Goal: Information Seeking & Learning: Learn about a topic

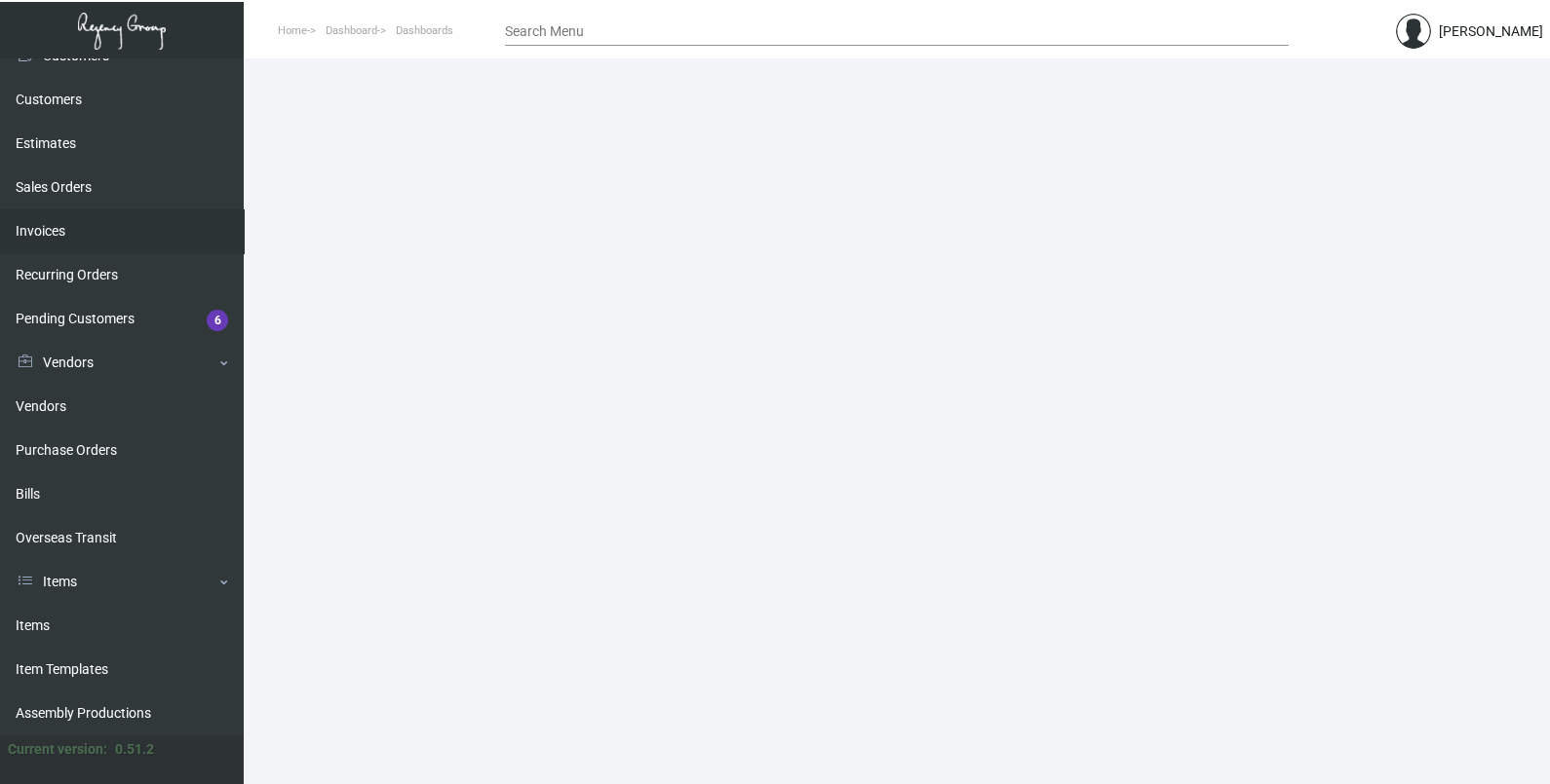
scroll to position [243, 0]
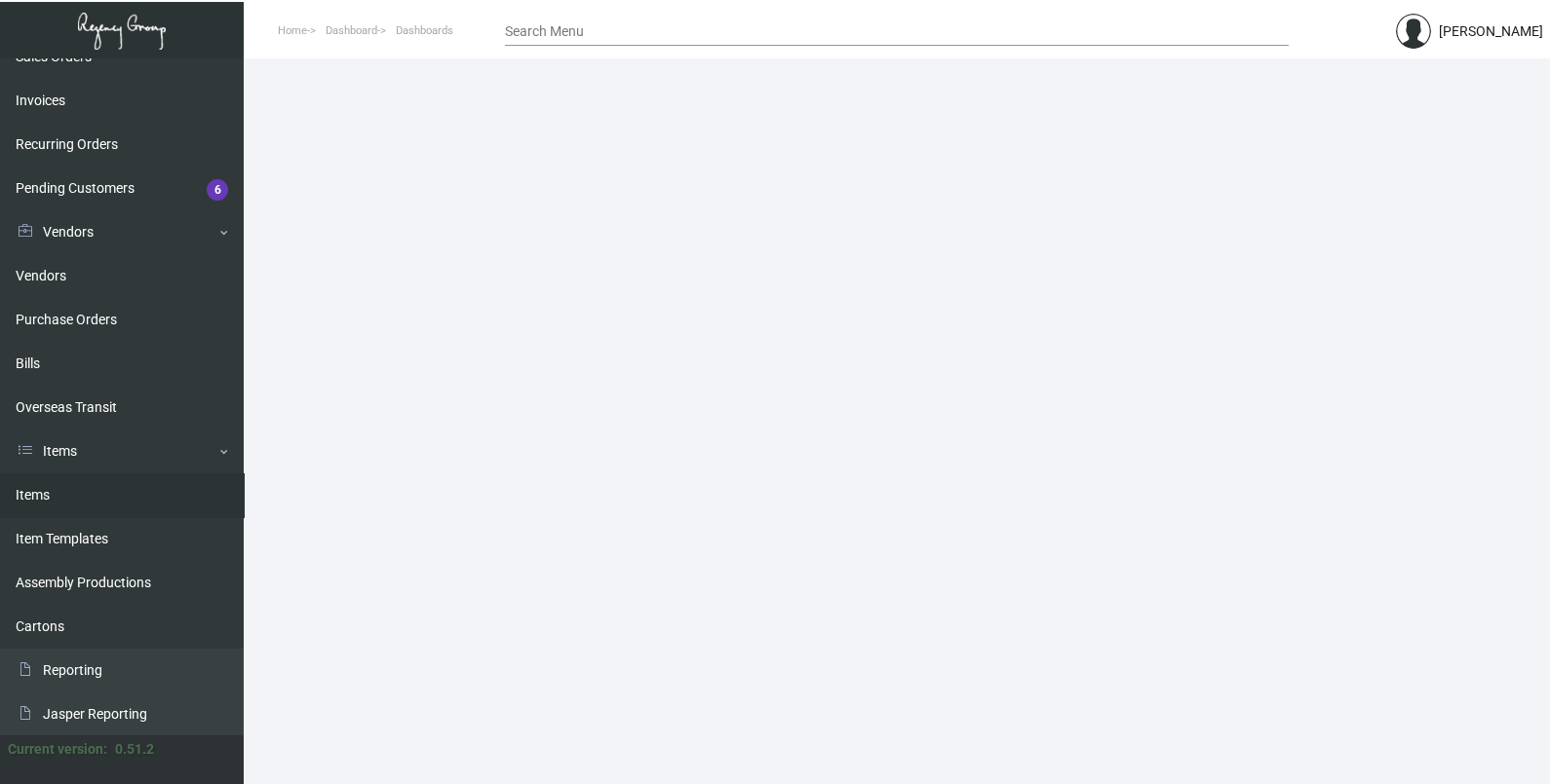
click at [68, 491] on link "Items" at bounding box center [122, 495] width 244 height 43
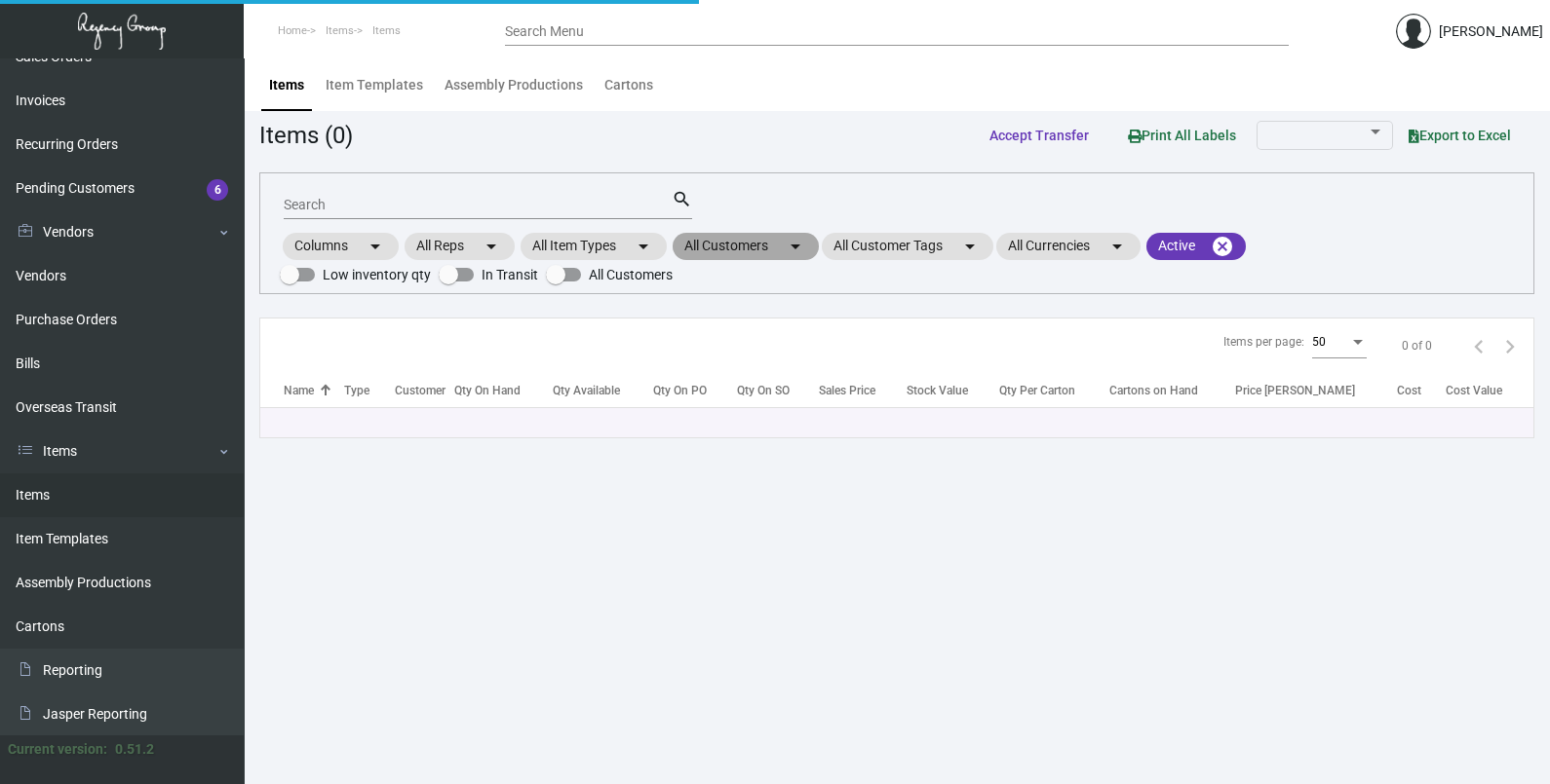
click at [717, 248] on mat-chip "All Customers arrow_drop_down" at bounding box center [746, 247] width 146 height 28
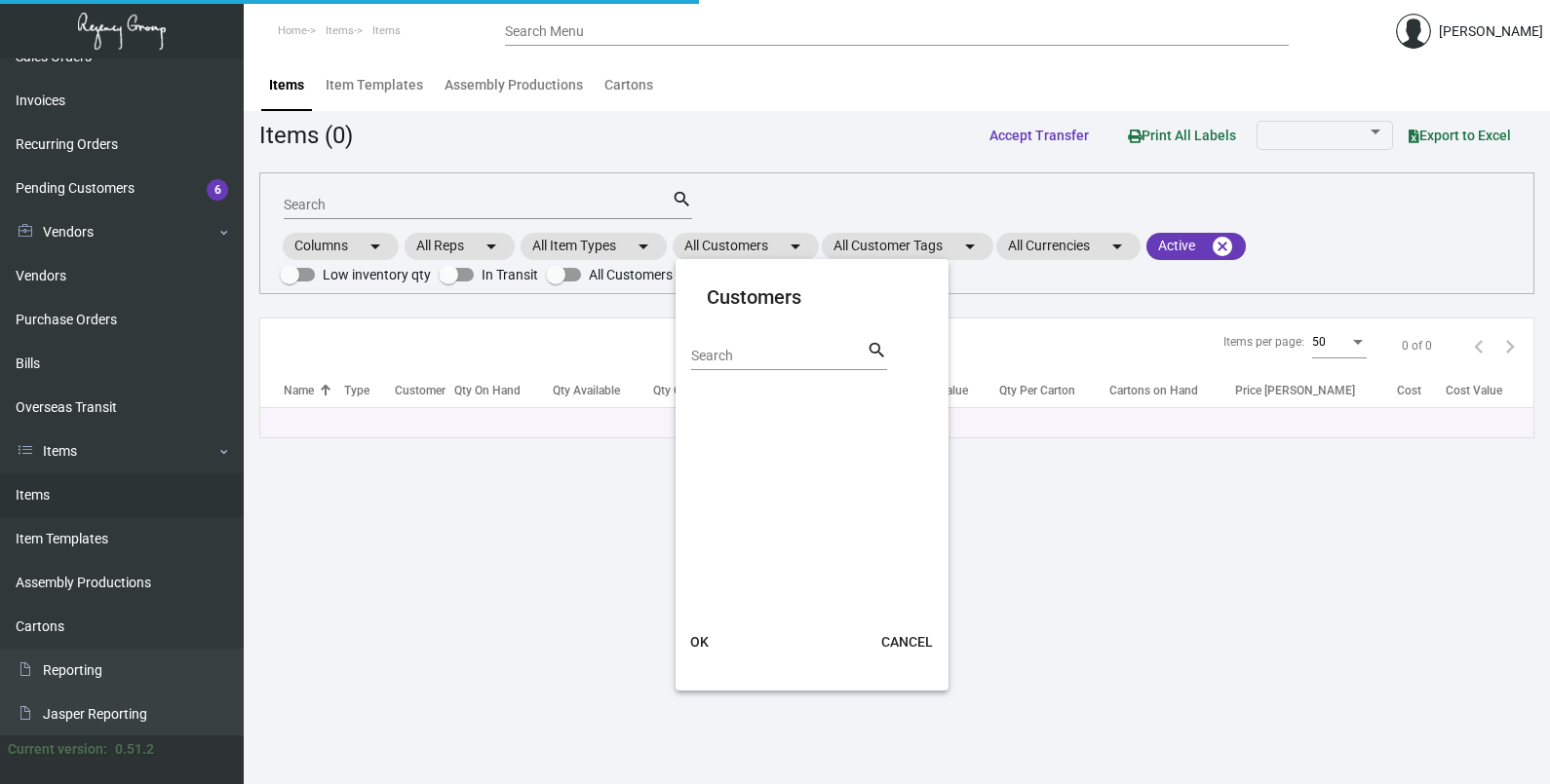
click at [815, 356] on input "Search" at bounding box center [779, 356] width 176 height 16
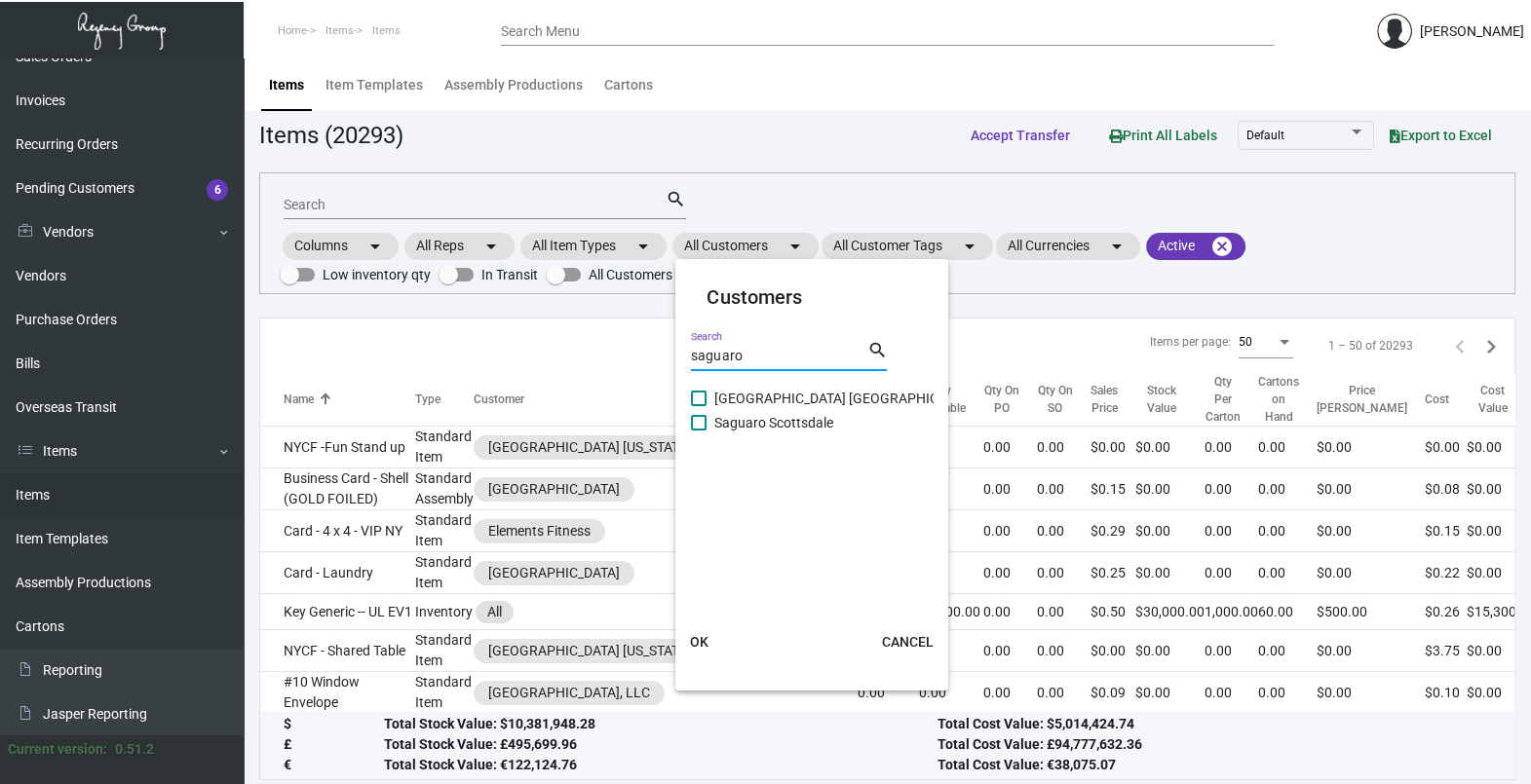
type input "saguaro"
click at [775, 424] on span "Saguaro Scottsdale" at bounding box center [773, 423] width 119 height 24
click at [698, 431] on input "Saguaro Scottsdale" at bounding box center [697, 431] width 1 height 1
checkbox input "true"
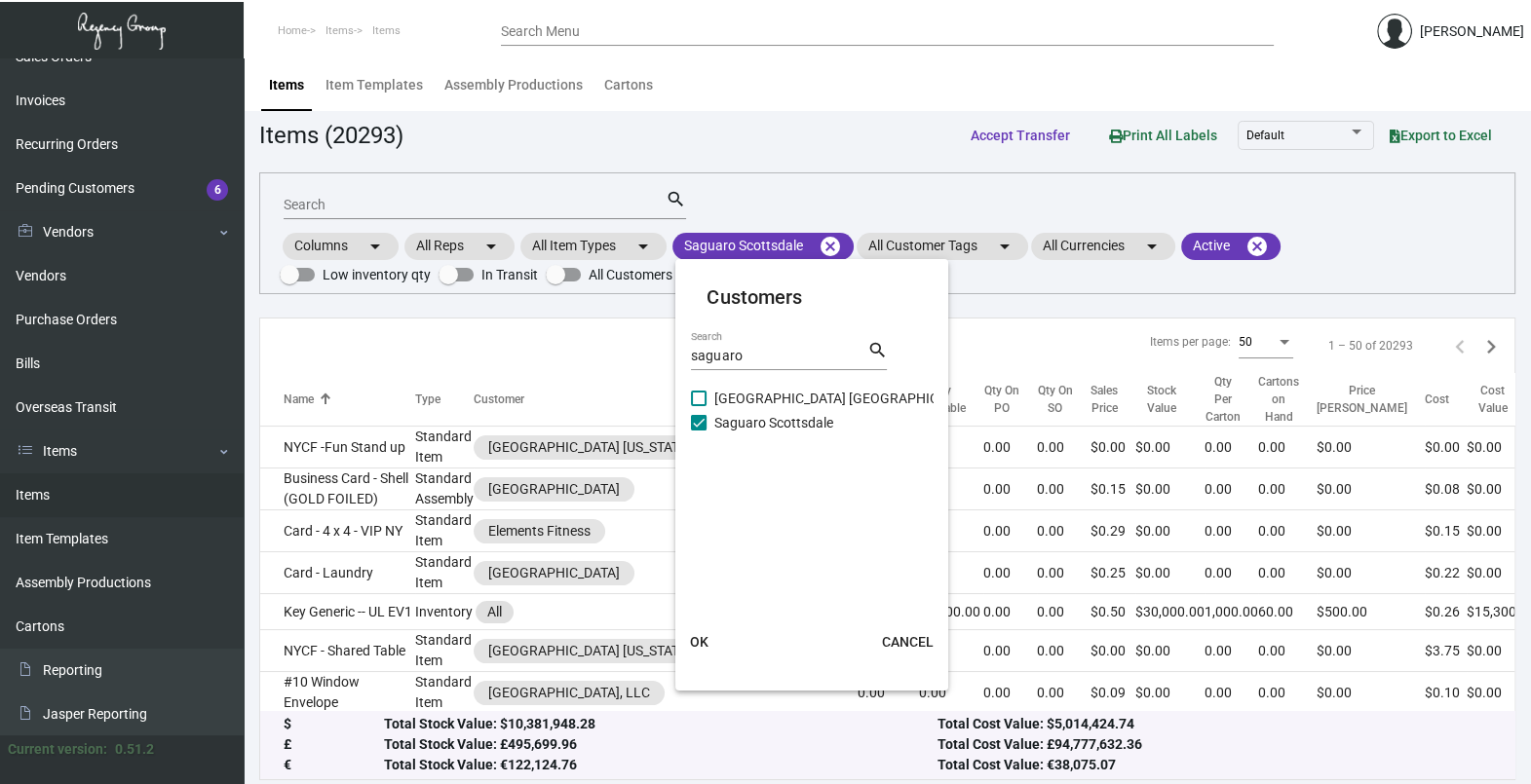
click at [784, 389] on span "[GEOGRAPHIC_DATA] [GEOGRAPHIC_DATA]" at bounding box center [846, 399] width 266 height 24
click at [698, 406] on input "[GEOGRAPHIC_DATA] [GEOGRAPHIC_DATA]" at bounding box center [697, 406] width 1 height 1
checkbox input "true"
click at [711, 636] on button "OK" at bounding box center [698, 642] width 62 height 36
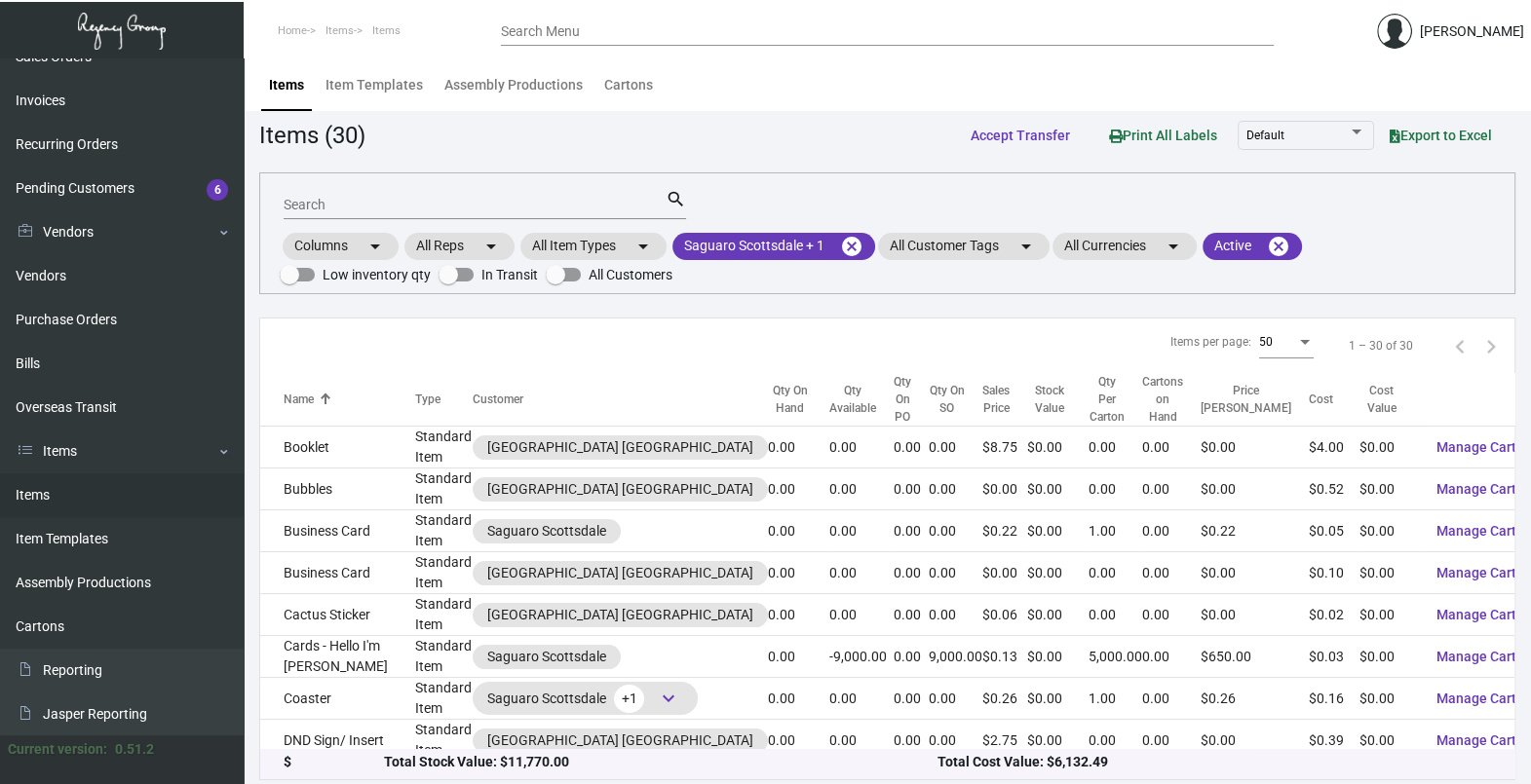
click at [386, 204] on input "Search" at bounding box center [474, 205] width 382 height 16
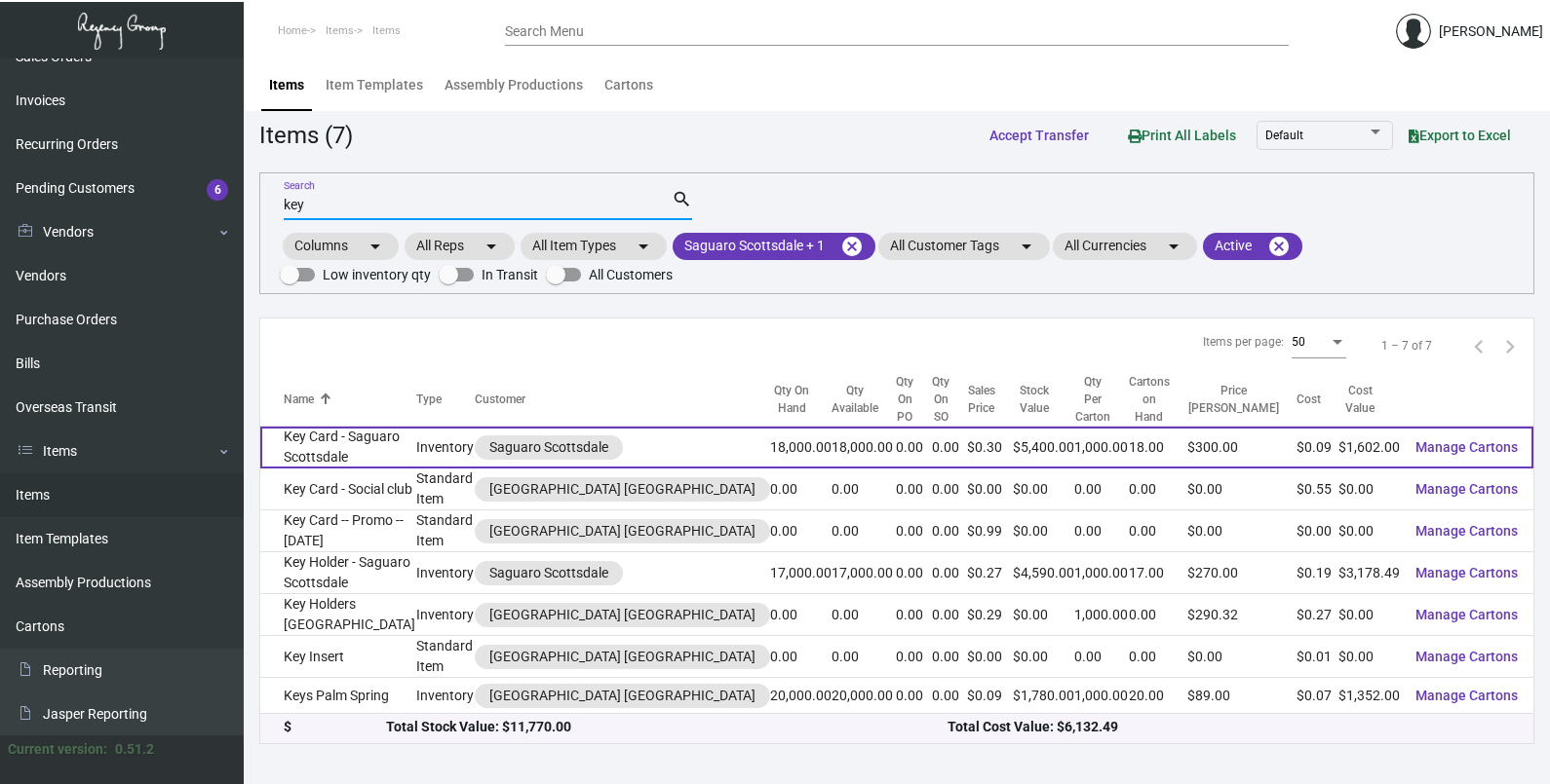
type input "key"
click at [832, 427] on td "18,000.00" at bounding box center [863, 447] width 64 height 41
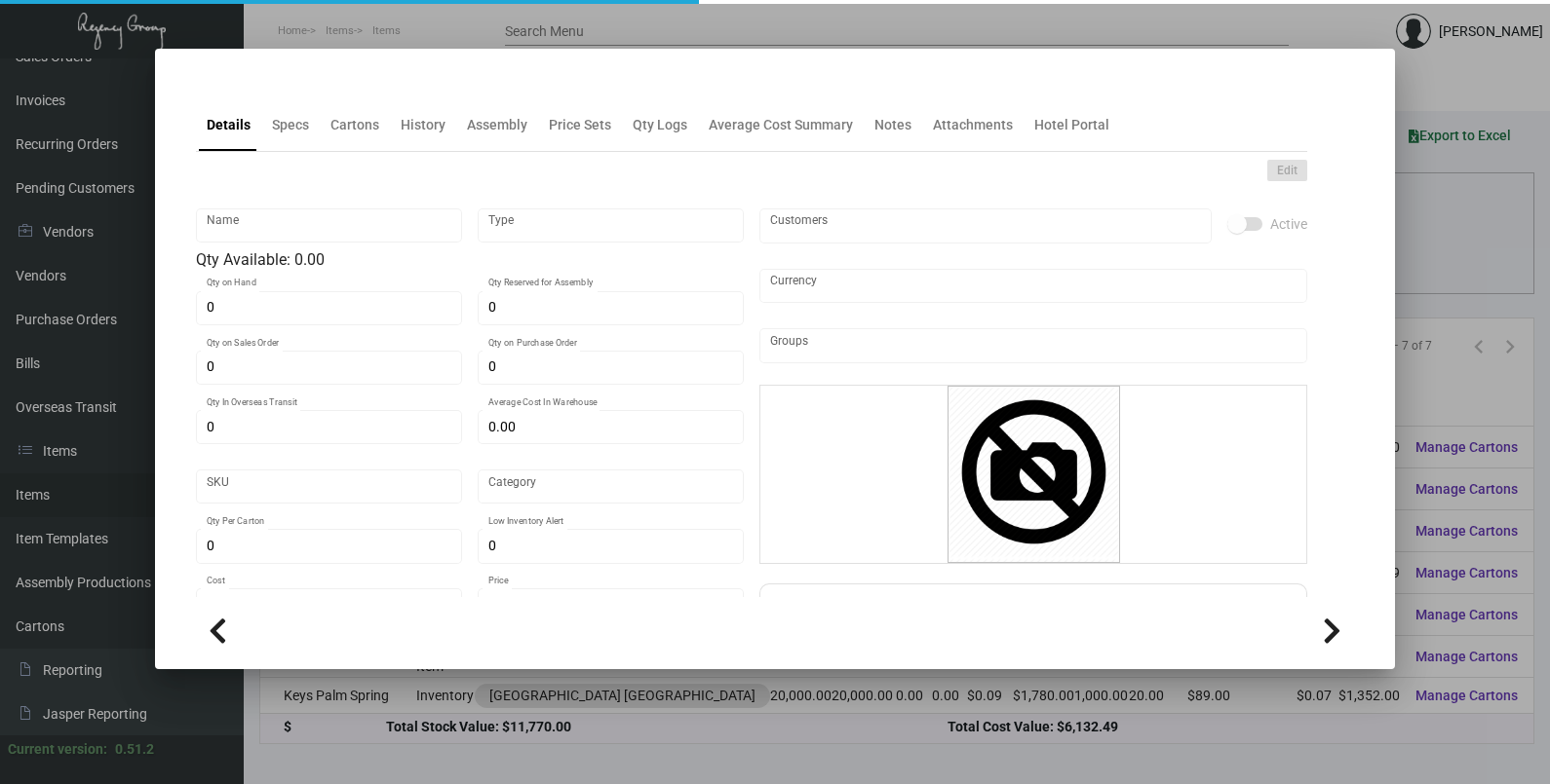
type input "Key Card - Saguaro Scottsdale"
type input "Inventory"
type input "18,000"
type input "12,000"
type input "$ 0.089"
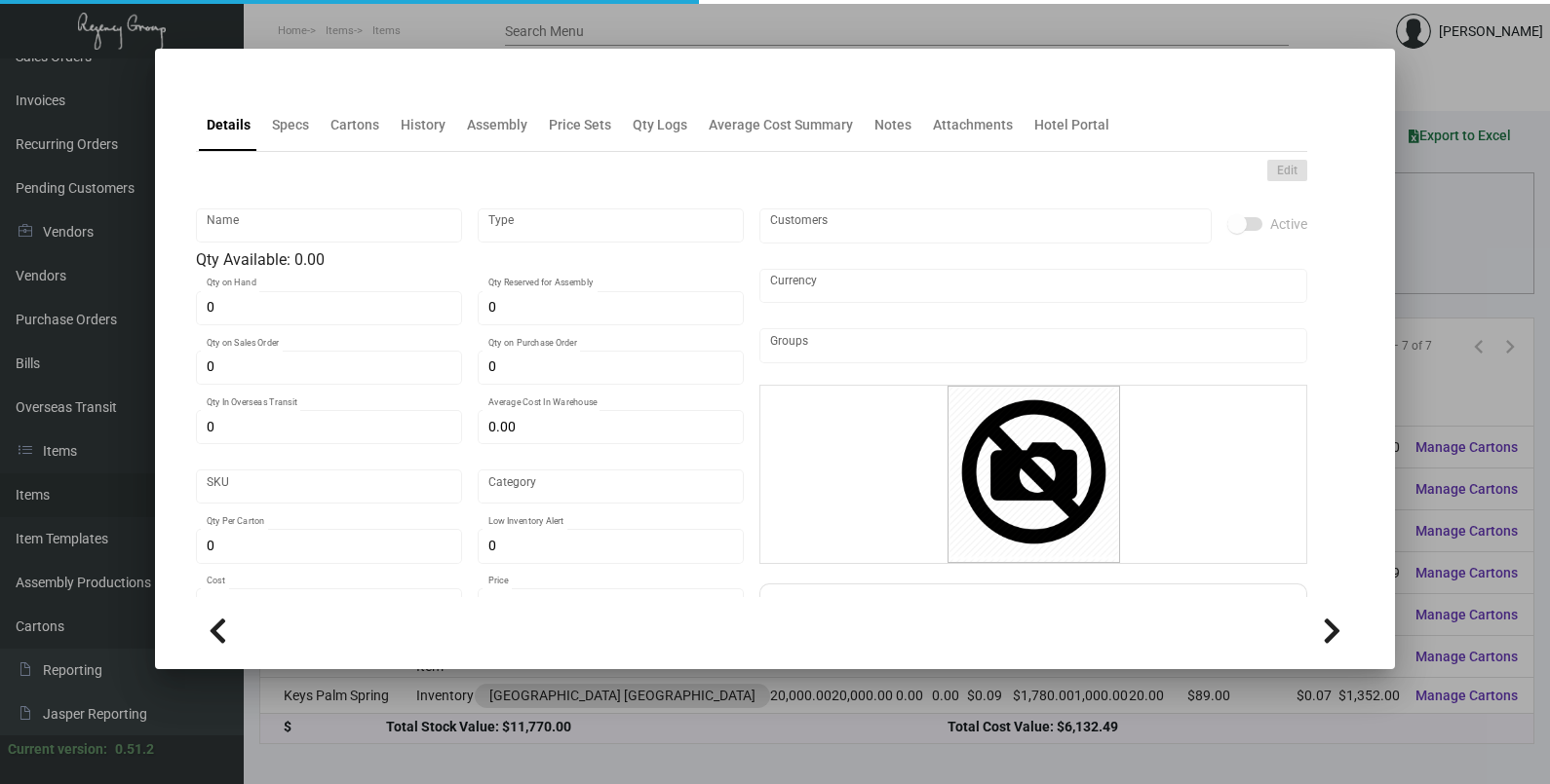
type input "2849"
type input "Standard"
type input "1,000"
type input "$ 0.089"
type input "$ 0.30"
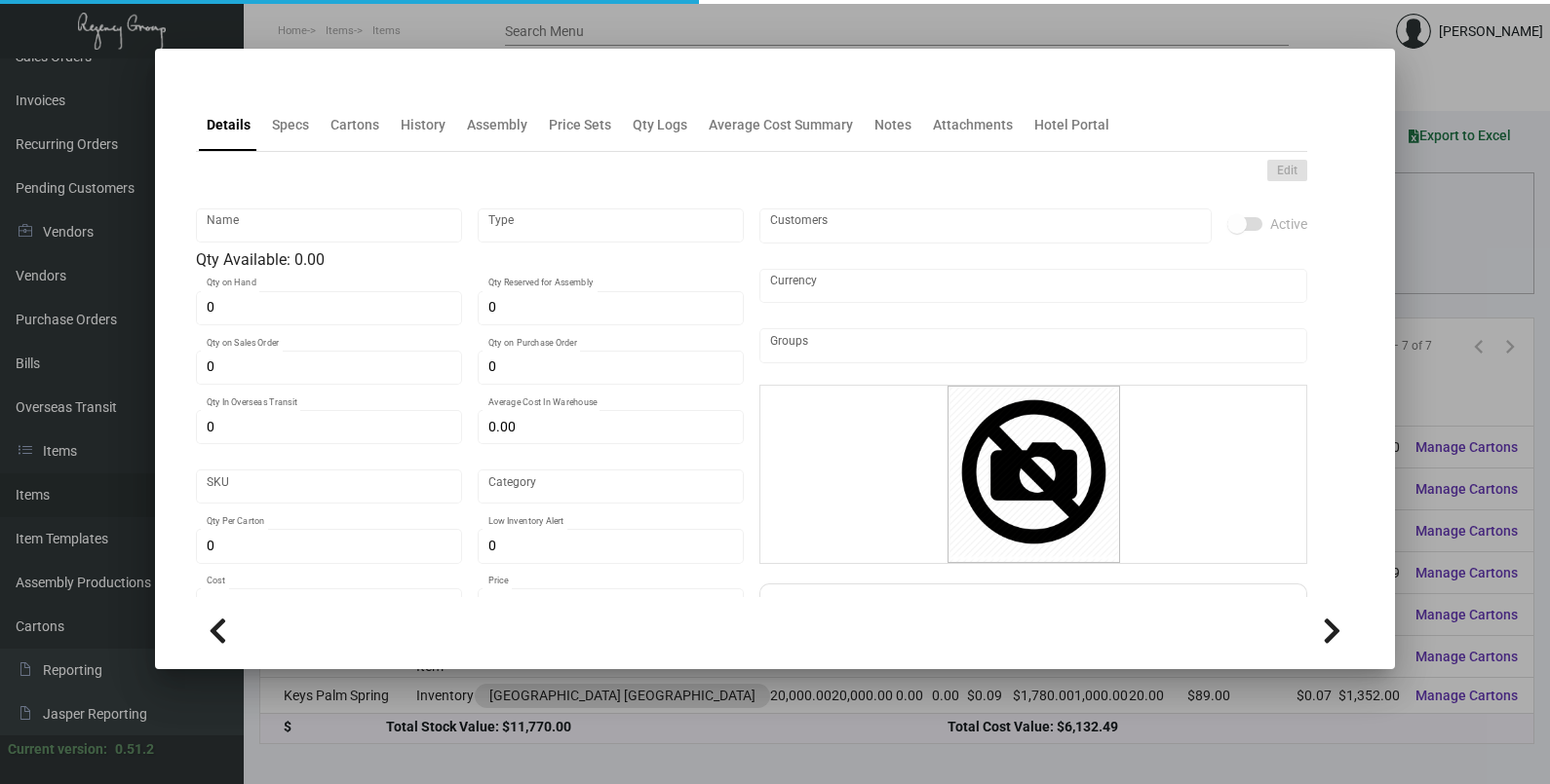
type textarea "Saguaro Scottsdale Keys: Size CR80, #30 mill white laminated PVC plastic stock,…"
checkbox input "true"
type input "United States Dollar $"
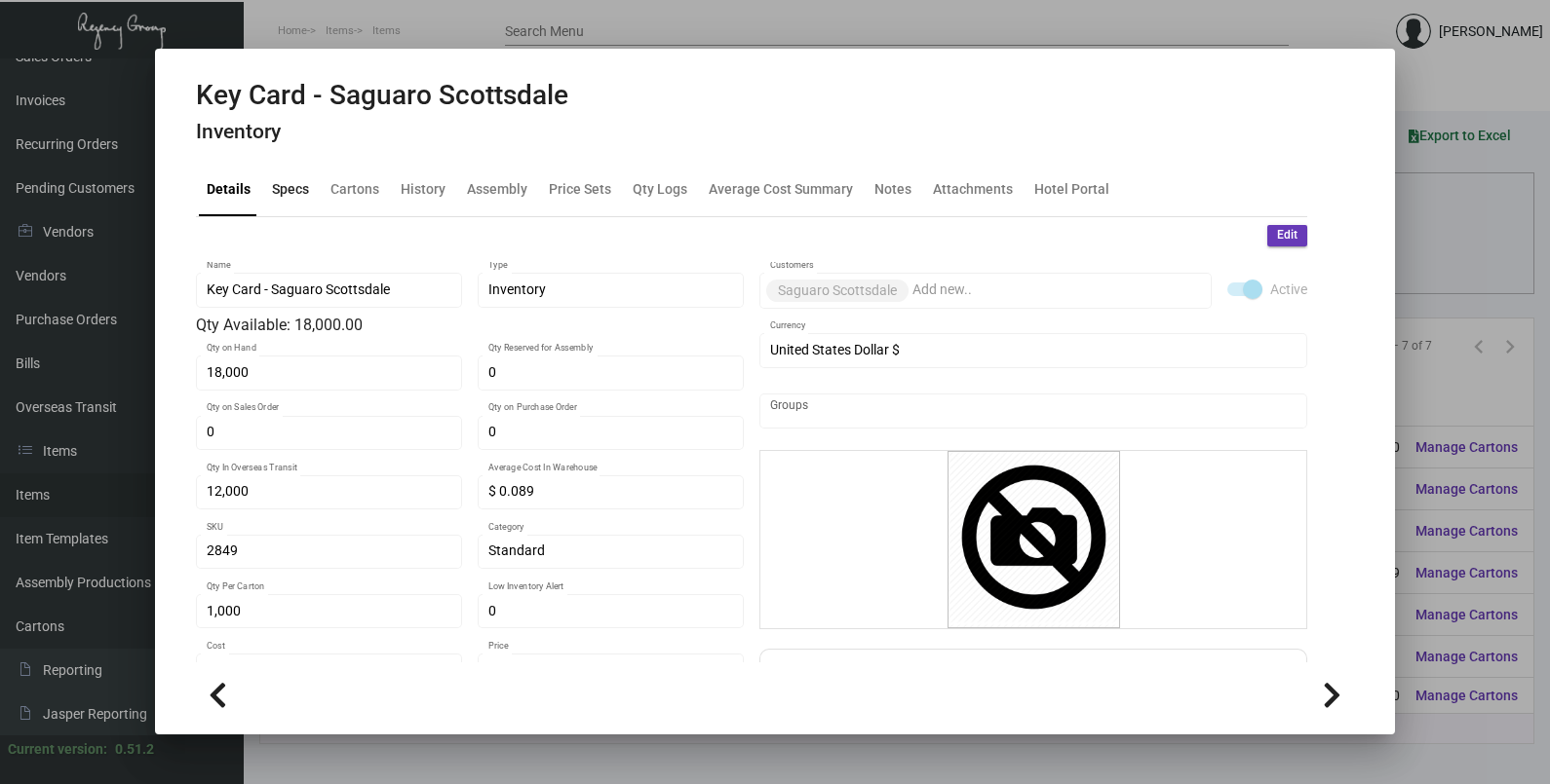
click at [311, 199] on div "Specs" at bounding box center [289, 190] width 52 height 46
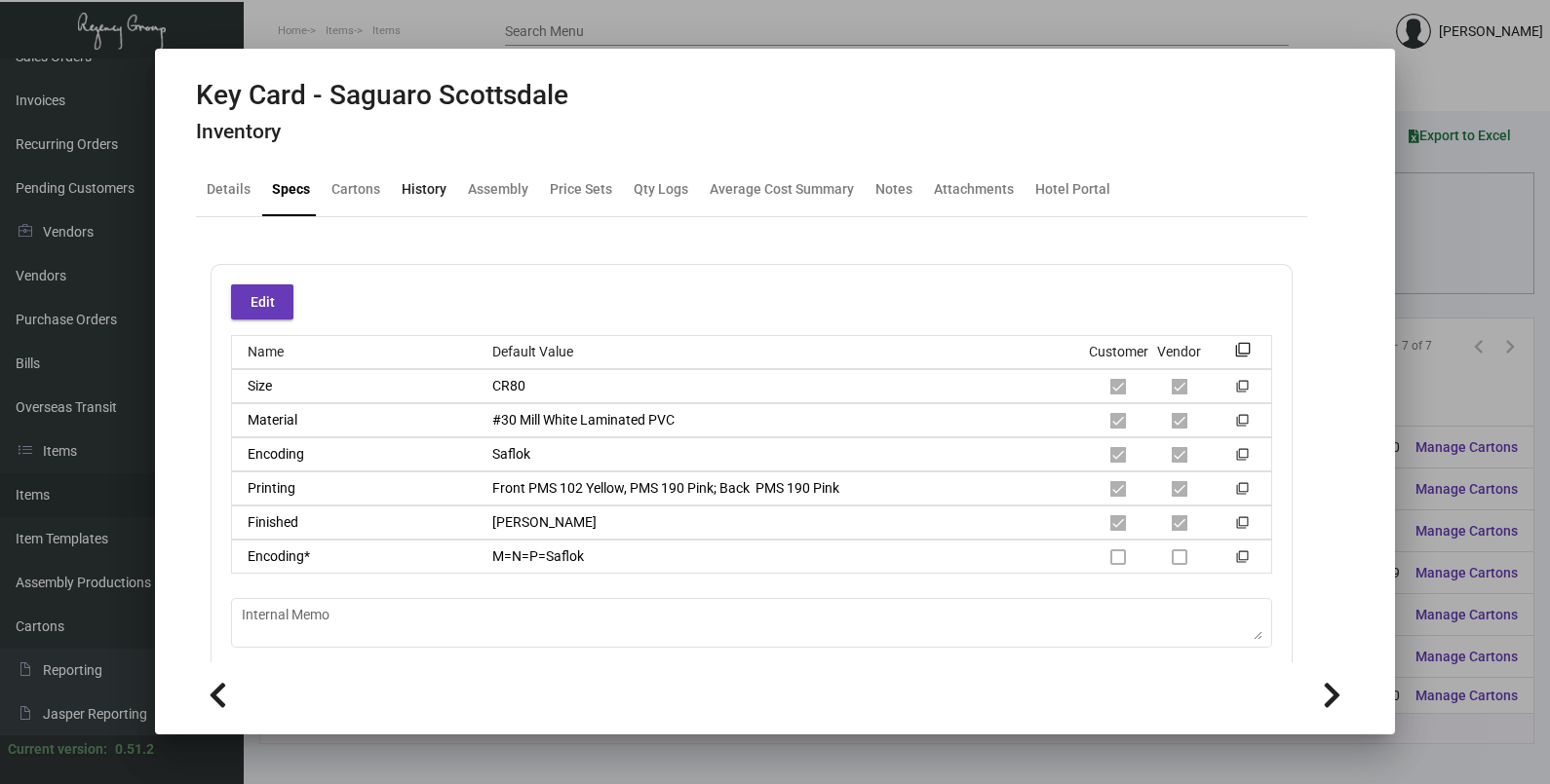
click at [429, 190] on div "History" at bounding box center [423, 190] width 44 height 21
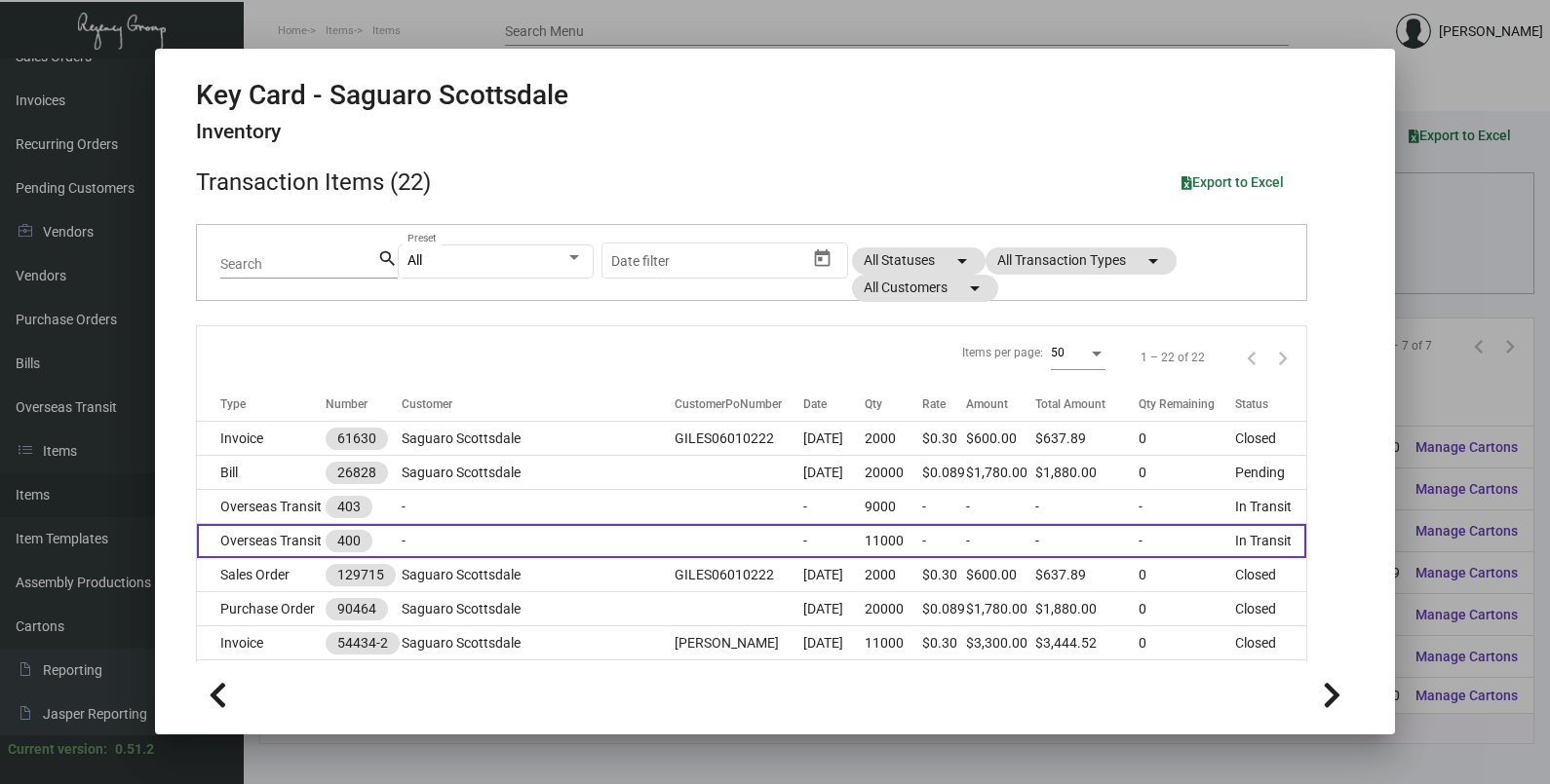
scroll to position [120, 0]
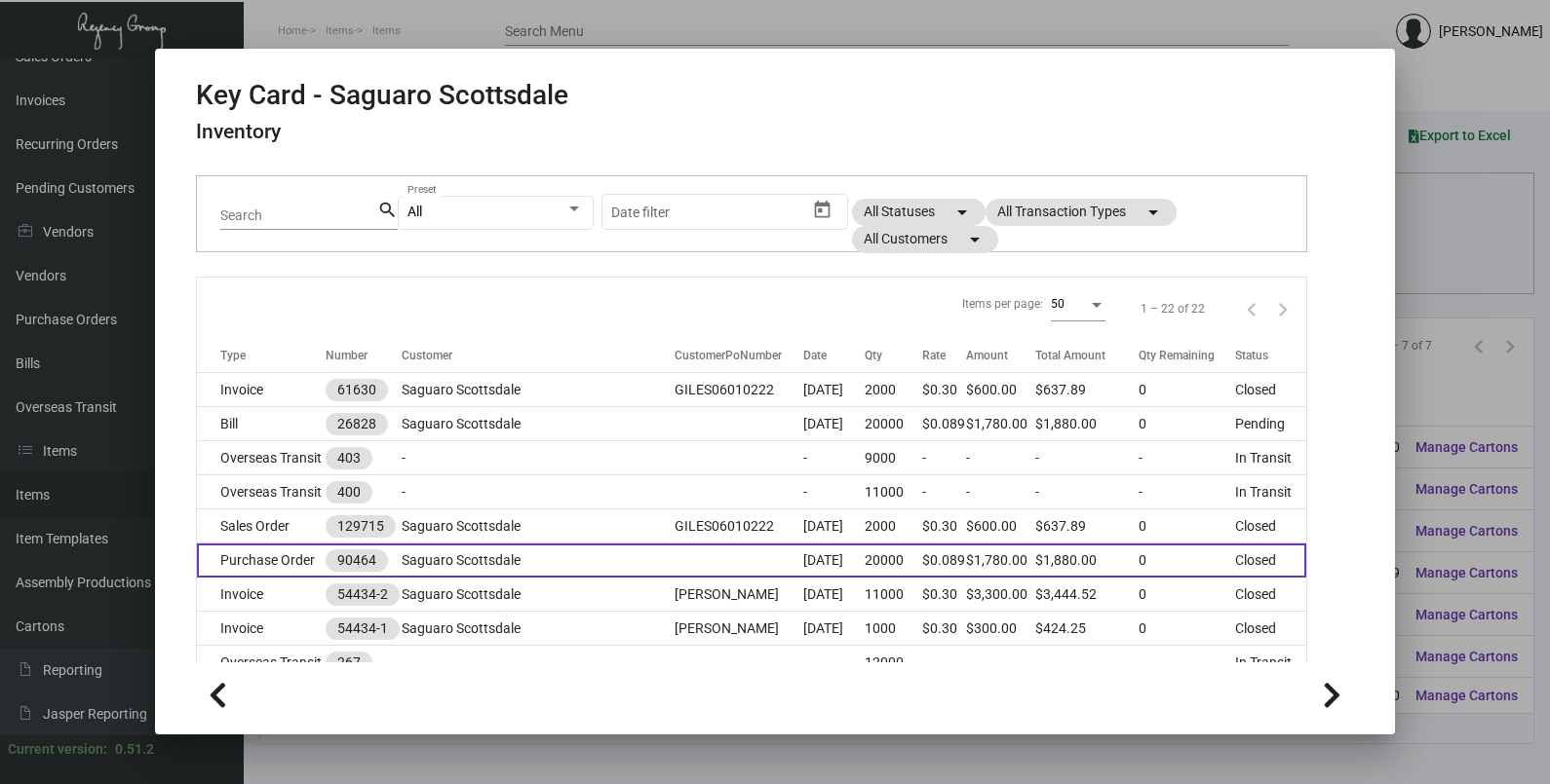
click at [576, 565] on td "Saguaro Scottsdale" at bounding box center [537, 561] width 274 height 35
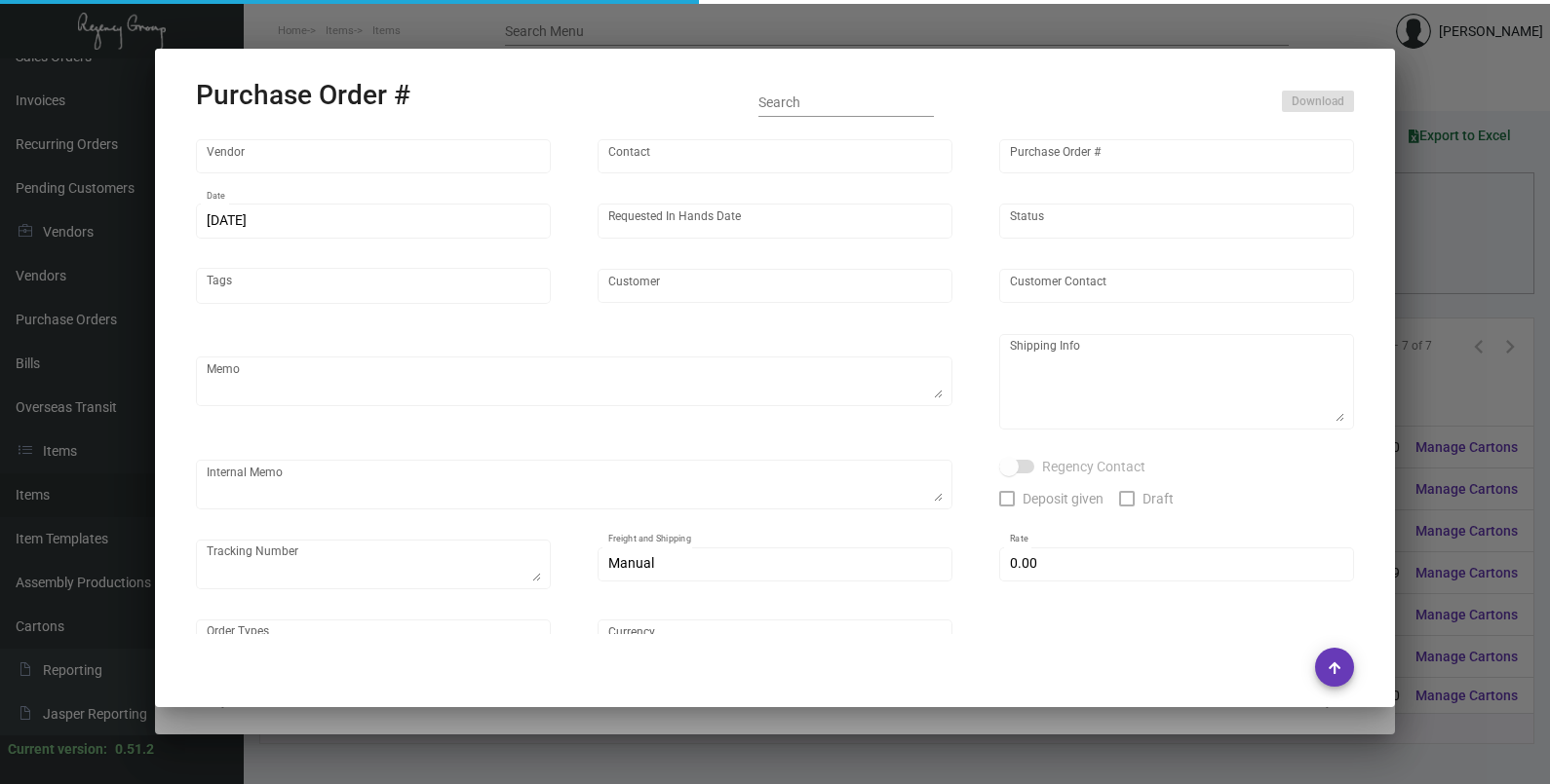
type input "CHENGDU MIND IOT TECHNOLOGY"
type input "[PERSON_NAME]"
type input "90464"
type input "[DATE]"
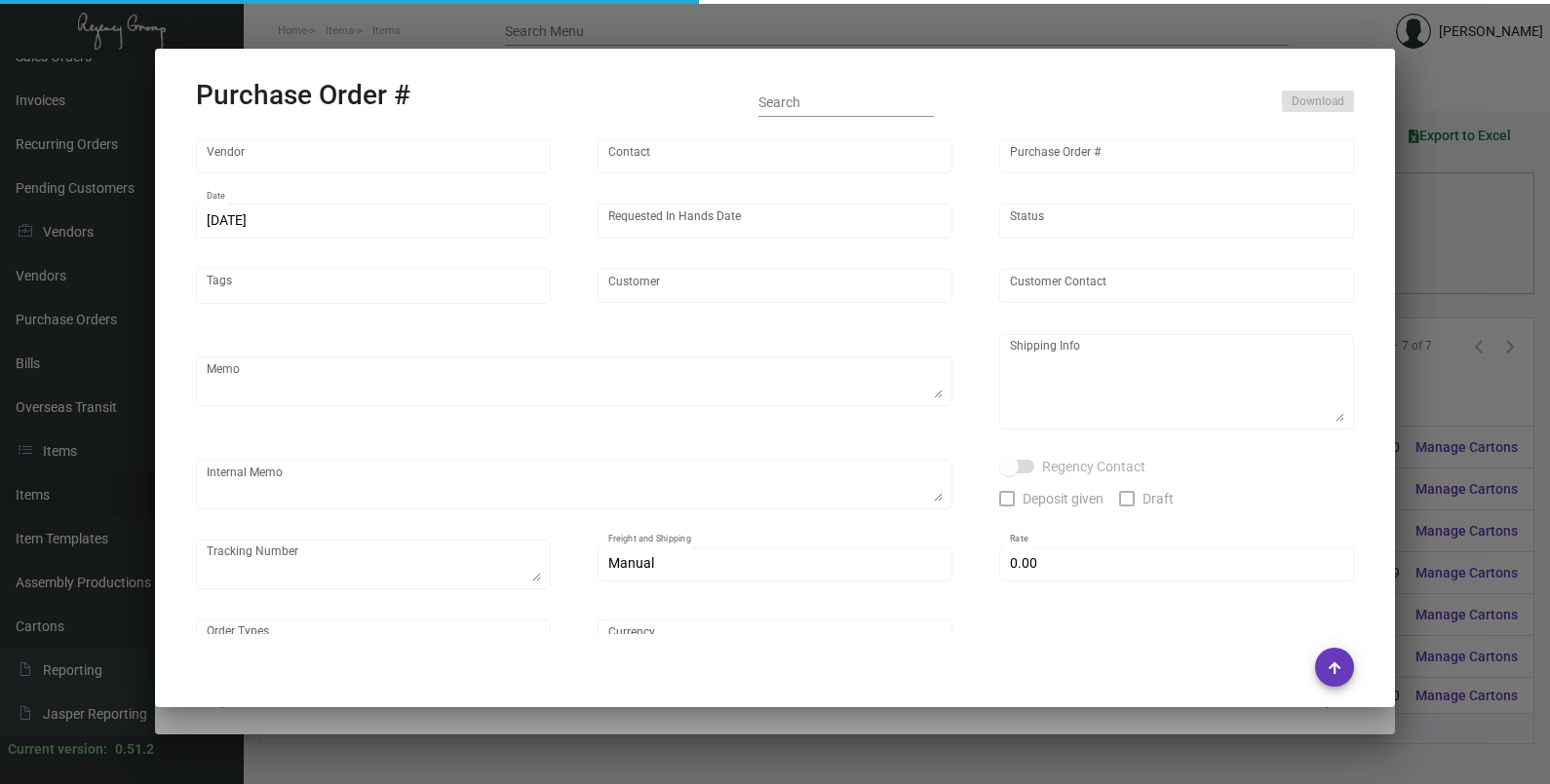
type input "Saguaro Scottsdale"
type textarea "By AIR, Rush to LA warehouse. Send to customer 2k keys as soon as they arrive."
type textarea "Regency Group NJ - [PERSON_NAME] [STREET_ADDRESS]"
checkbox input "true"
type input "$ 0.00"
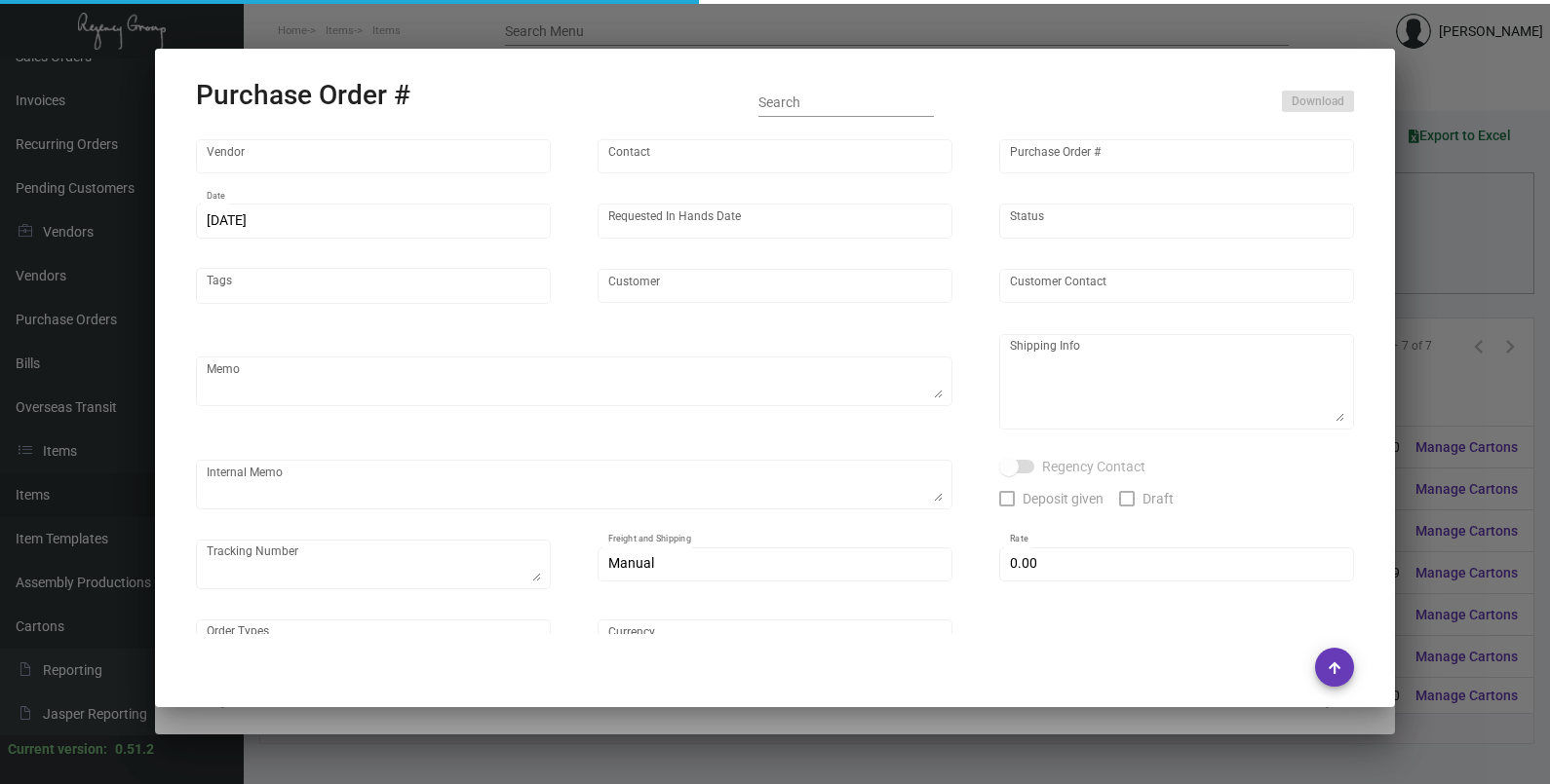
type input "United States Dollar $"
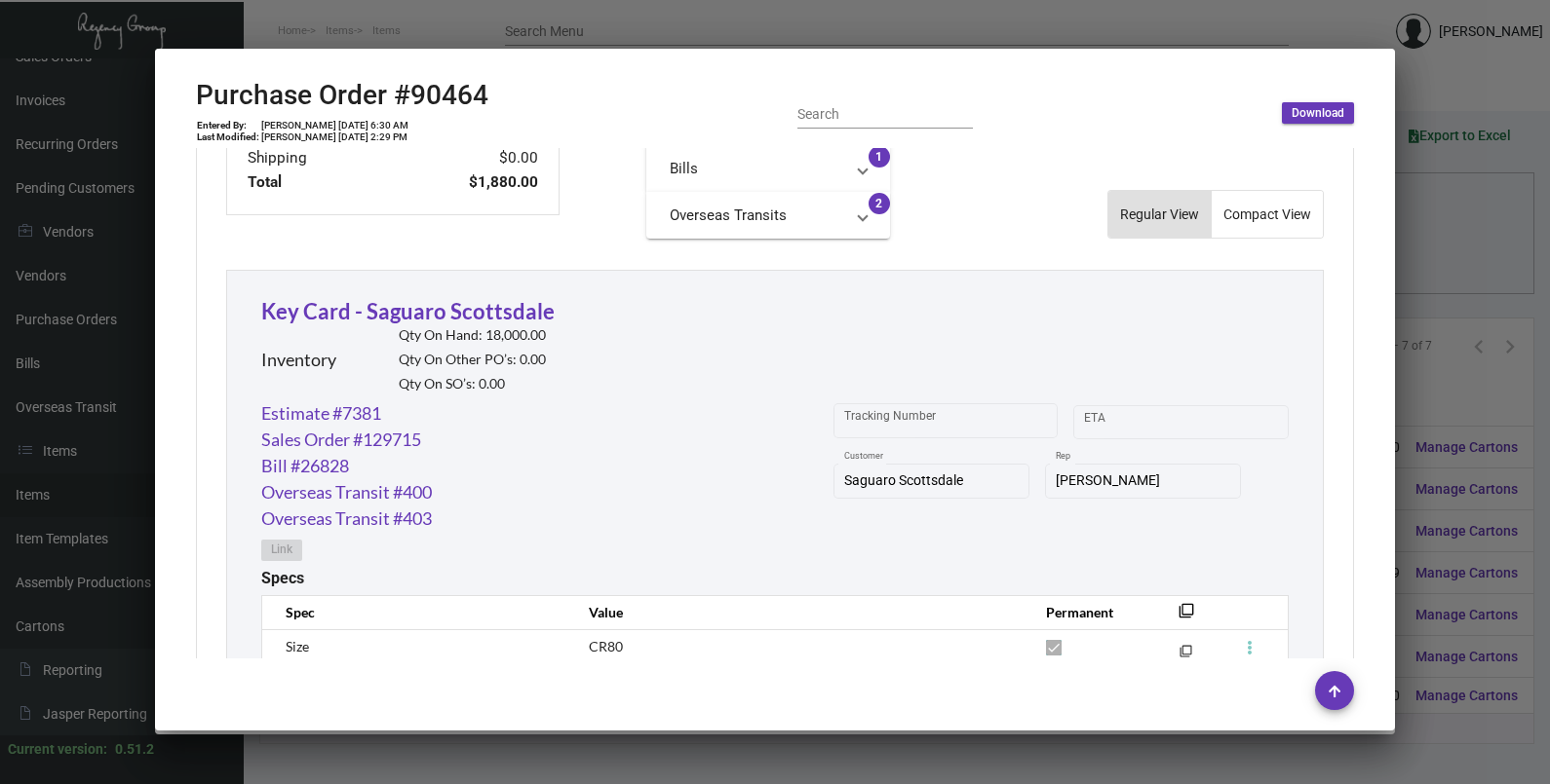
scroll to position [1133, 0]
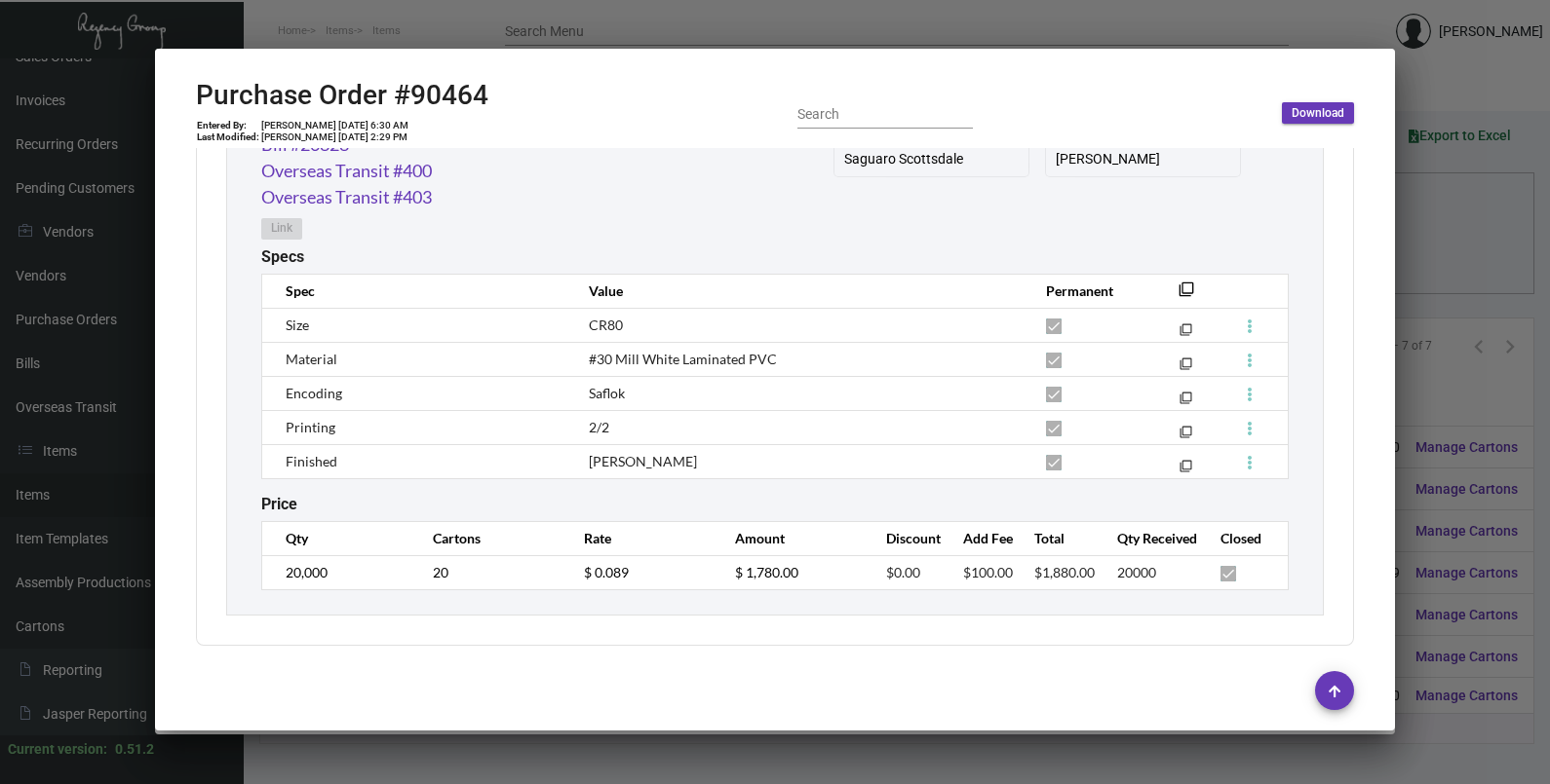
click at [1430, 249] on div at bounding box center [775, 392] width 1550 height 784
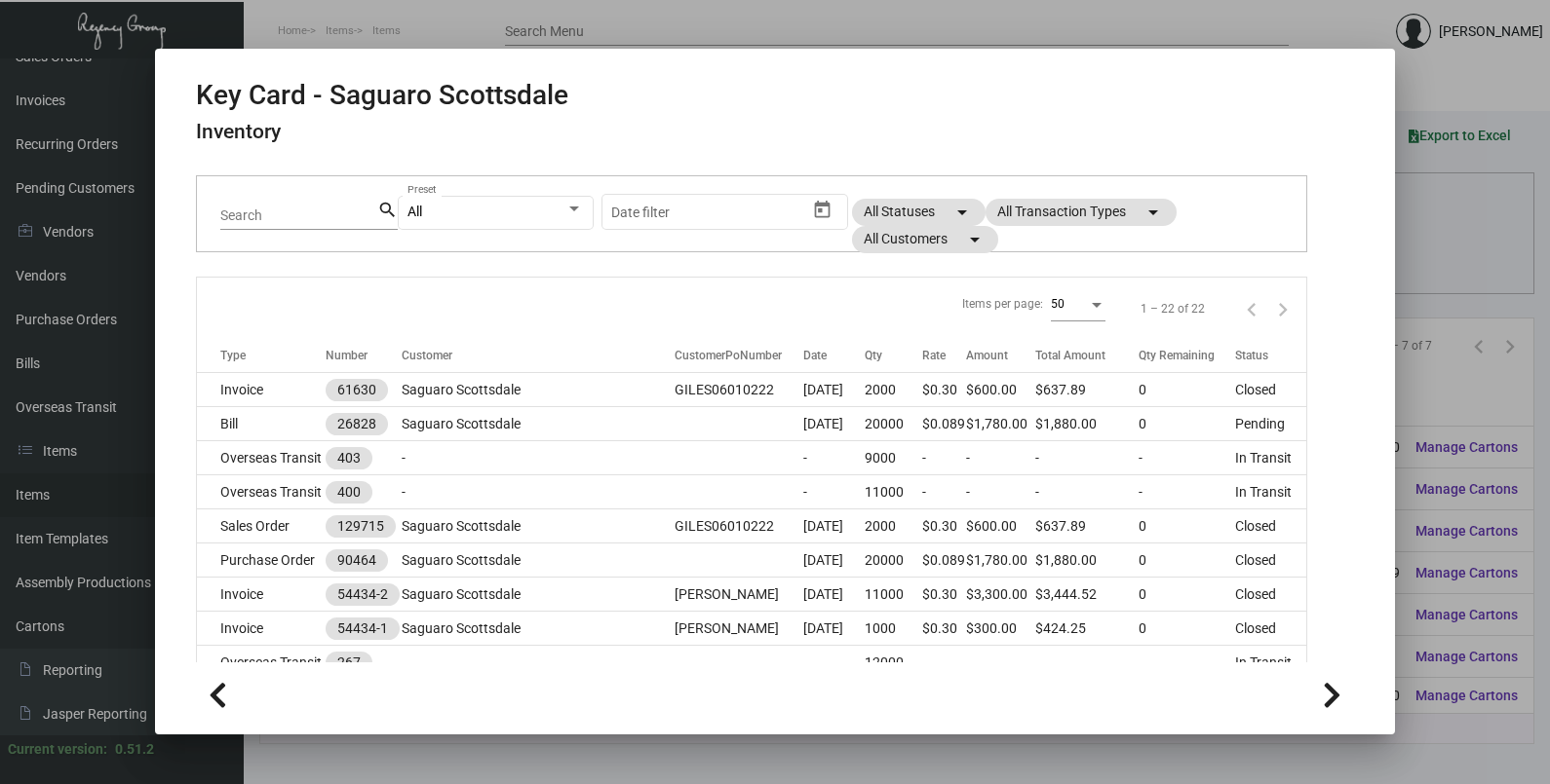
click at [1418, 261] on div at bounding box center [775, 392] width 1550 height 784
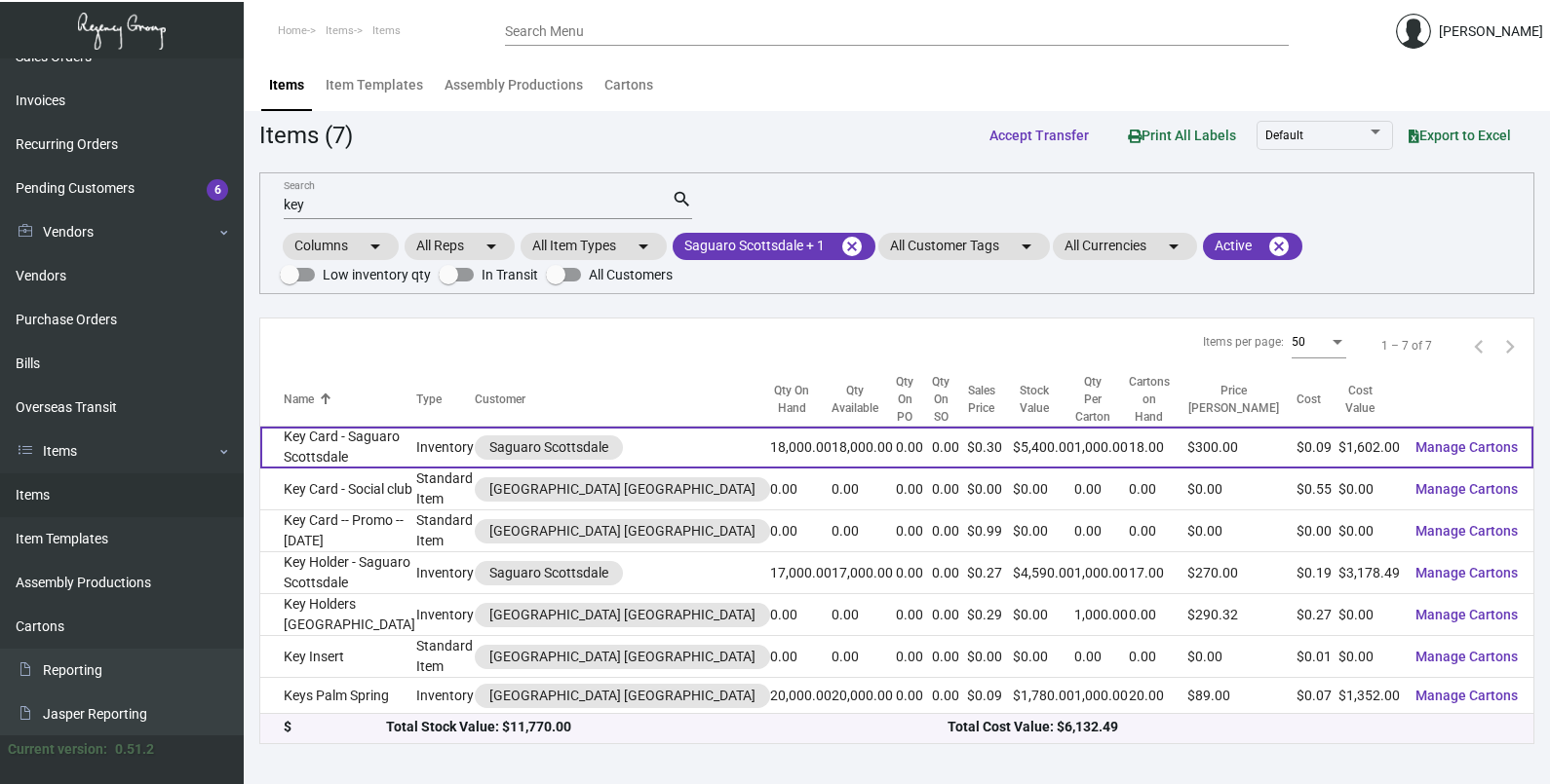
click at [342, 445] on td "Key Card - Saguaro Scottsdale" at bounding box center [338, 447] width 156 height 41
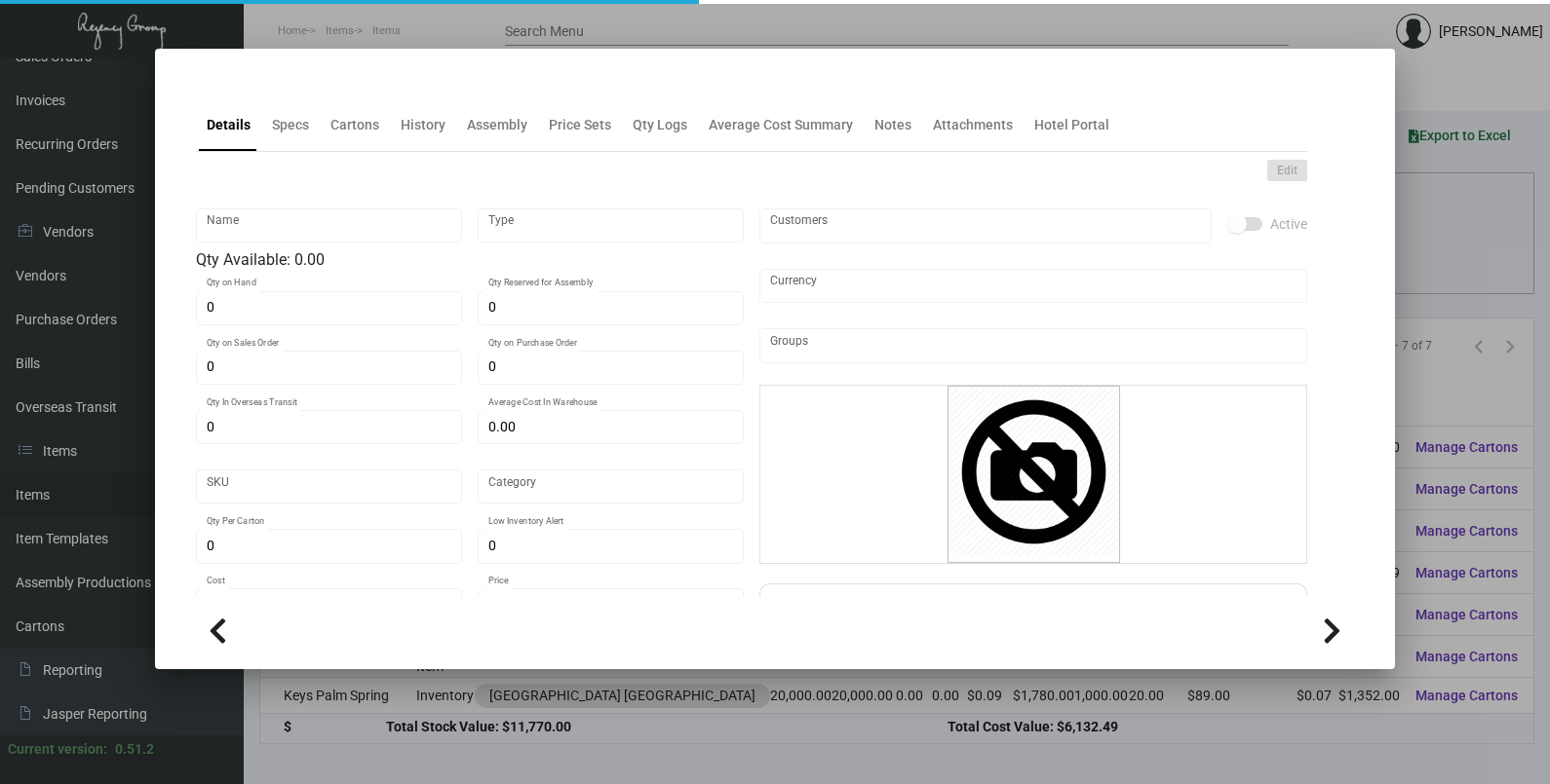
type input "Key Card - Saguaro Scottsdale"
type input "Inventory"
type input "18,000"
type input "12,000"
type input "$ 0.089"
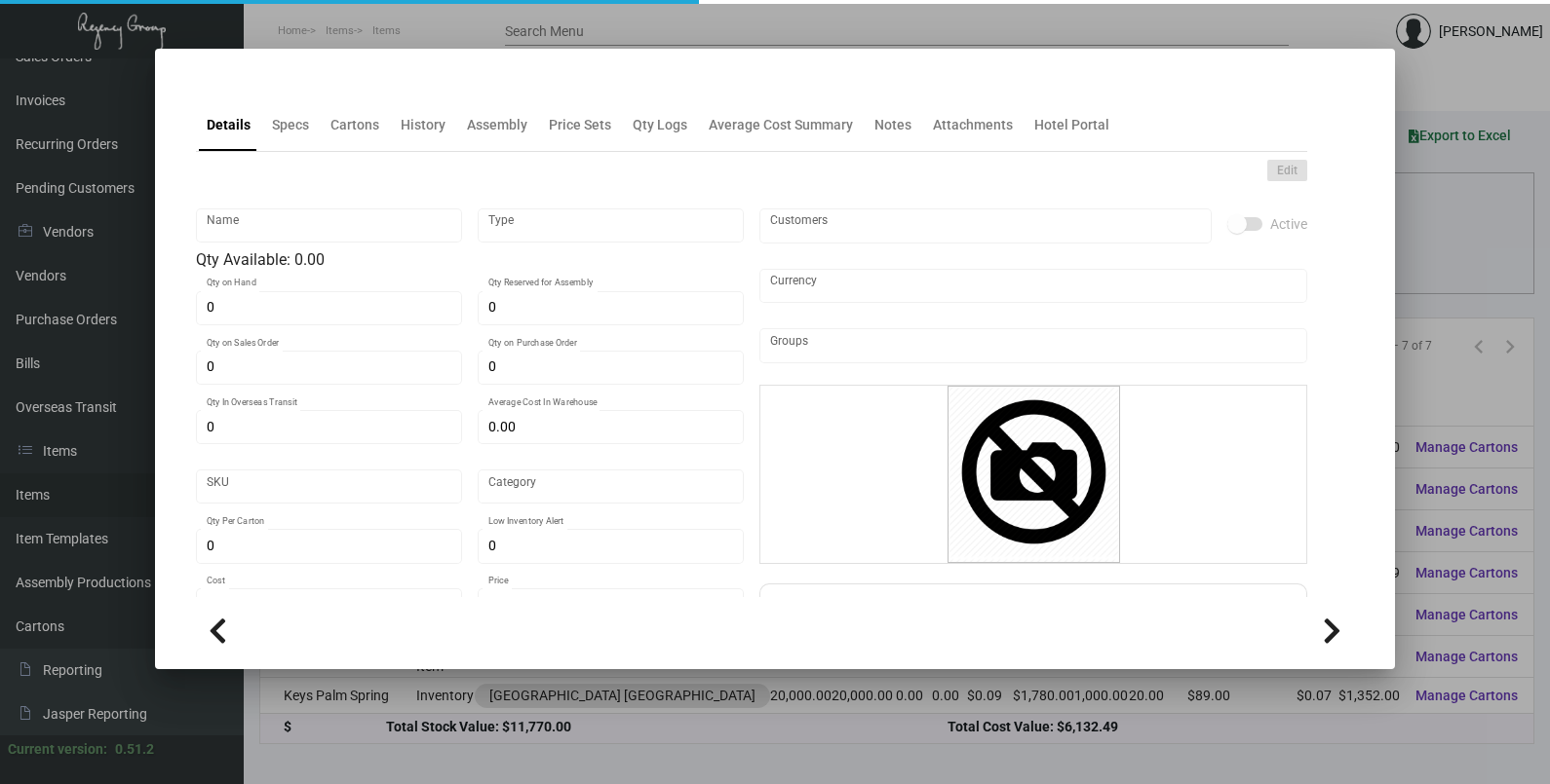
type input "2849"
type input "Standard"
type input "1,000"
type input "$ 0.089"
type input "$ 0.30"
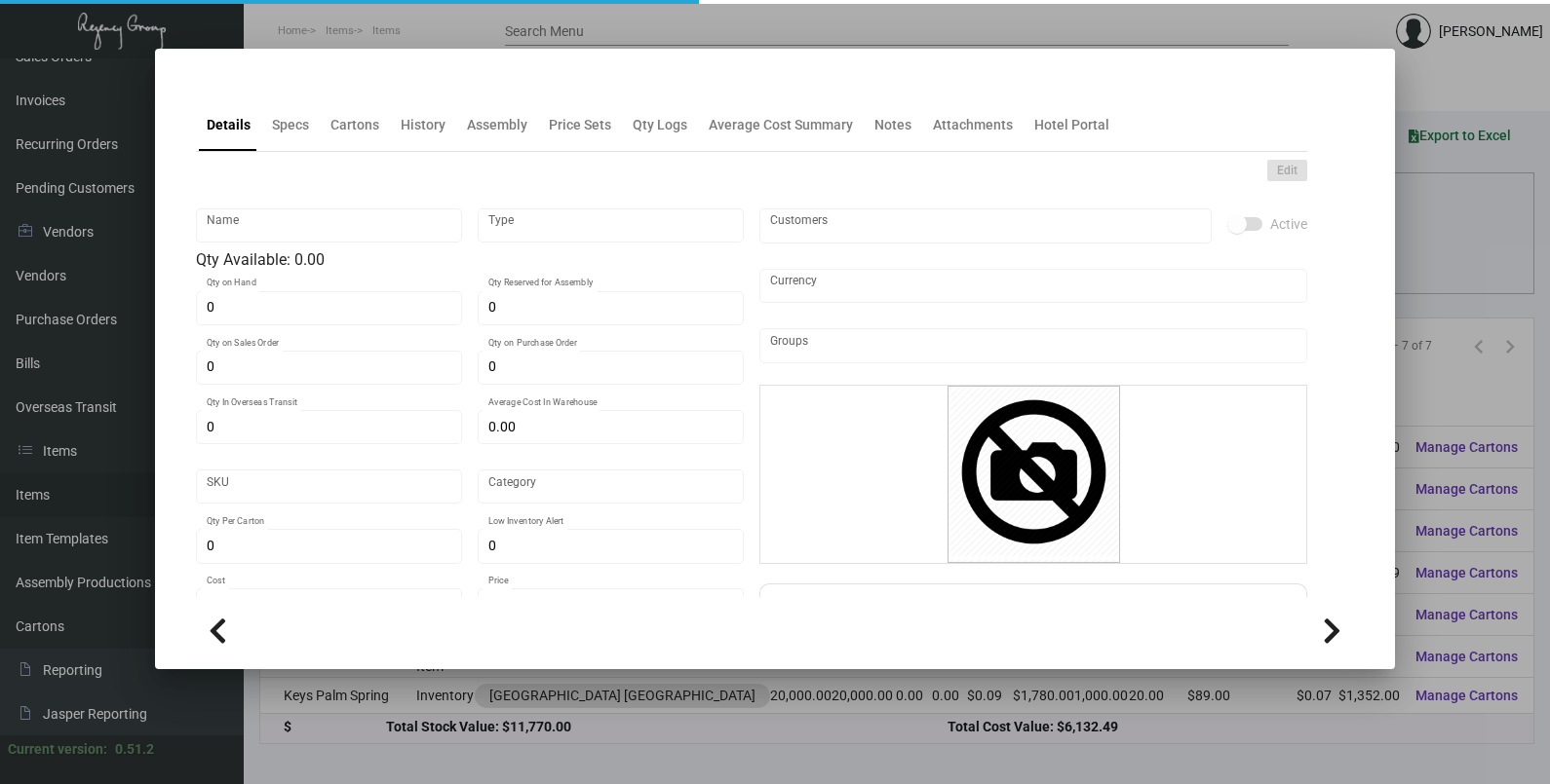
type textarea "Saguaro Scottsdale Keys: Size CR80, #30 mill white laminated PVC plastic stock,…"
checkbox input "true"
type input "United States Dollar $"
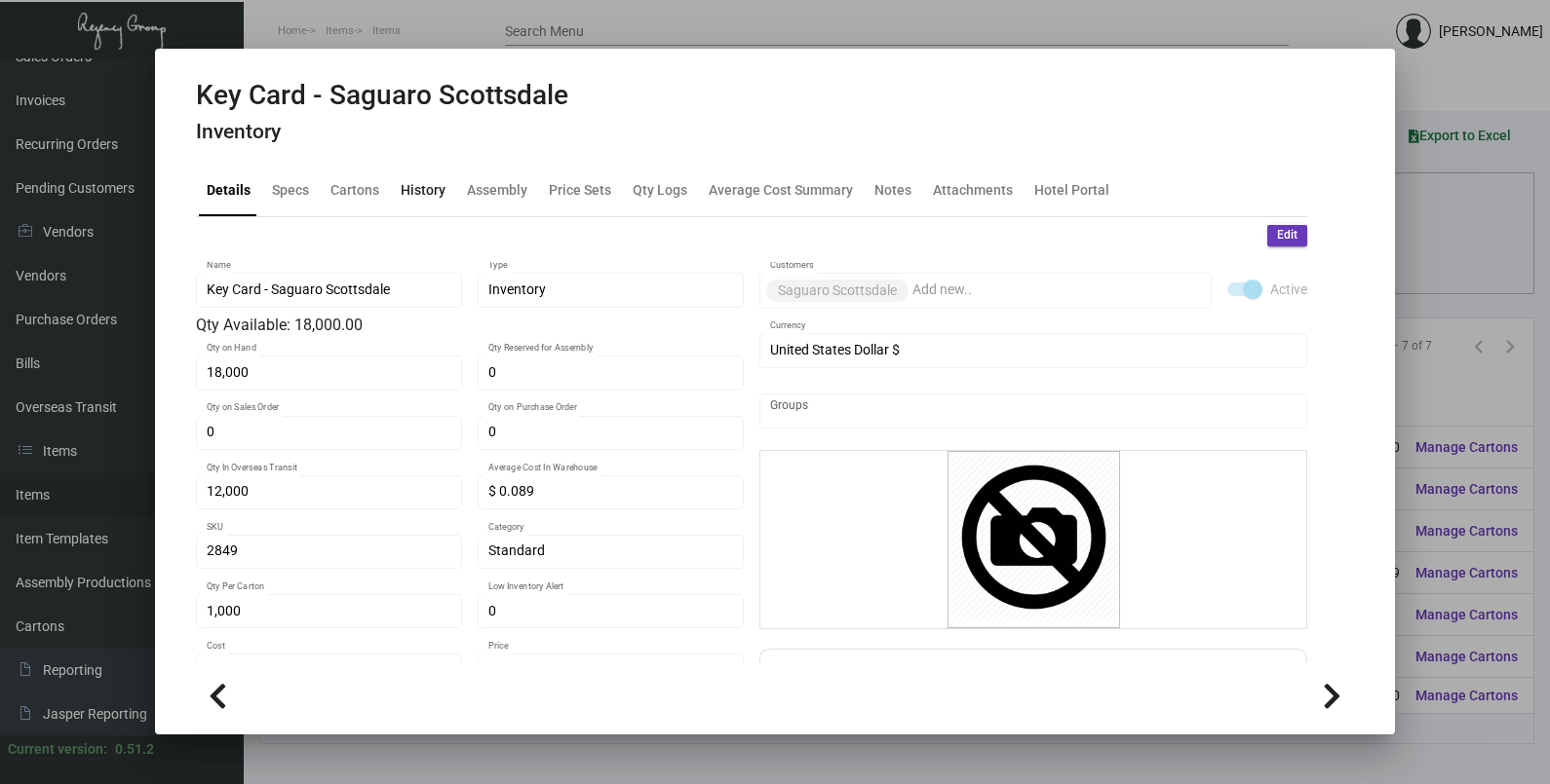
click at [414, 190] on div "History" at bounding box center [422, 190] width 44 height 21
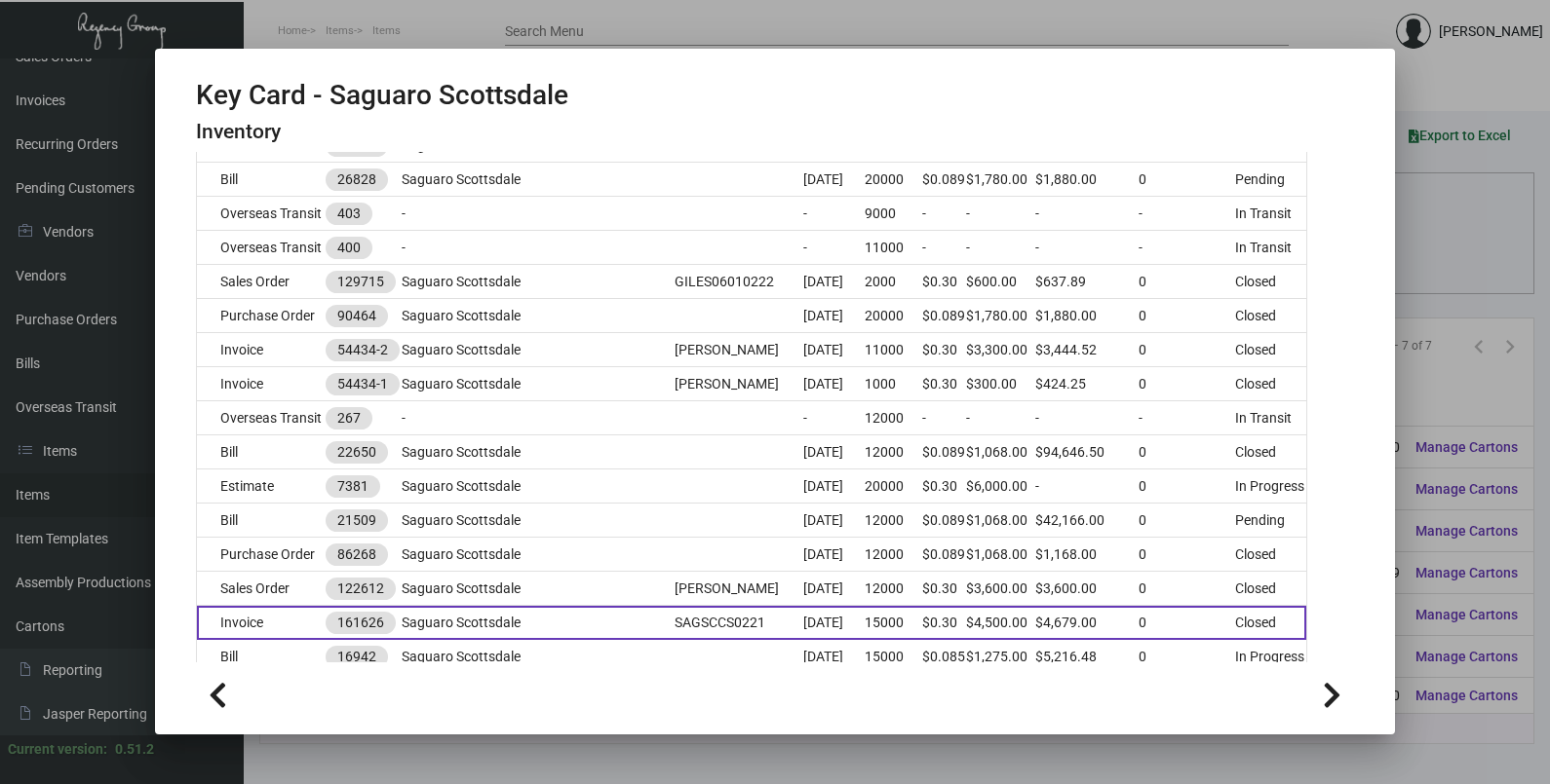
scroll to position [486, 0]
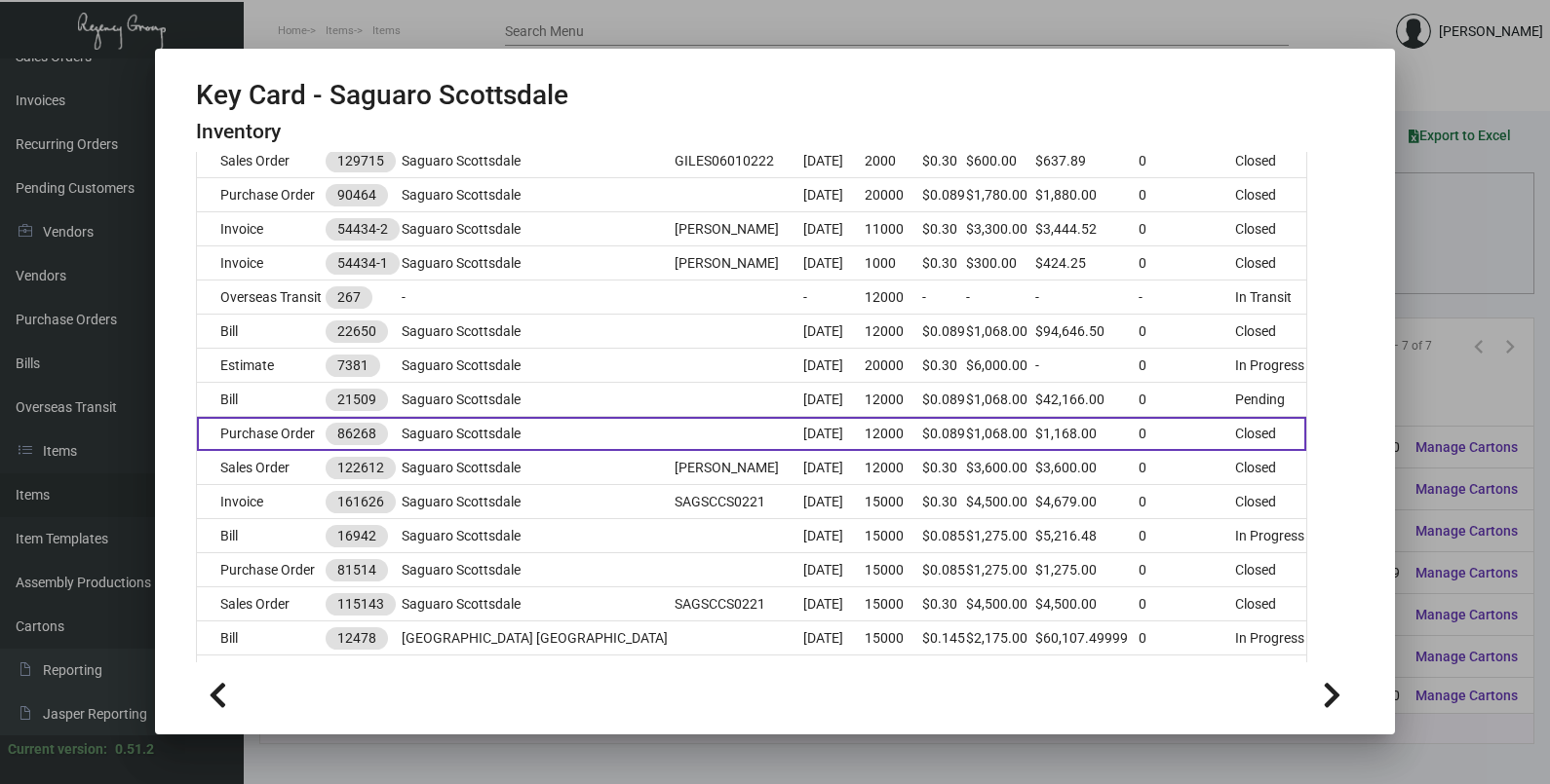
click at [575, 429] on td "Saguaro Scottsdale" at bounding box center [537, 433] width 274 height 35
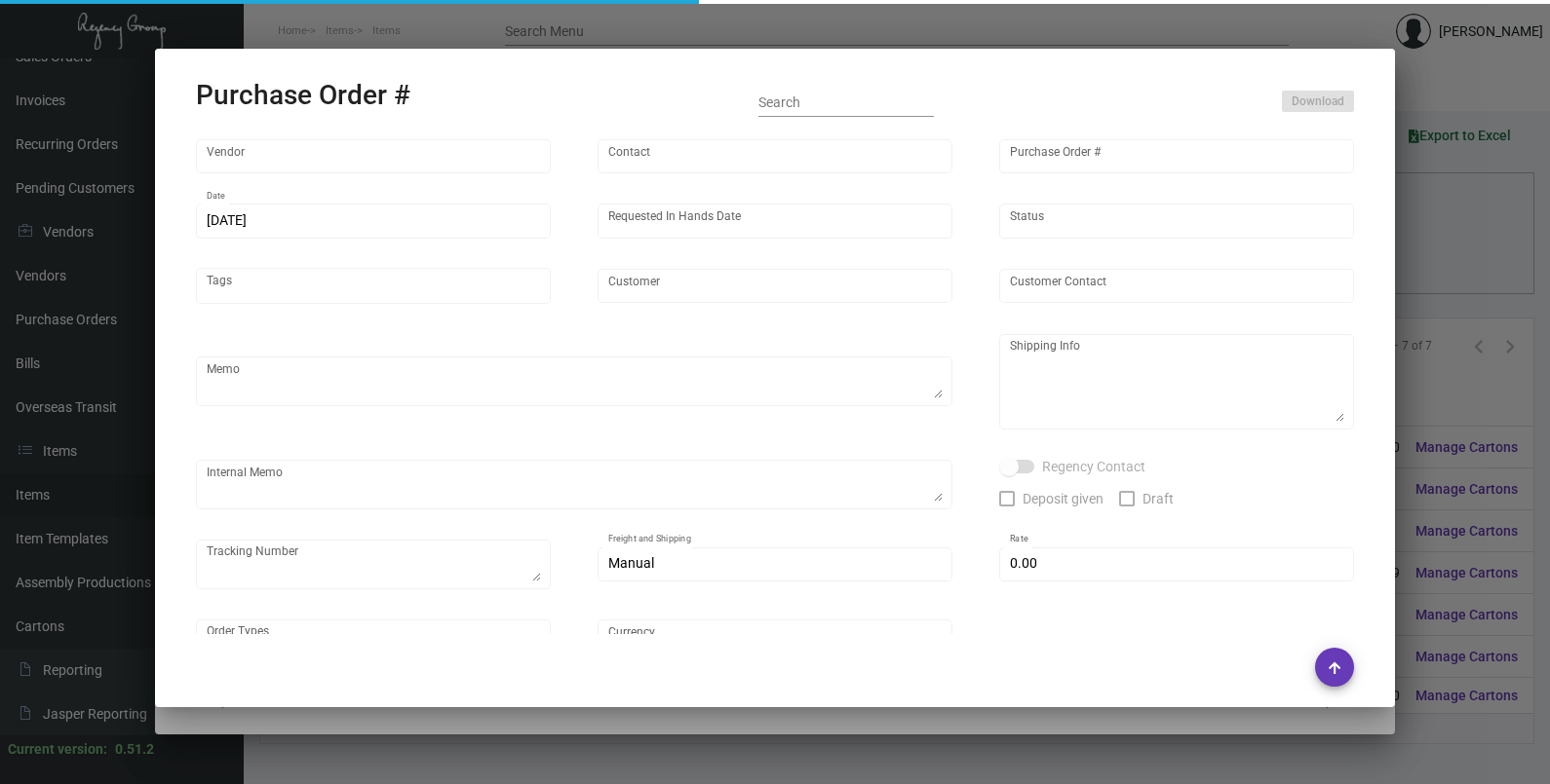
type input "CHENGDU MIND IOT TECHNOLOGY"
type input "[PERSON_NAME]"
type input "86268"
type input "[DATE]"
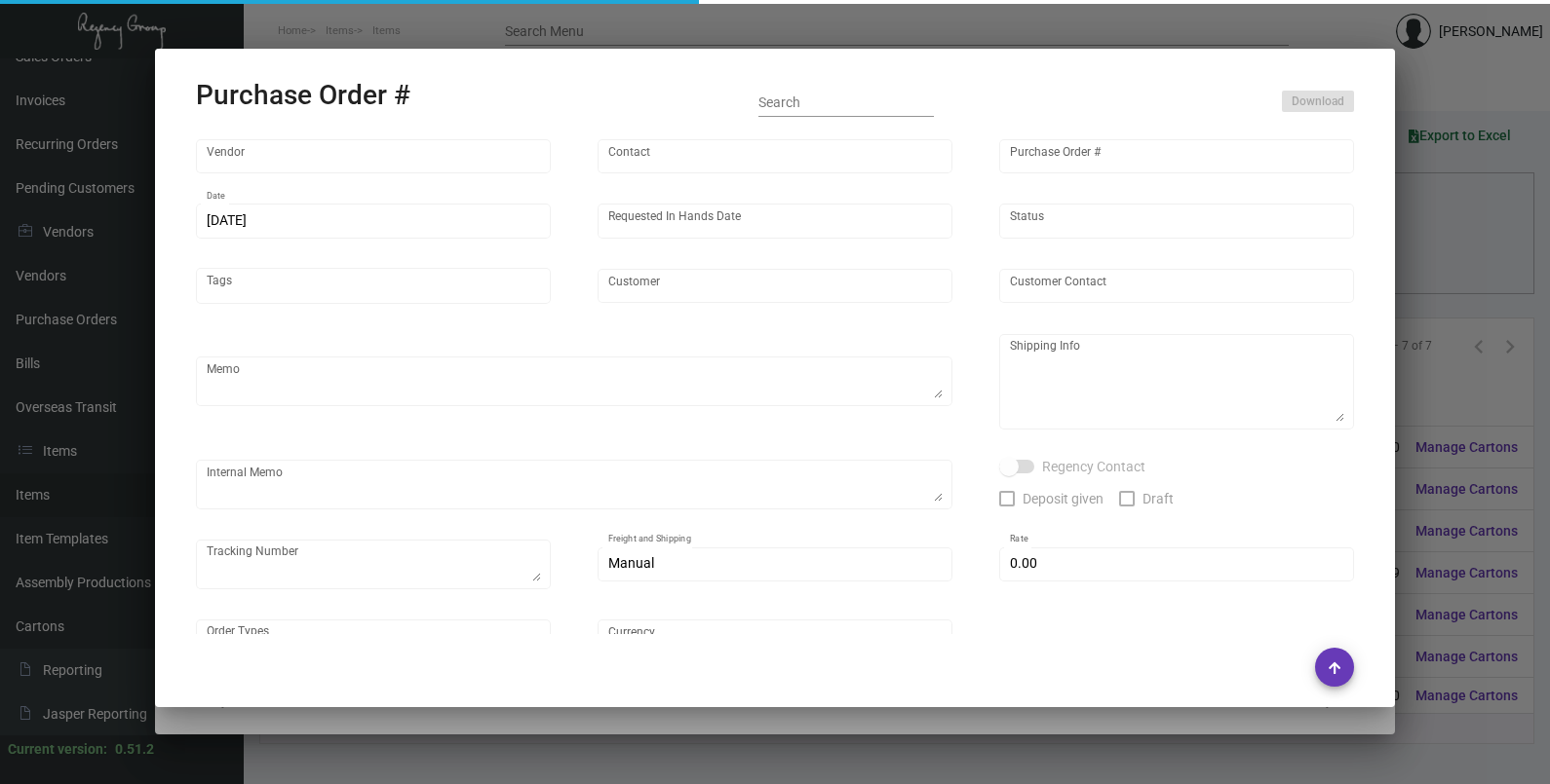
type input "Saguaro Scottsdale"
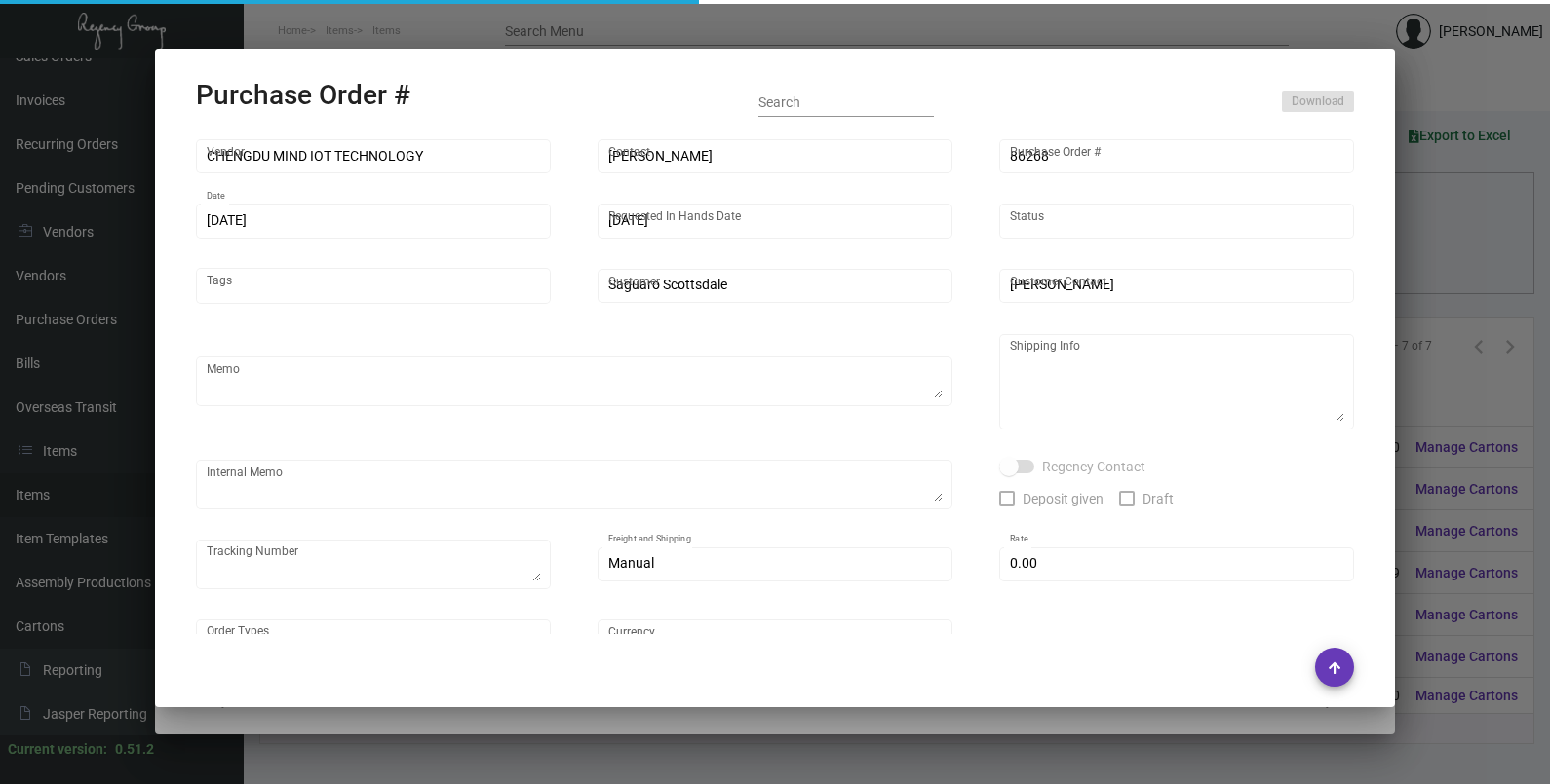
type textarea "Ship by Boat"
type textarea "Regency Group NJ [PERSON_NAME] [STREET_ADDRESS]"
checkbox input "true"
type input "$ 0.00"
type input "United States Dollar $"
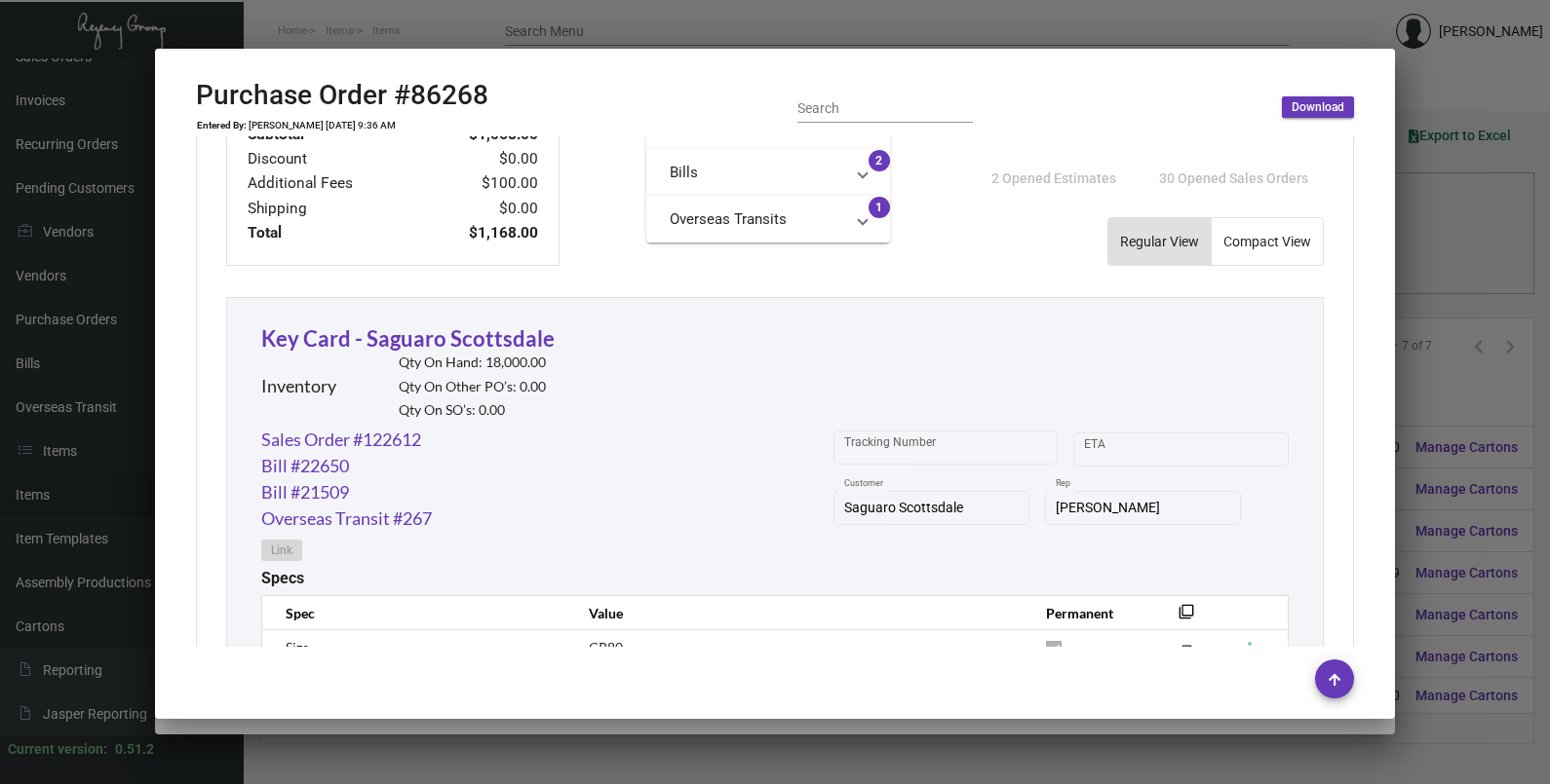
scroll to position [974, 0]
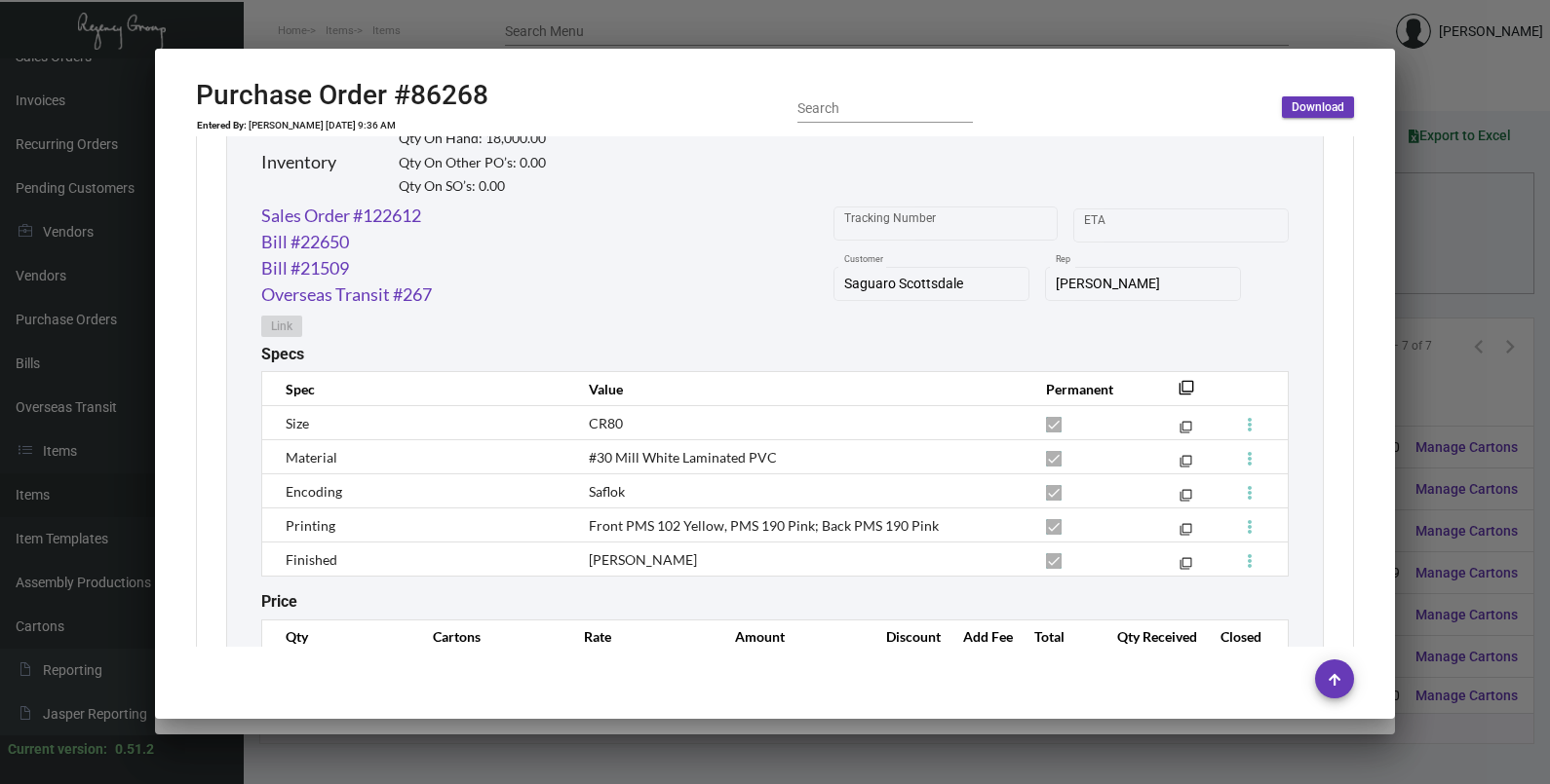
click at [1415, 252] on div at bounding box center [775, 392] width 1550 height 784
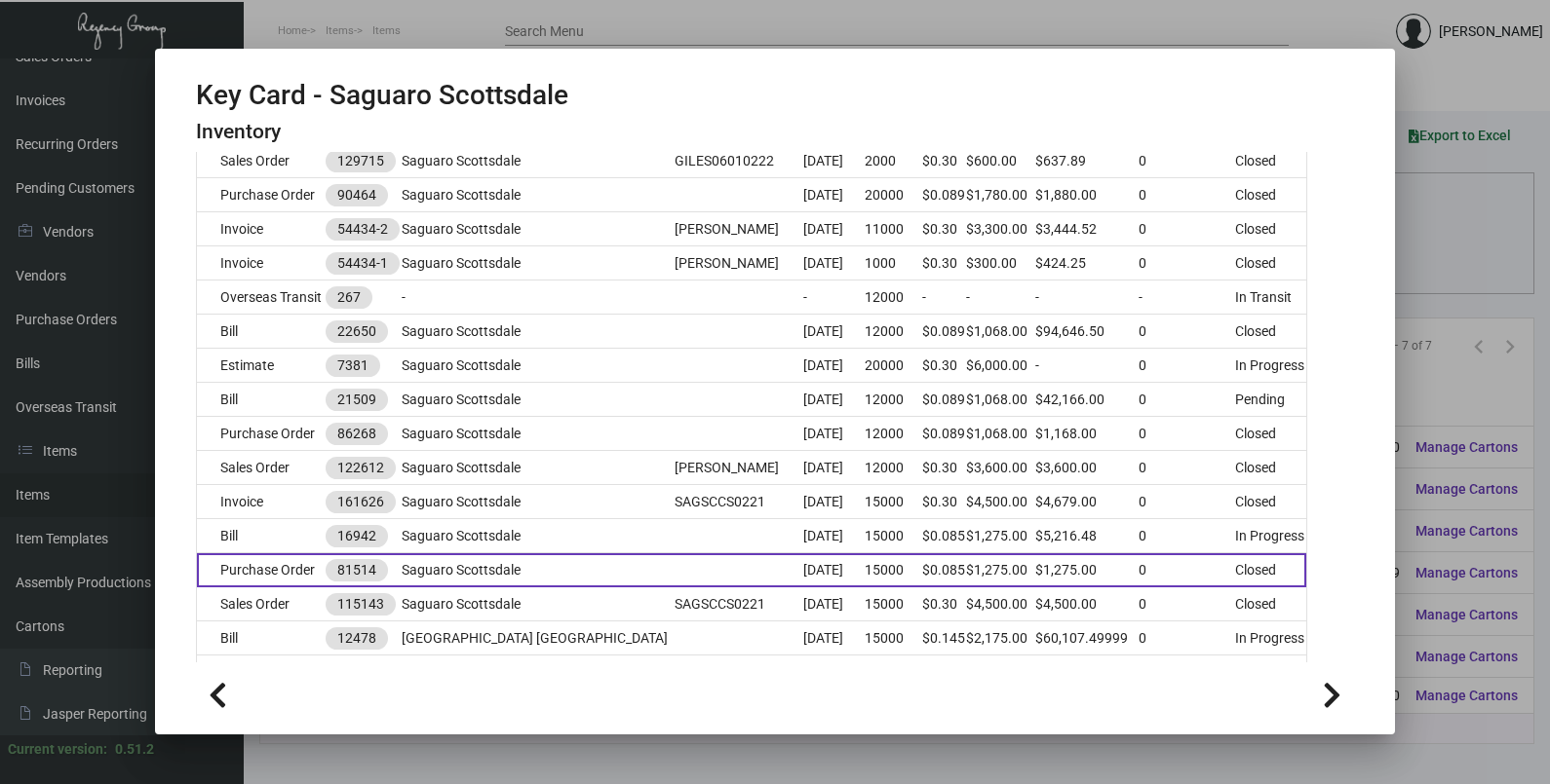
click at [675, 565] on td at bounding box center [739, 570] width 128 height 35
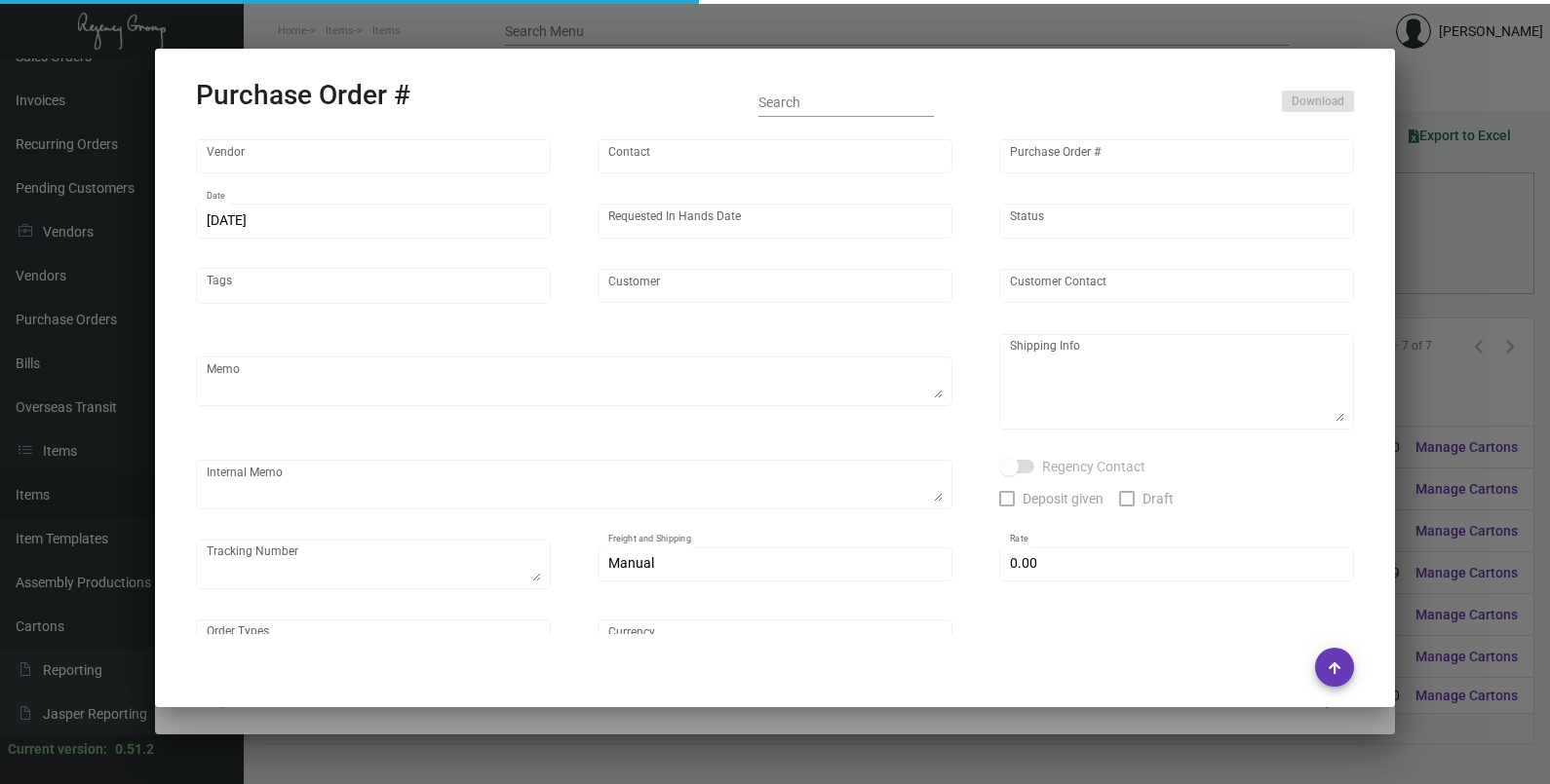
type input "CHENGDU MIND IOT TECHNOLOGY"
type input "[PERSON_NAME]"
type input "81514"
type input "[DATE]"
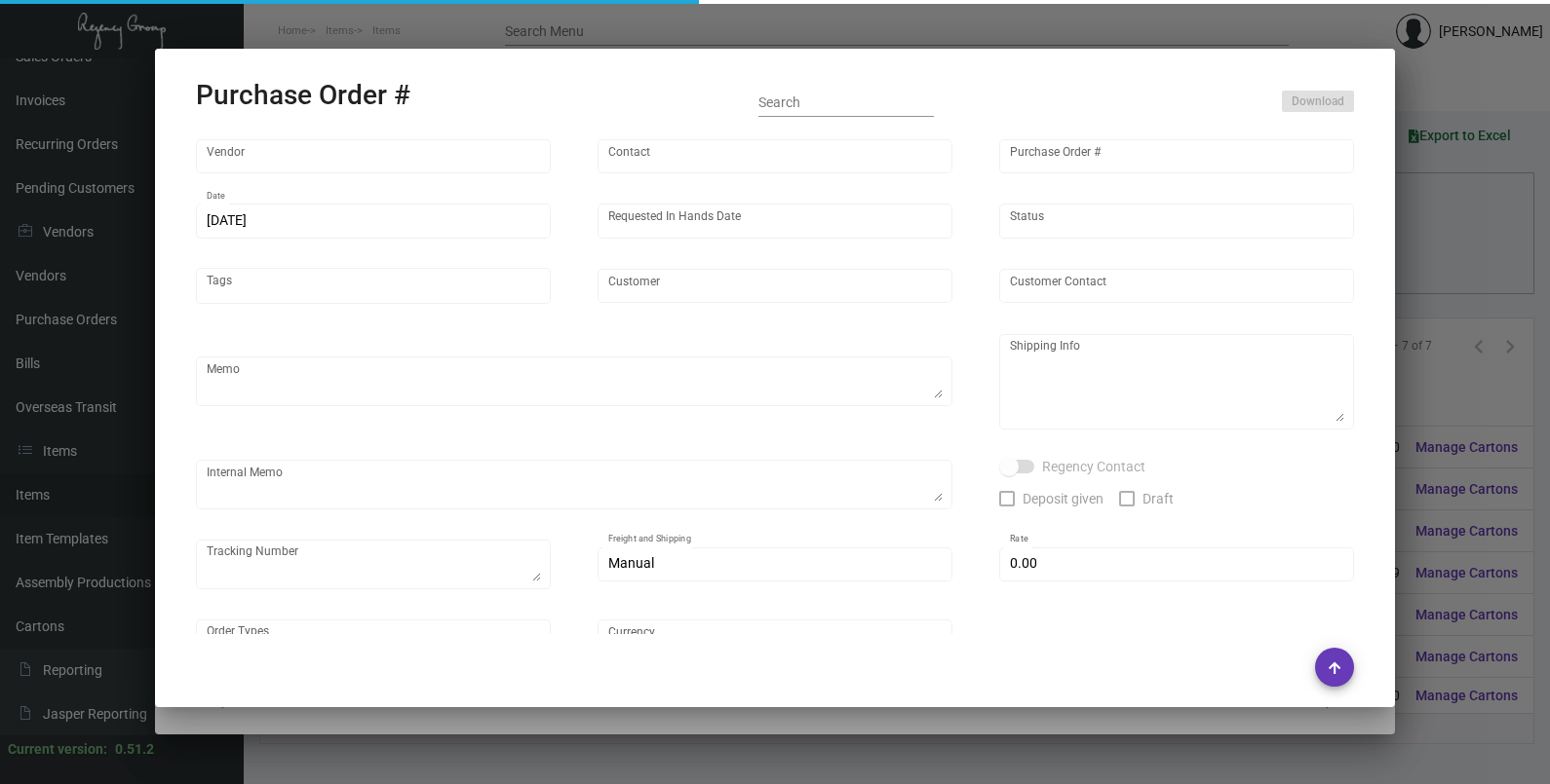
type input "Saguaro Scottsdale"
type textarea "By Air"
type textarea "Regency Group NJ [PERSON_NAME] [STREET_ADDRESS]"
checkbox input "true"
type input "$ 0.00"
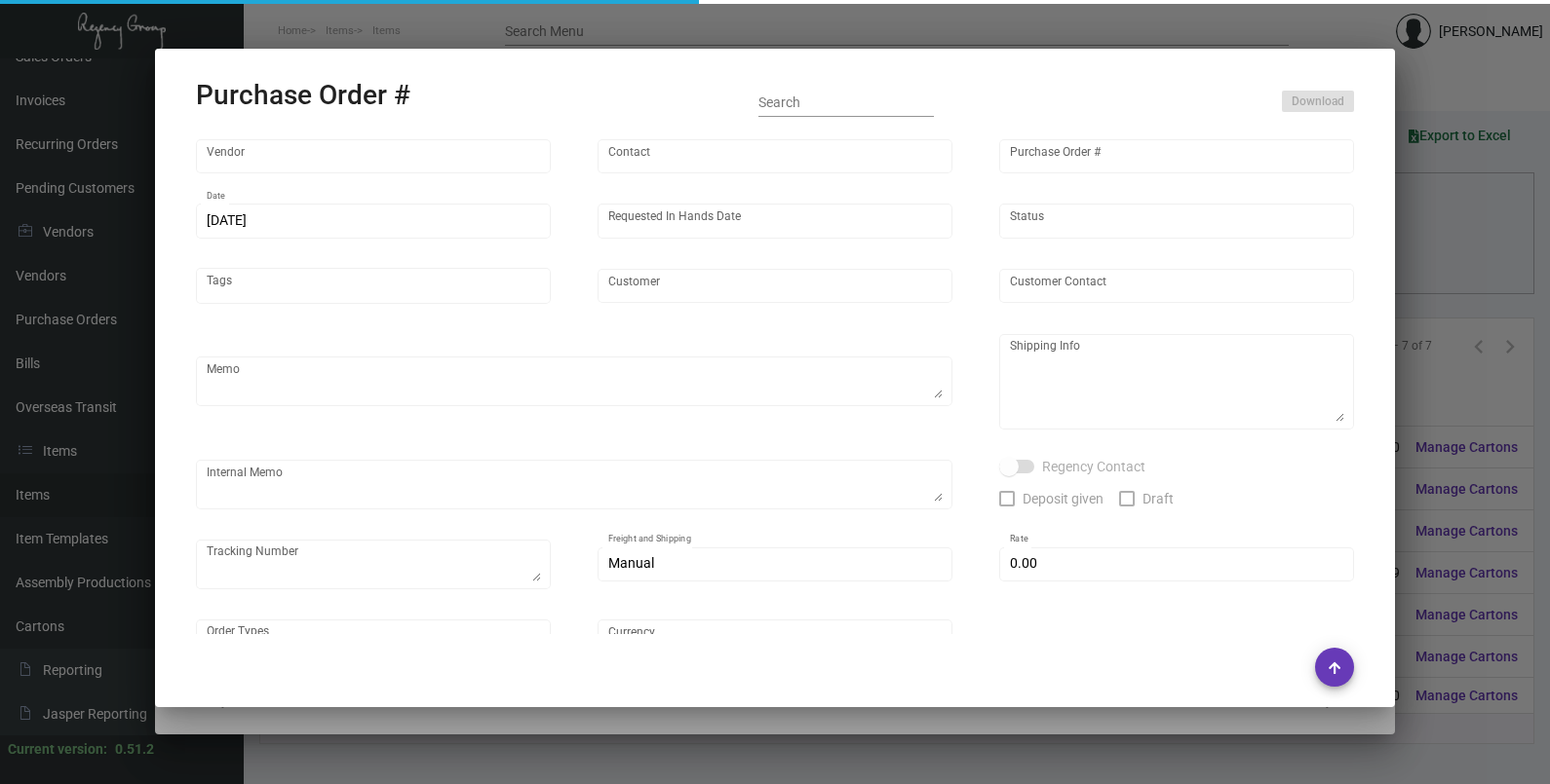
type input "United States Dollar $"
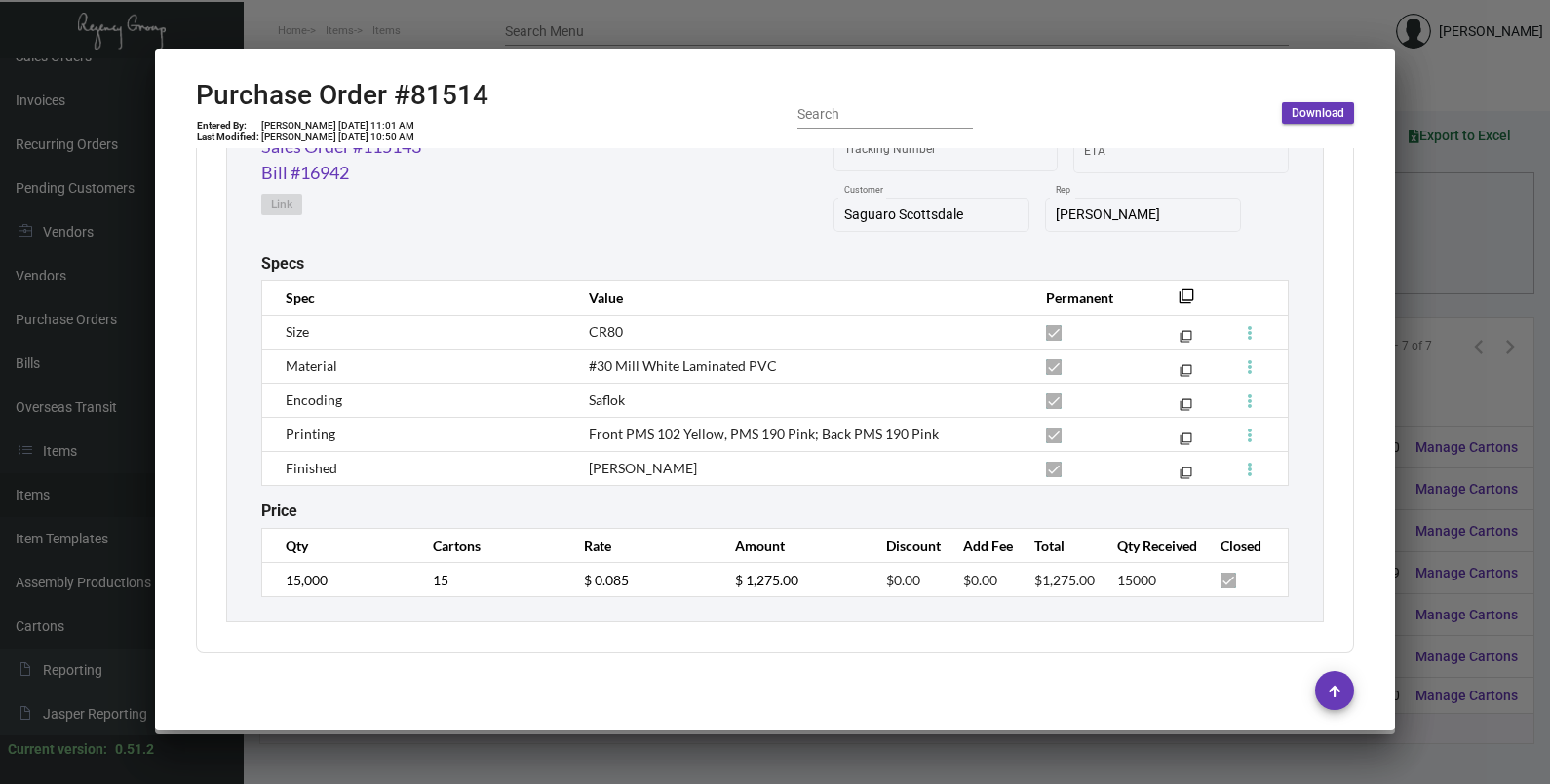
scroll to position [1060, 0]
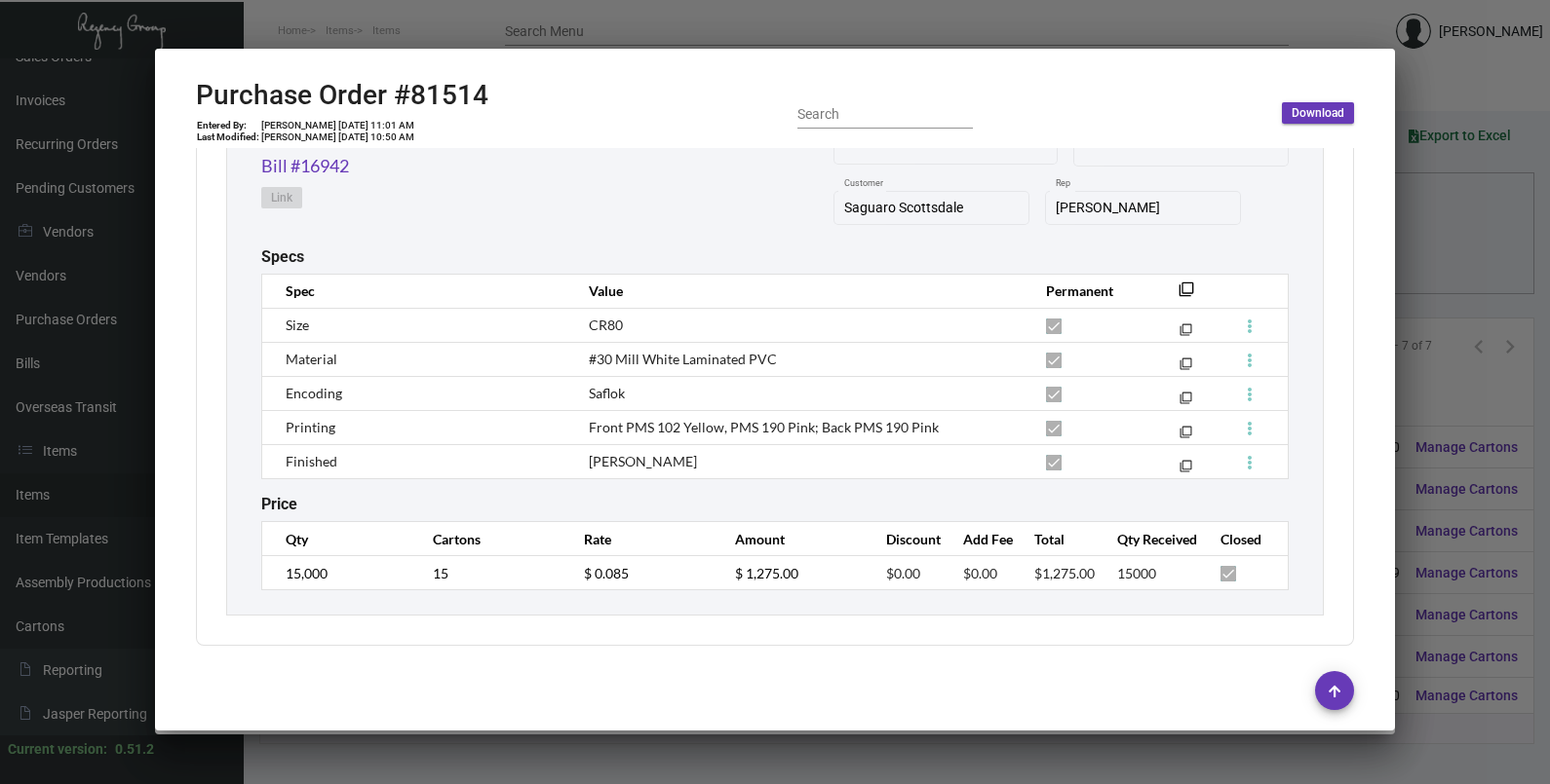
click at [1438, 247] on div at bounding box center [775, 392] width 1550 height 784
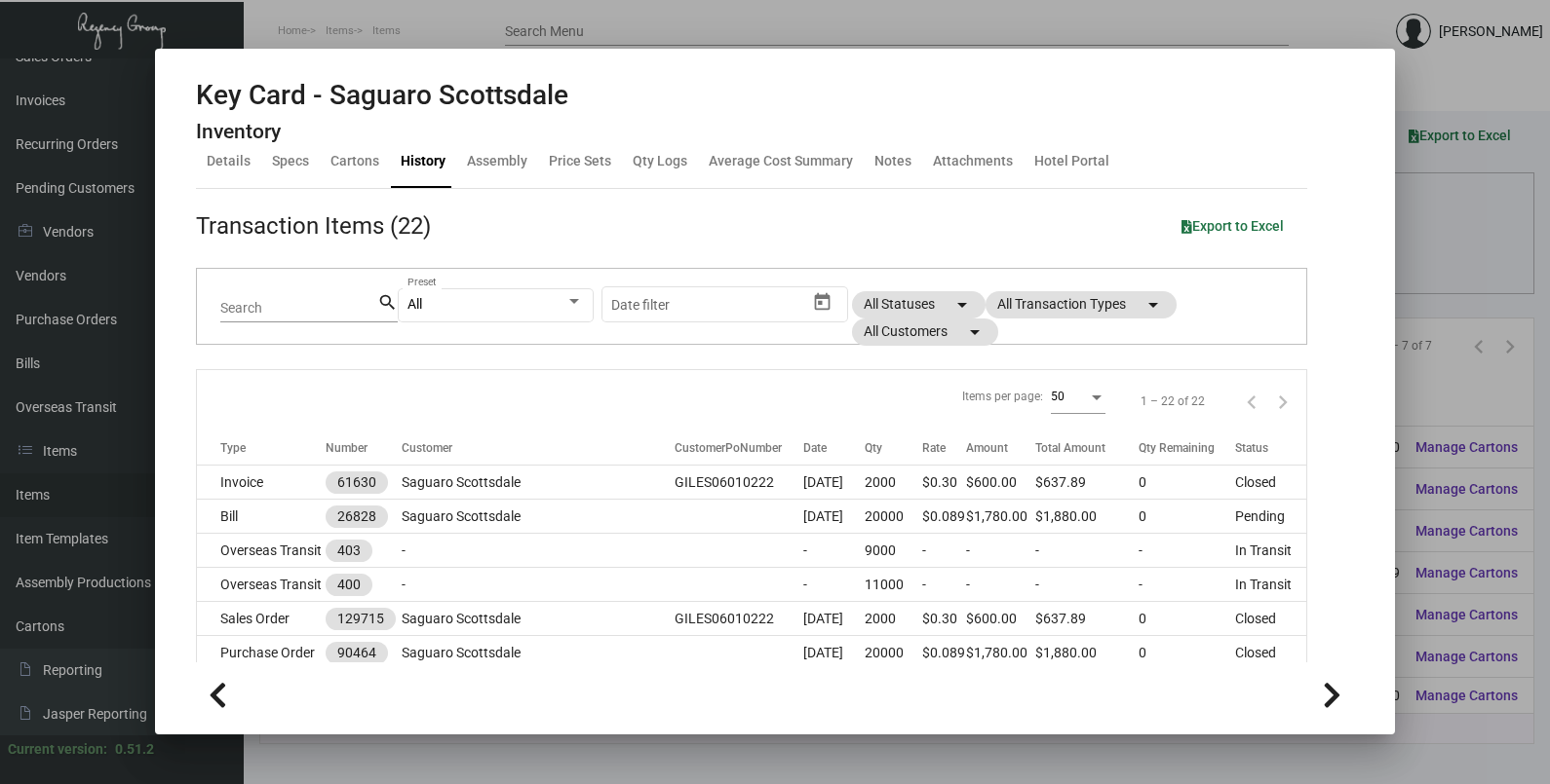
scroll to position [0, 0]
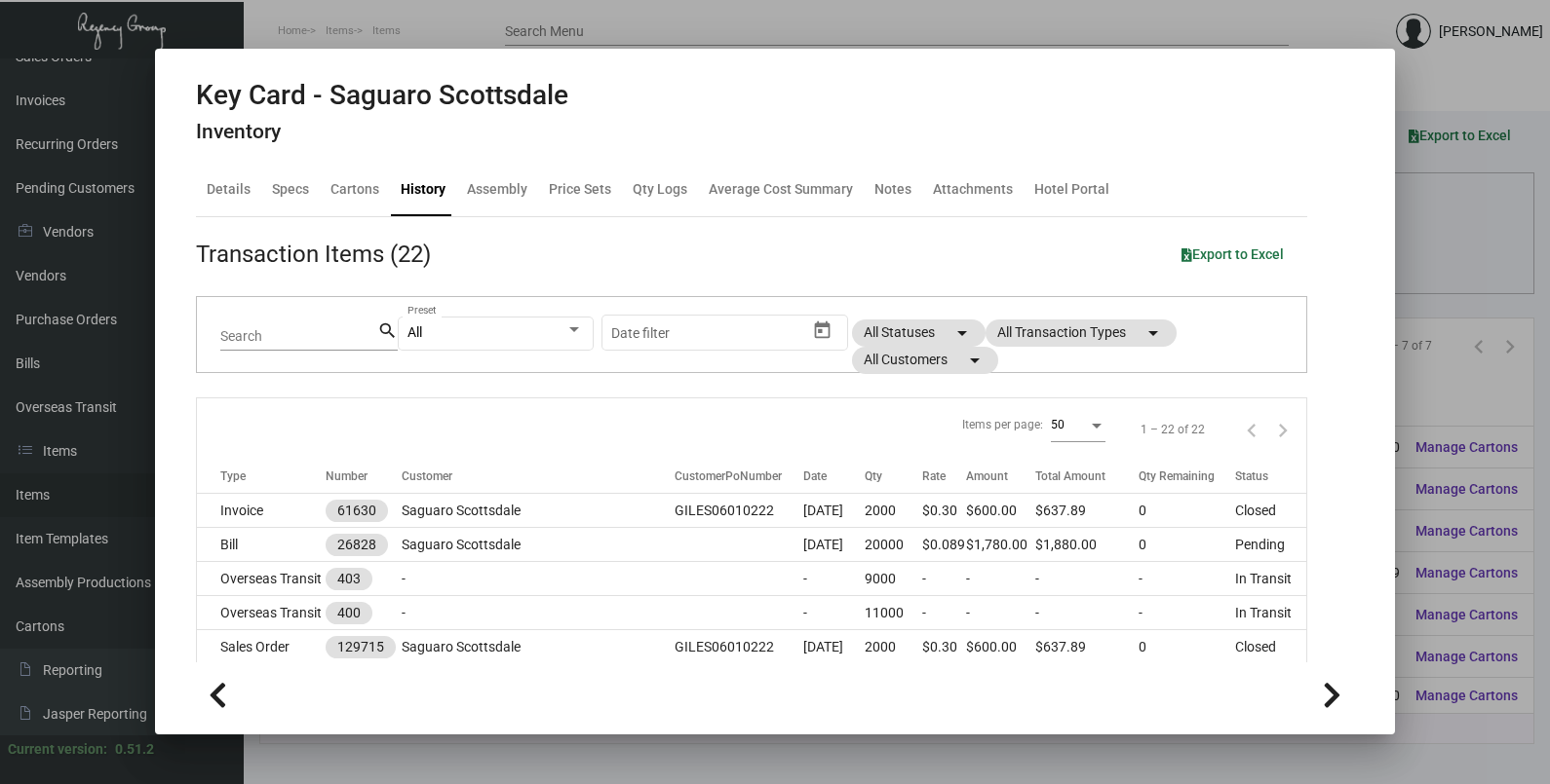
click at [1448, 210] on div at bounding box center [775, 392] width 1550 height 784
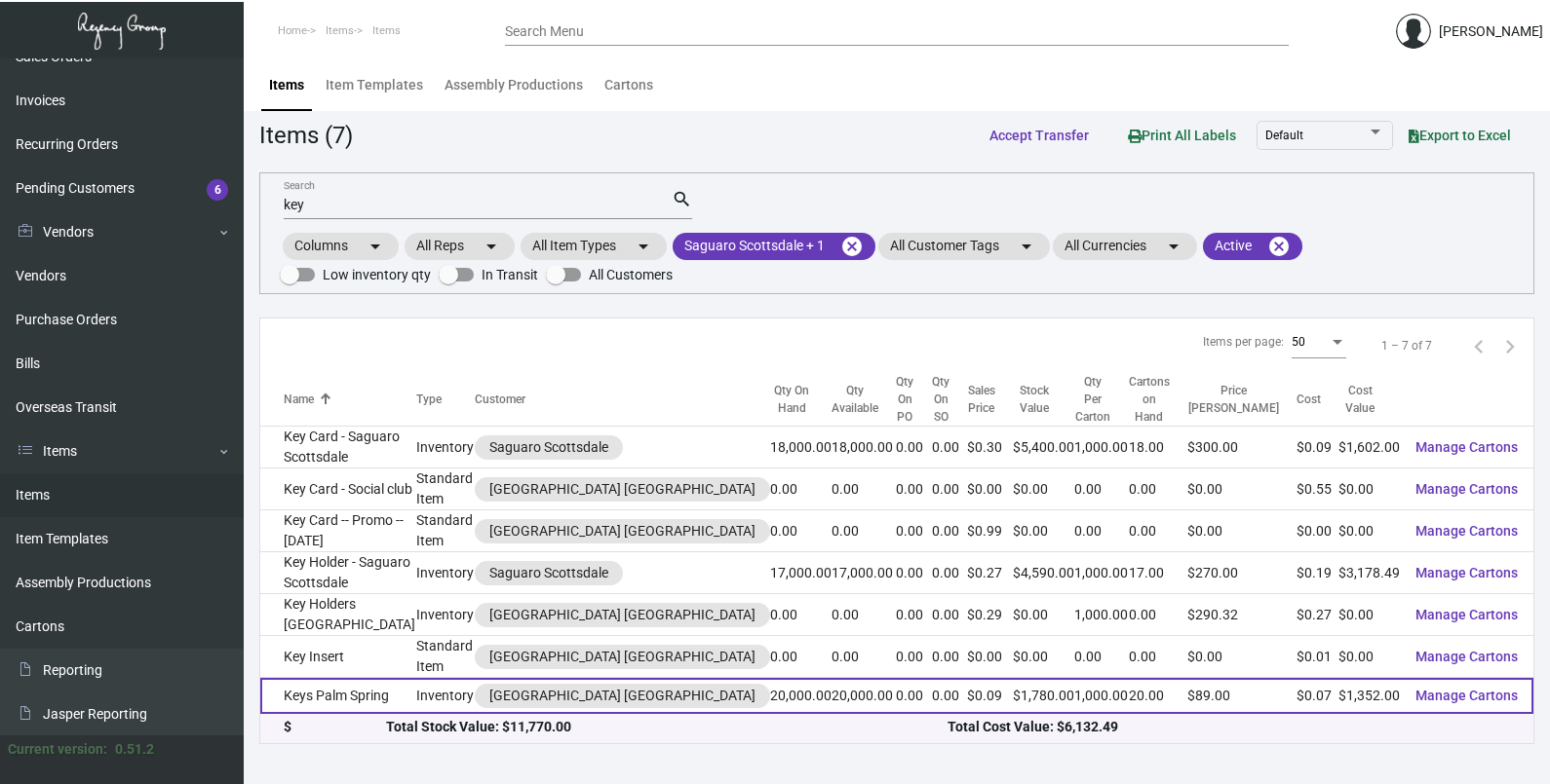
click at [408, 683] on td "Keys Palm Spring" at bounding box center [338, 696] width 156 height 37
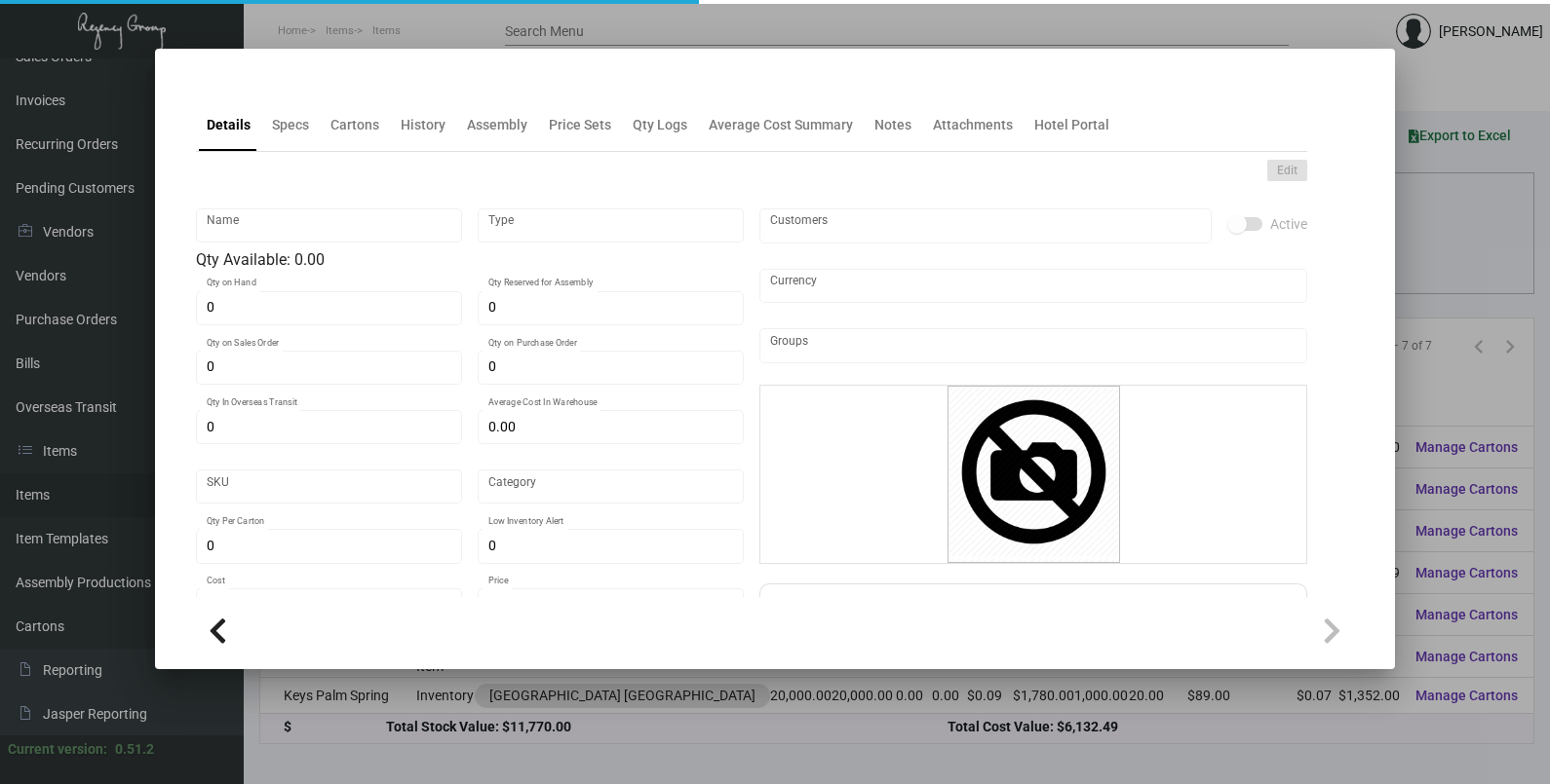
type input "Keys Palm Spring"
type input "Inventory"
type input "20,000"
type input "22,000"
type input "$ 0.00"
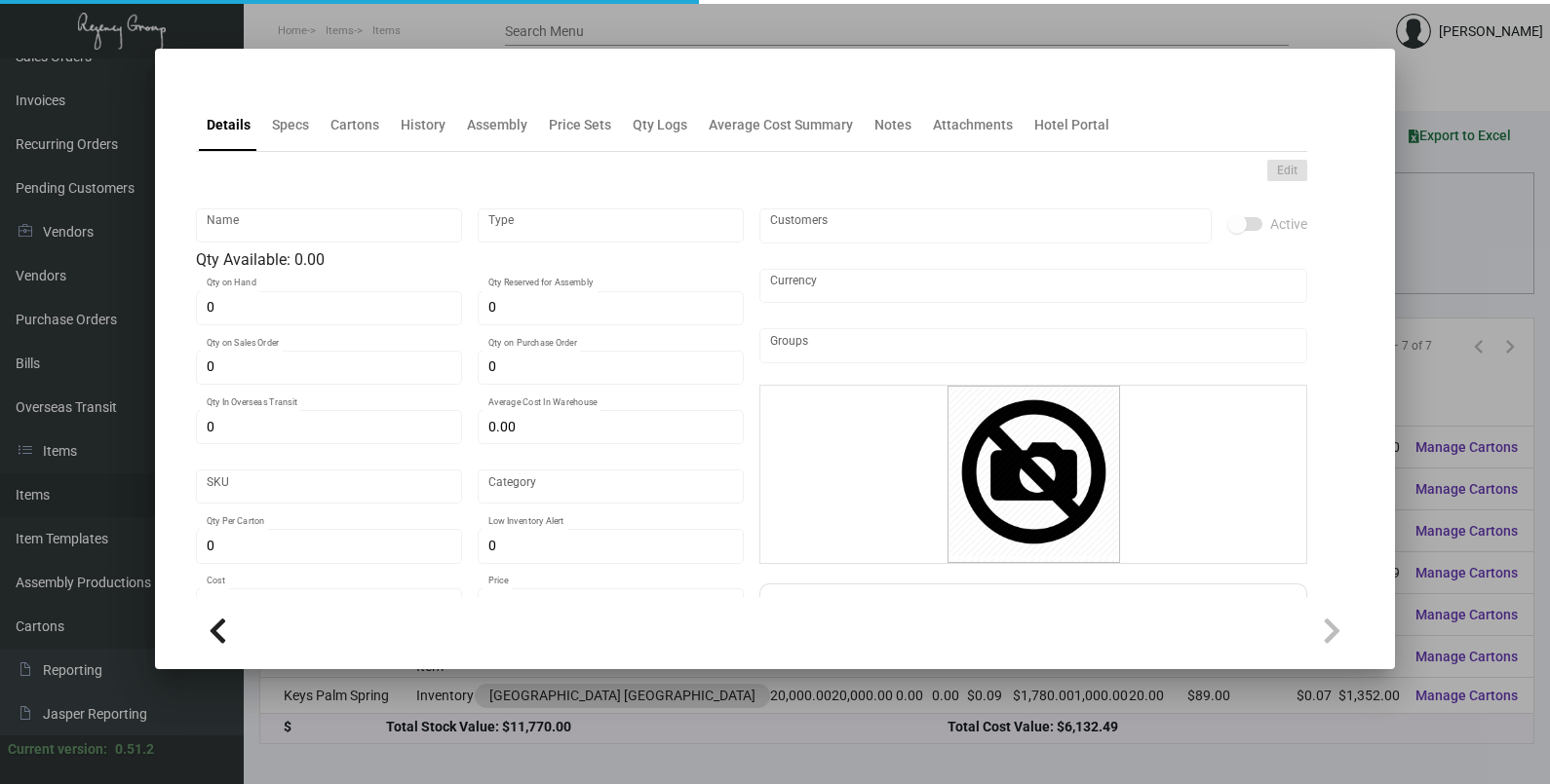
type input "2846"
type input "Standard"
type input "1,000"
type input "$ 0.0676"
type input "$ 0.089"
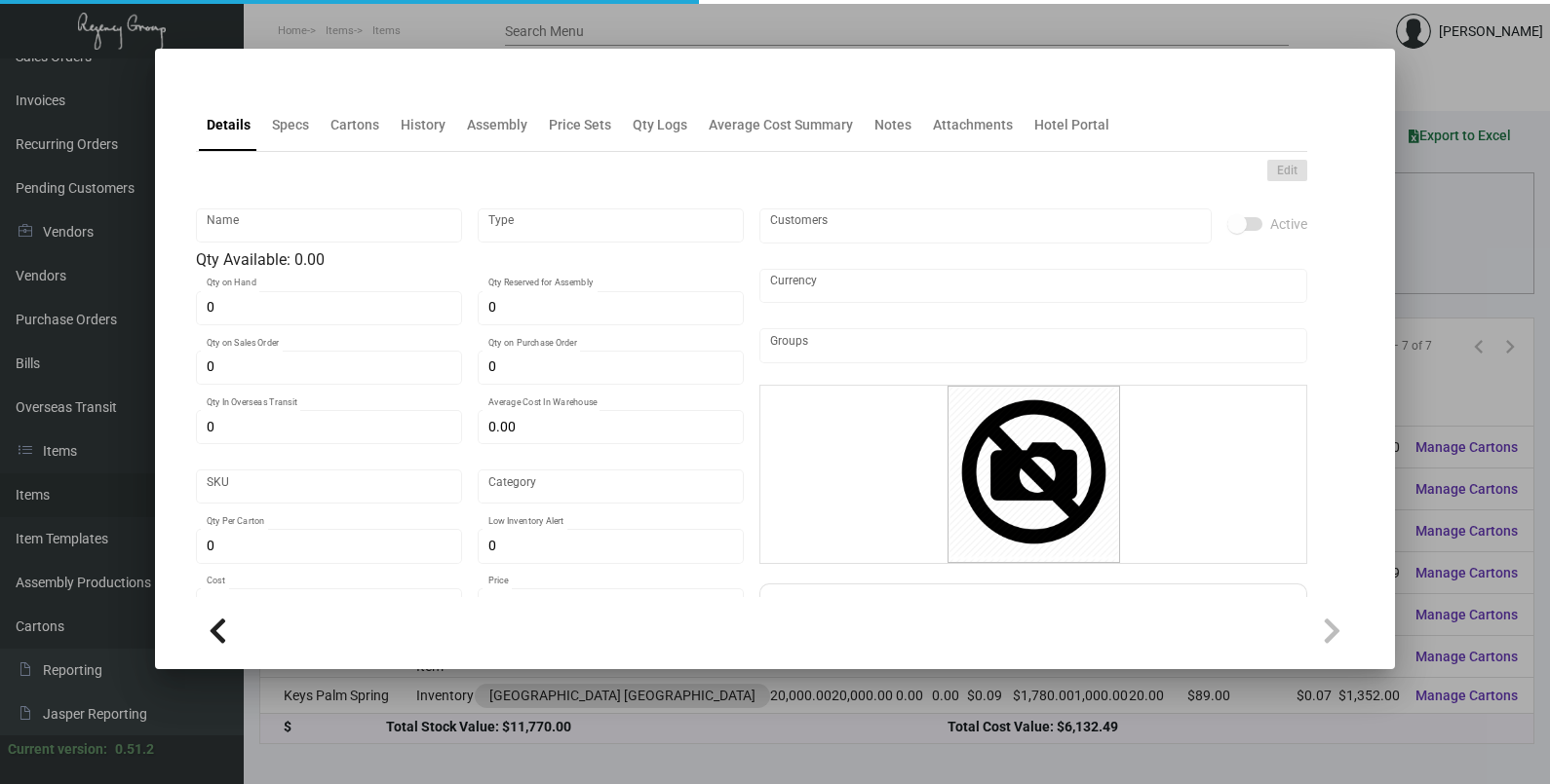
type textarea "Keys cards: Size 2-1/8x3-3/8 #30 mill white laminated plastic printing 2/1 blee…"
checkbox input "true"
type input "United States Dollar $"
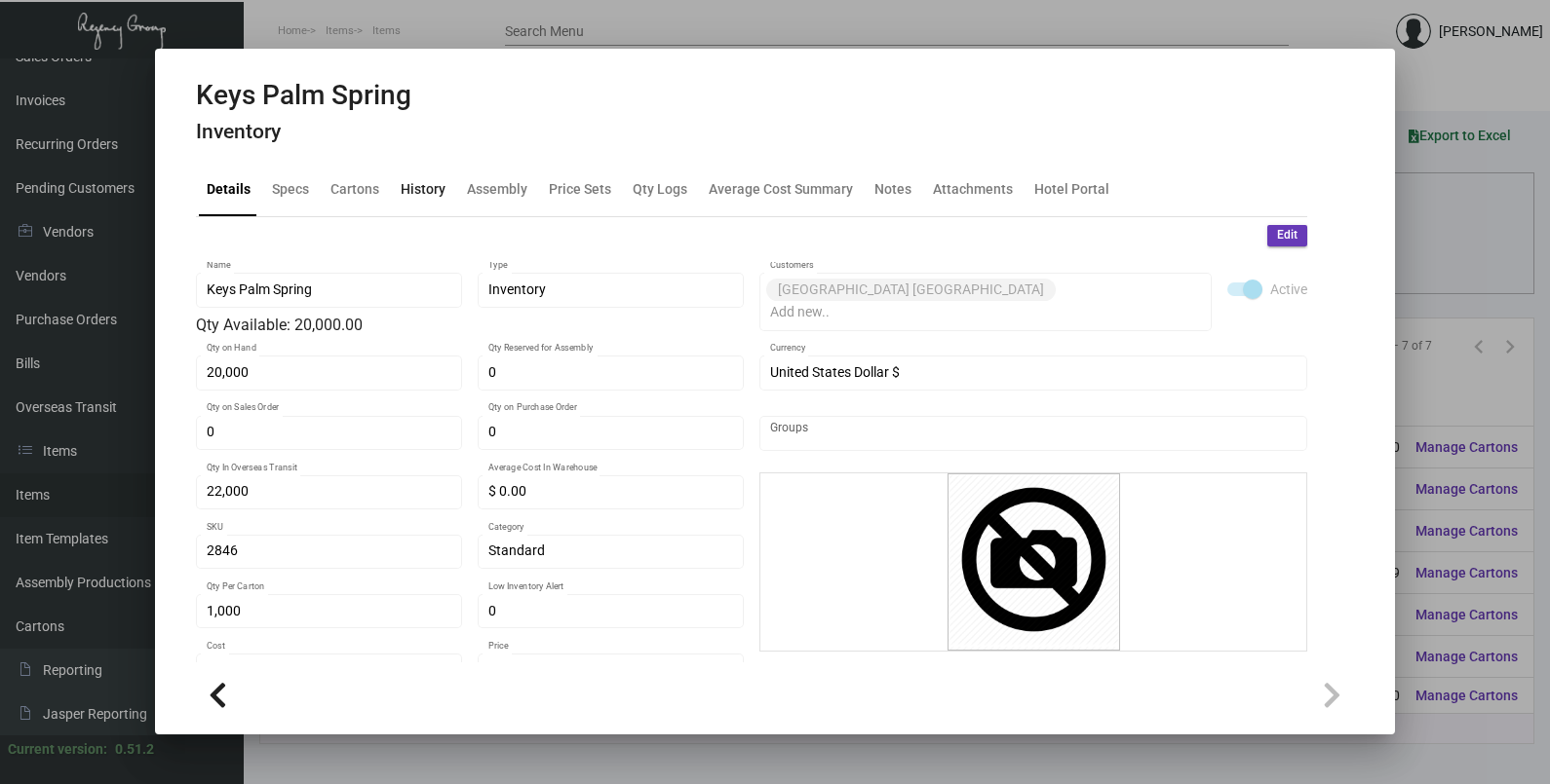
click at [414, 199] on div "History" at bounding box center [422, 190] width 44 height 21
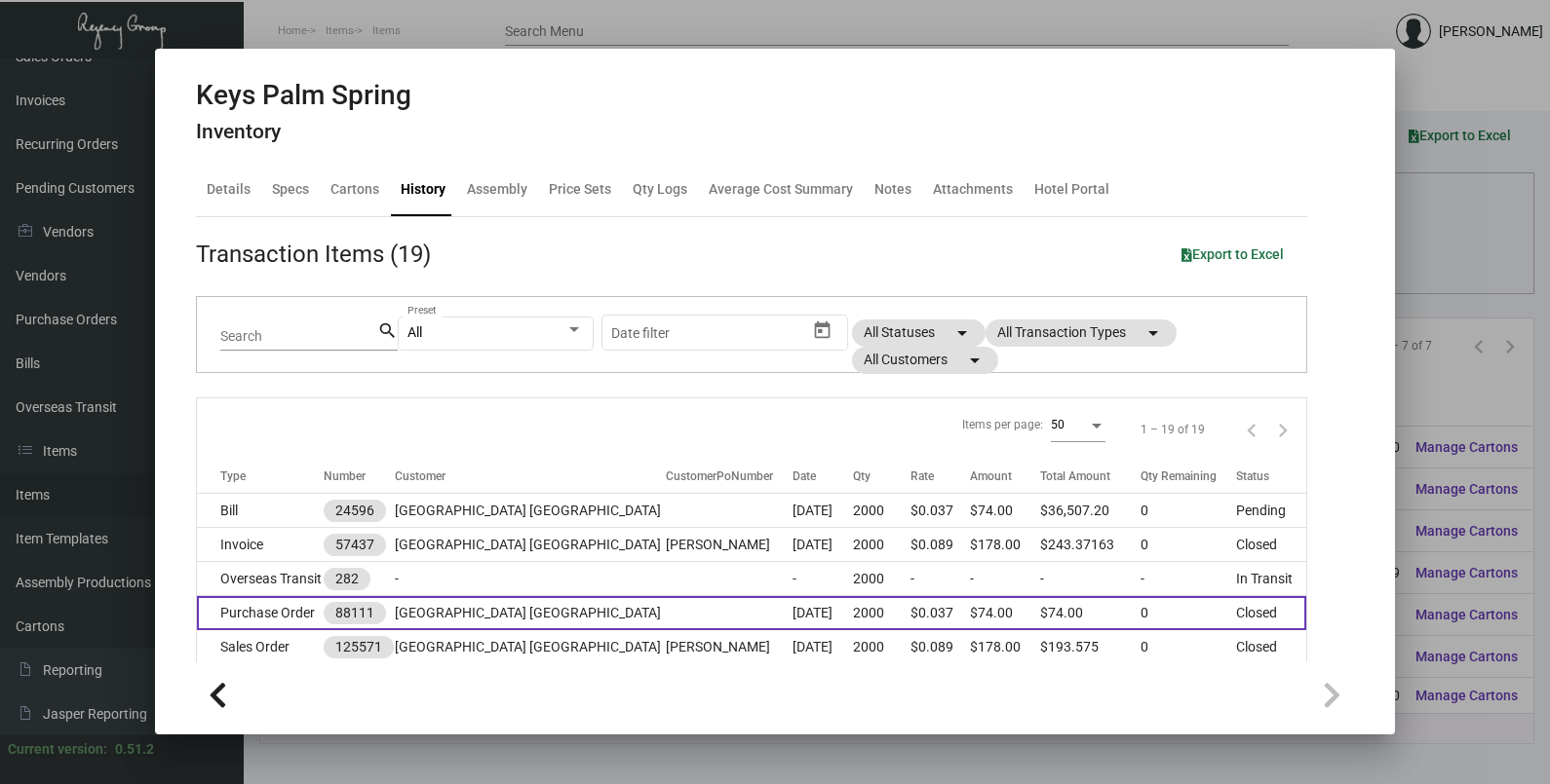
click at [666, 602] on td at bounding box center [729, 613] width 126 height 35
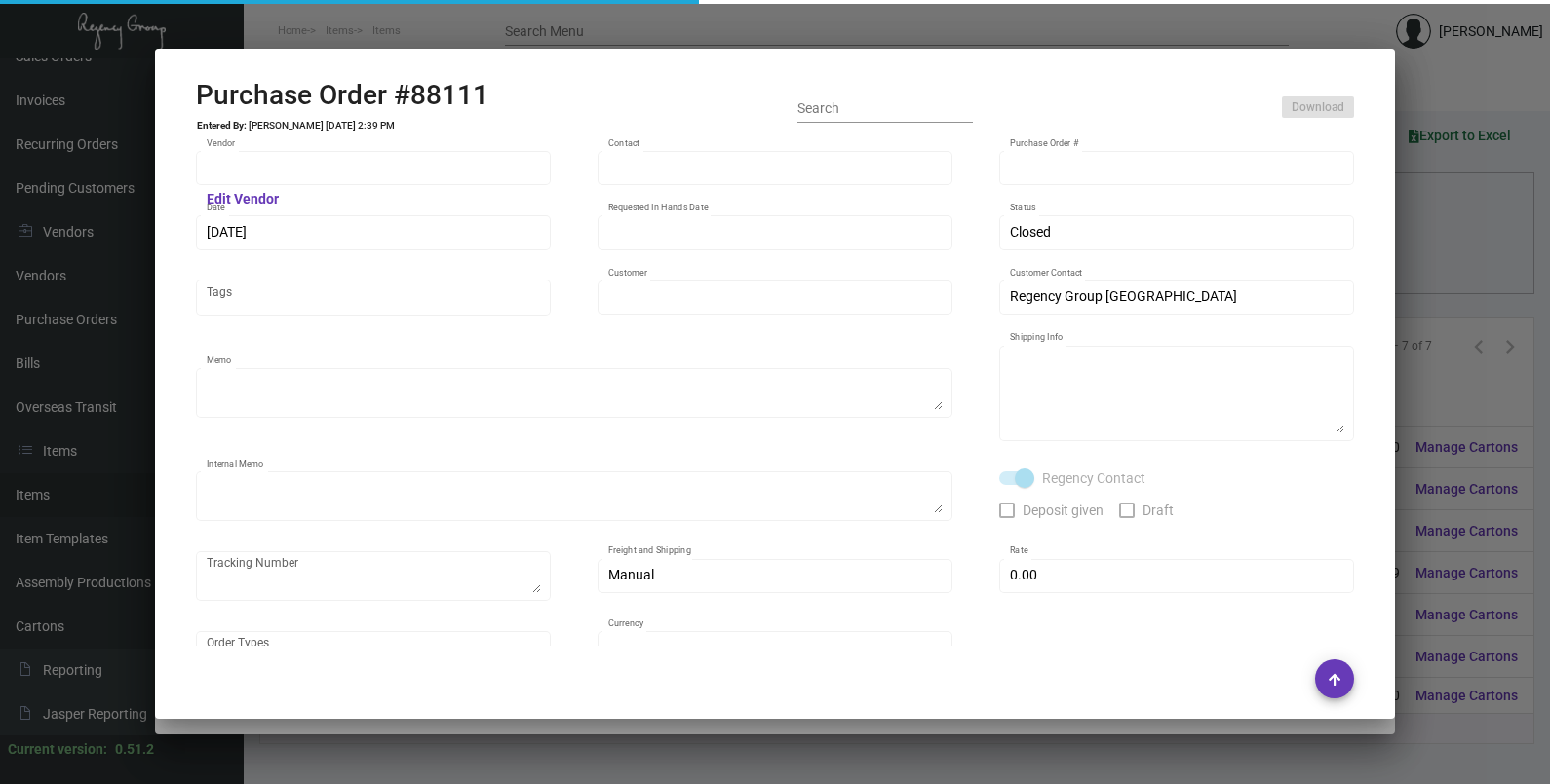
type input "CHENGDU MIND IOT TECHNOLOGY"
type input "[PERSON_NAME]"
type input "88111"
type input "[DATE]"
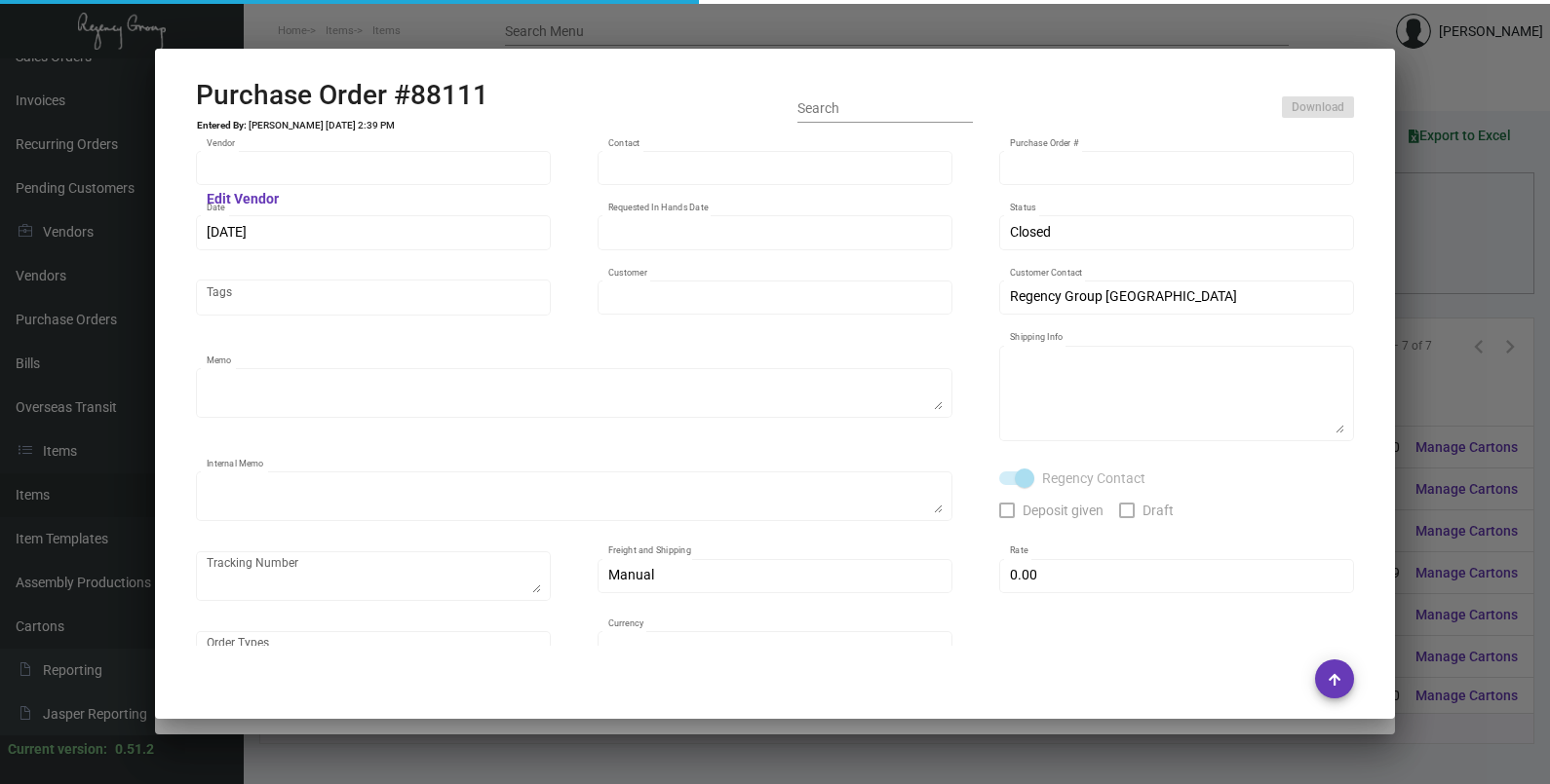
type input "[GEOGRAPHIC_DATA] [GEOGRAPHIC_DATA]"
type textarea "Super rush by AIR"
type textarea "Regency Group NJ [PERSON_NAME] [STREET_ADDRESS]"
type textarea "charge higher for freight"
checkbox input "true"
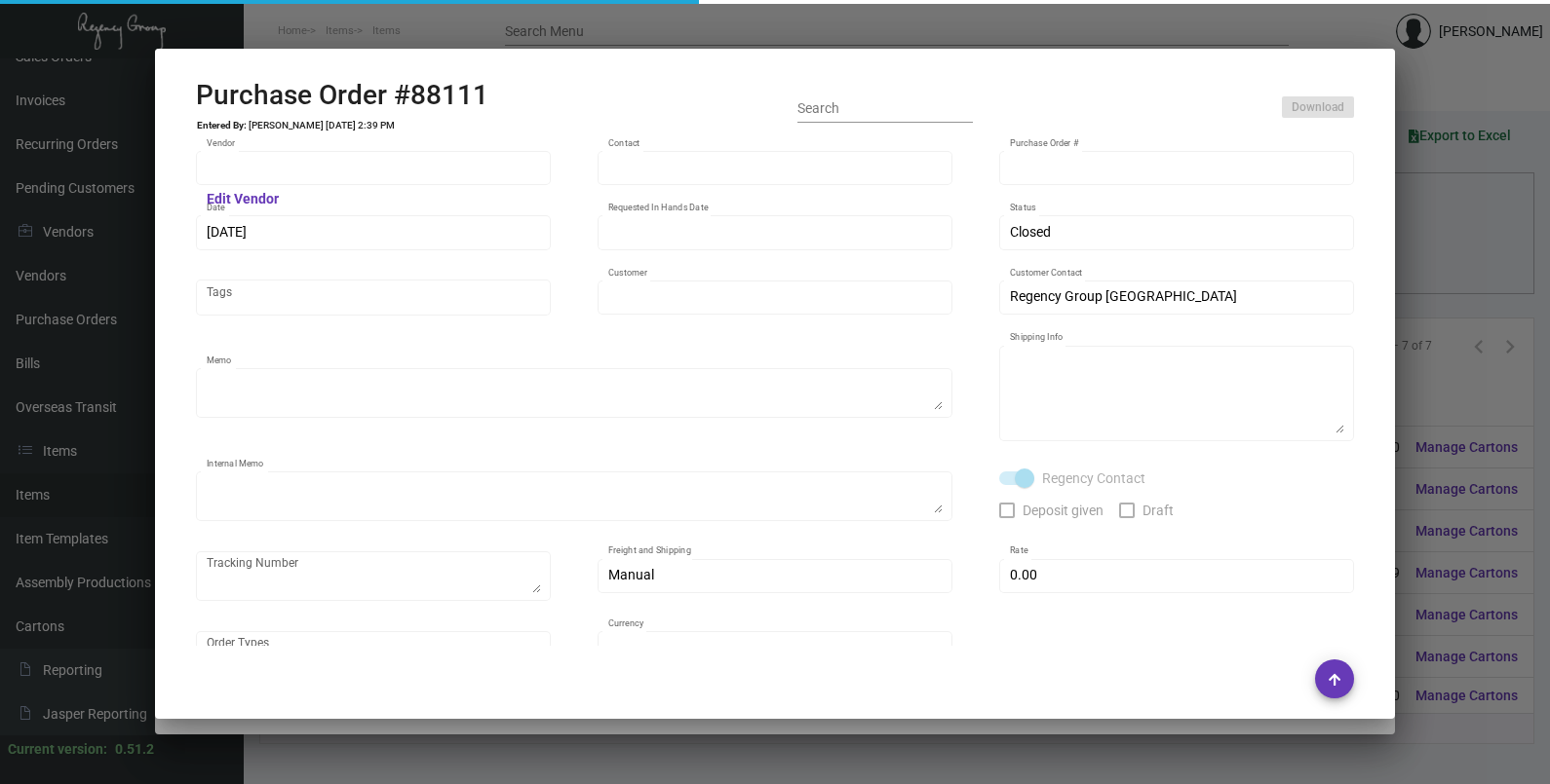
type input "$ 0.00"
type input "United States Dollar $"
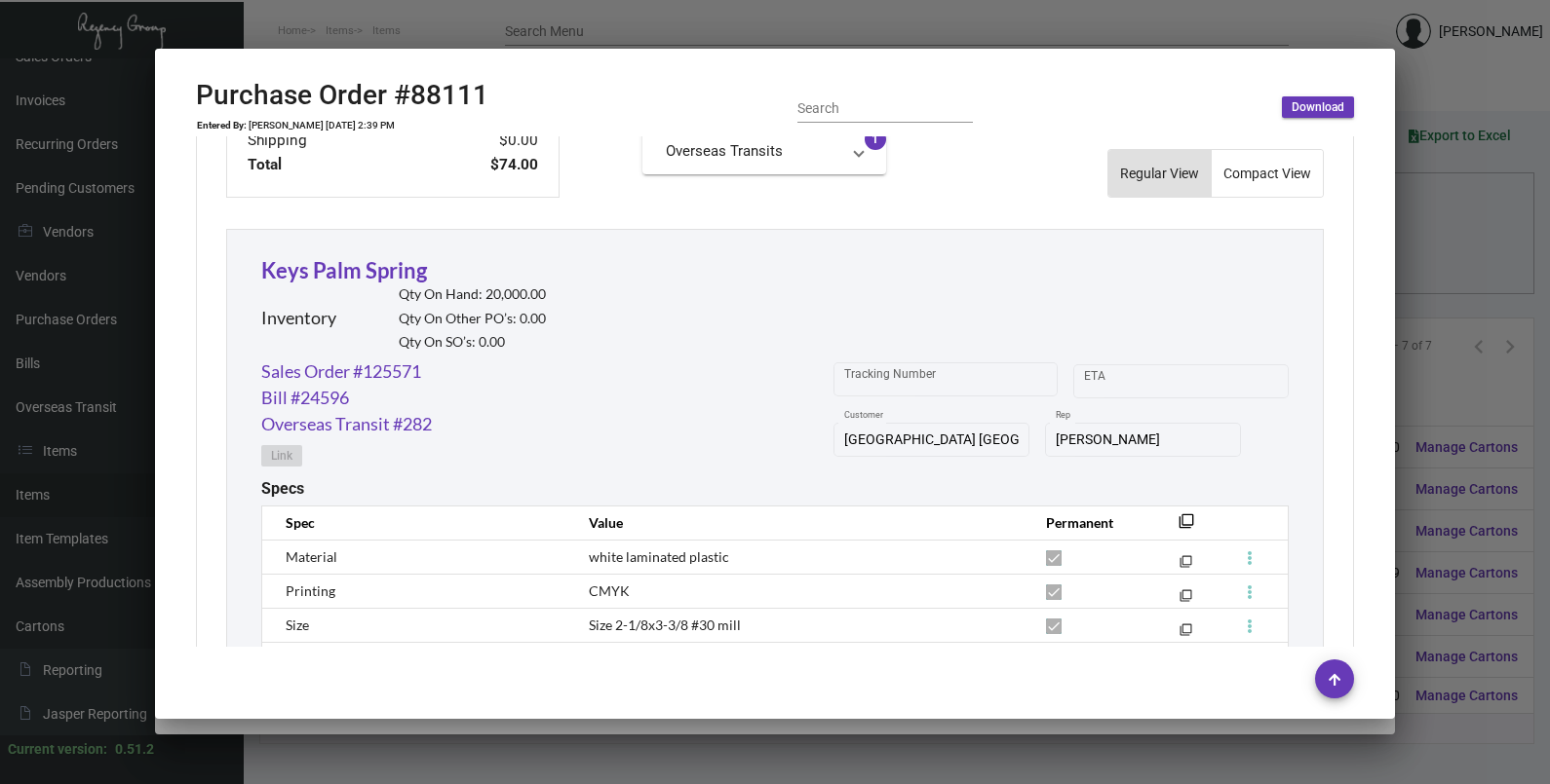
scroll to position [1060, 0]
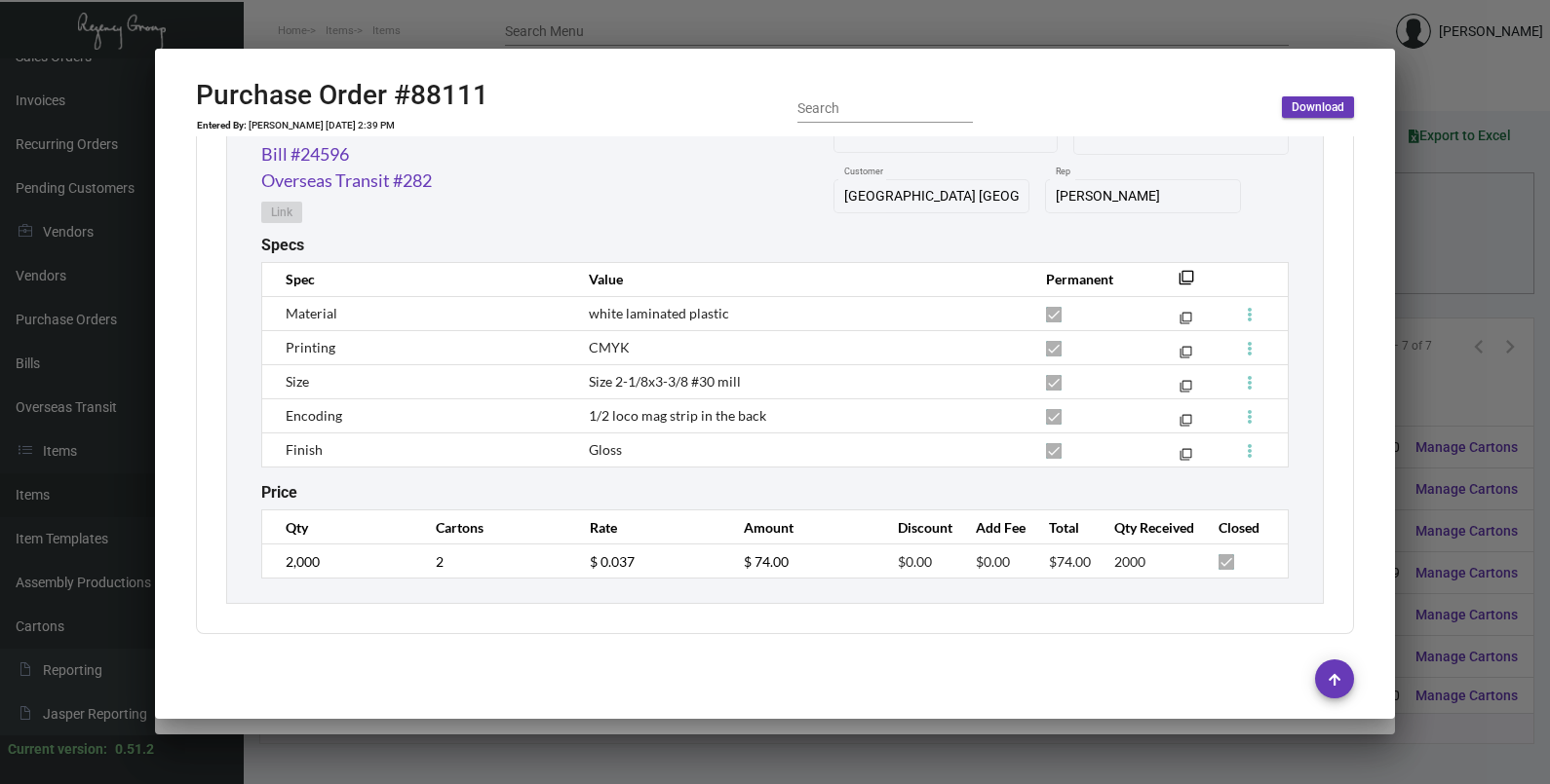
click at [1412, 271] on div at bounding box center [775, 392] width 1550 height 784
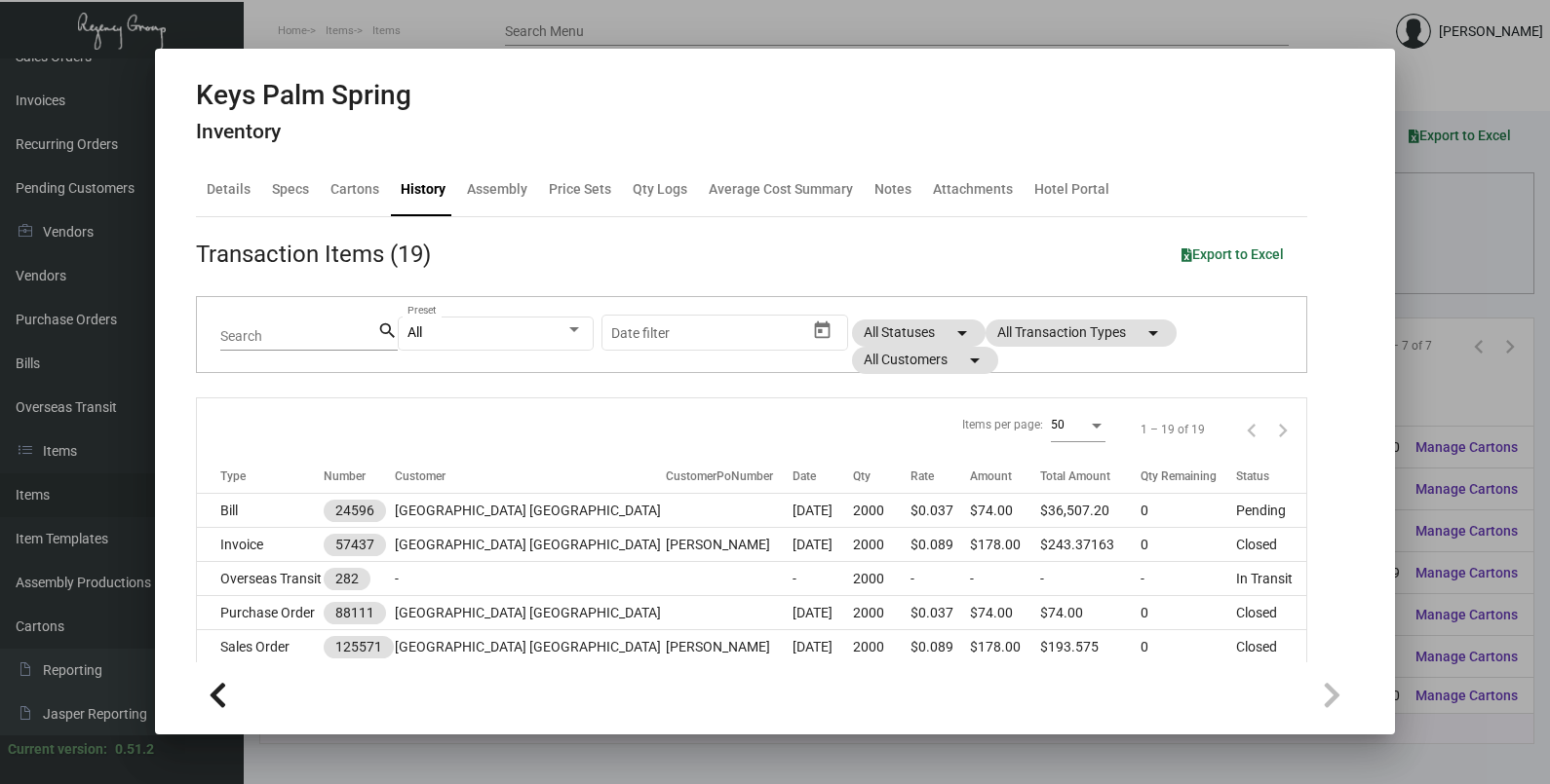
drag, startPoint x: 1428, startPoint y: 292, endPoint x: 1404, endPoint y: 289, distance: 24.2
click at [1428, 292] on div at bounding box center [775, 392] width 1550 height 784
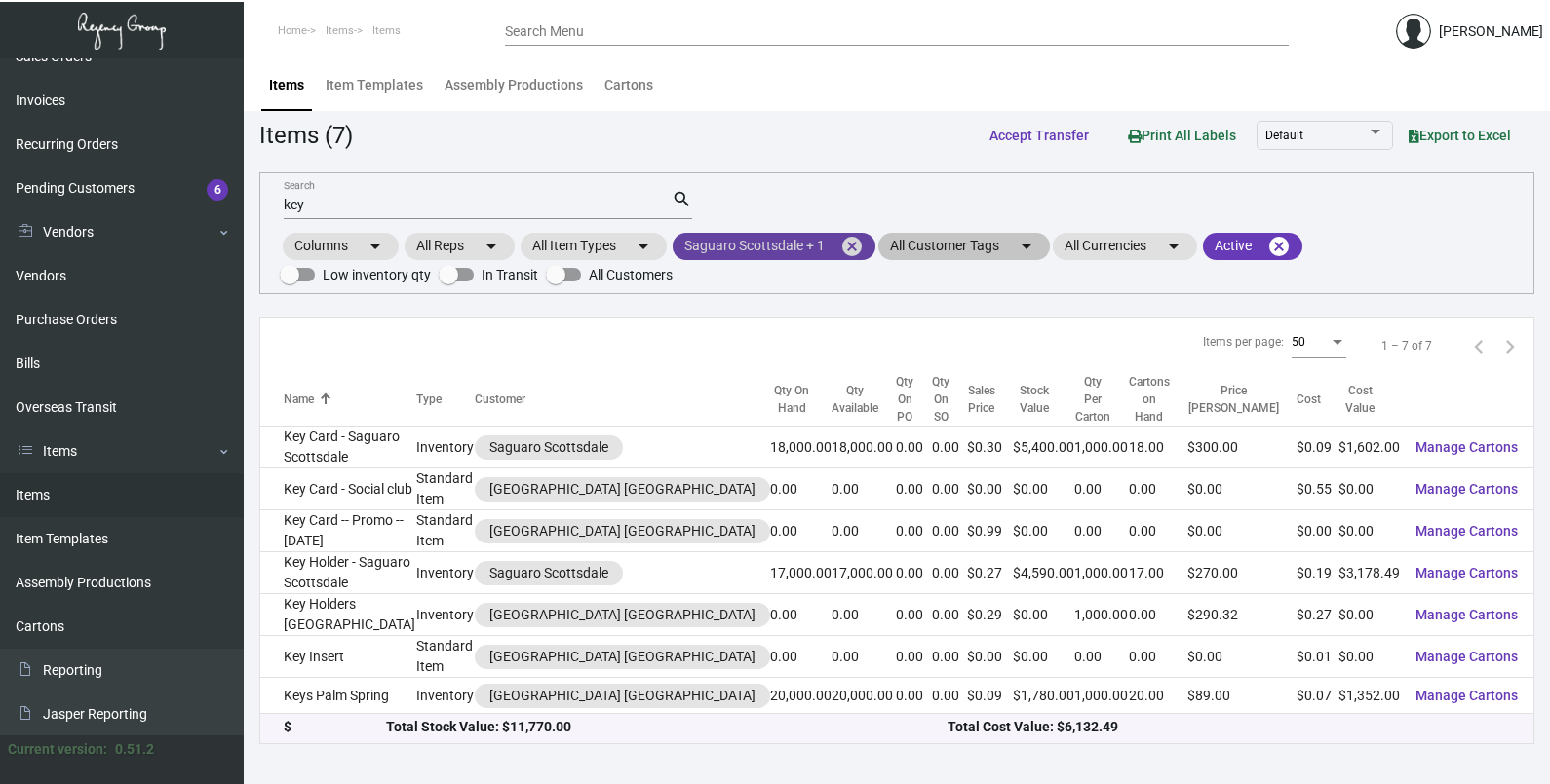
click at [851, 249] on mat-icon "cancel" at bounding box center [852, 247] width 24 height 24
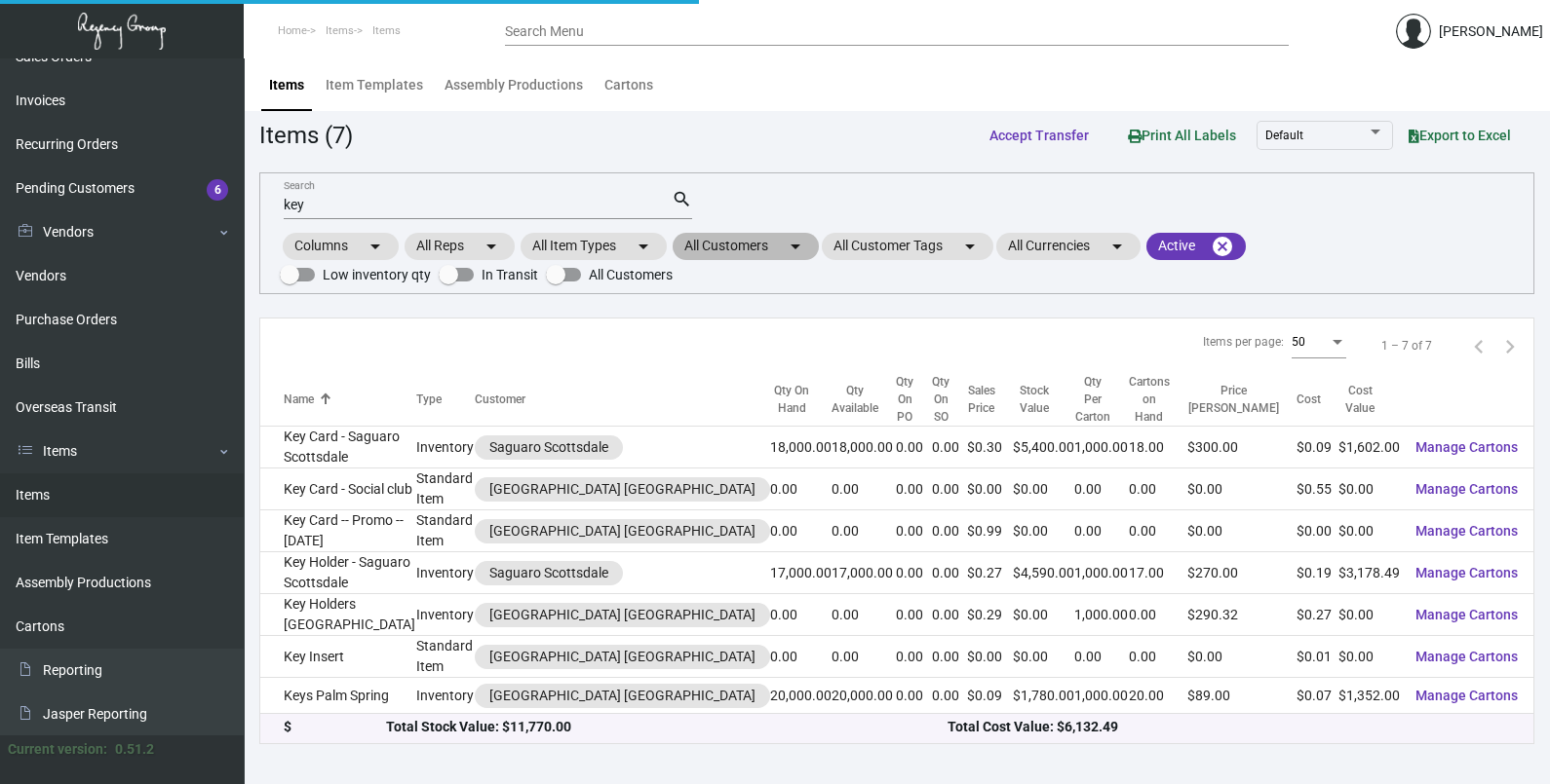
click at [789, 243] on mat-icon "arrow_drop_down" at bounding box center [795, 247] width 24 height 24
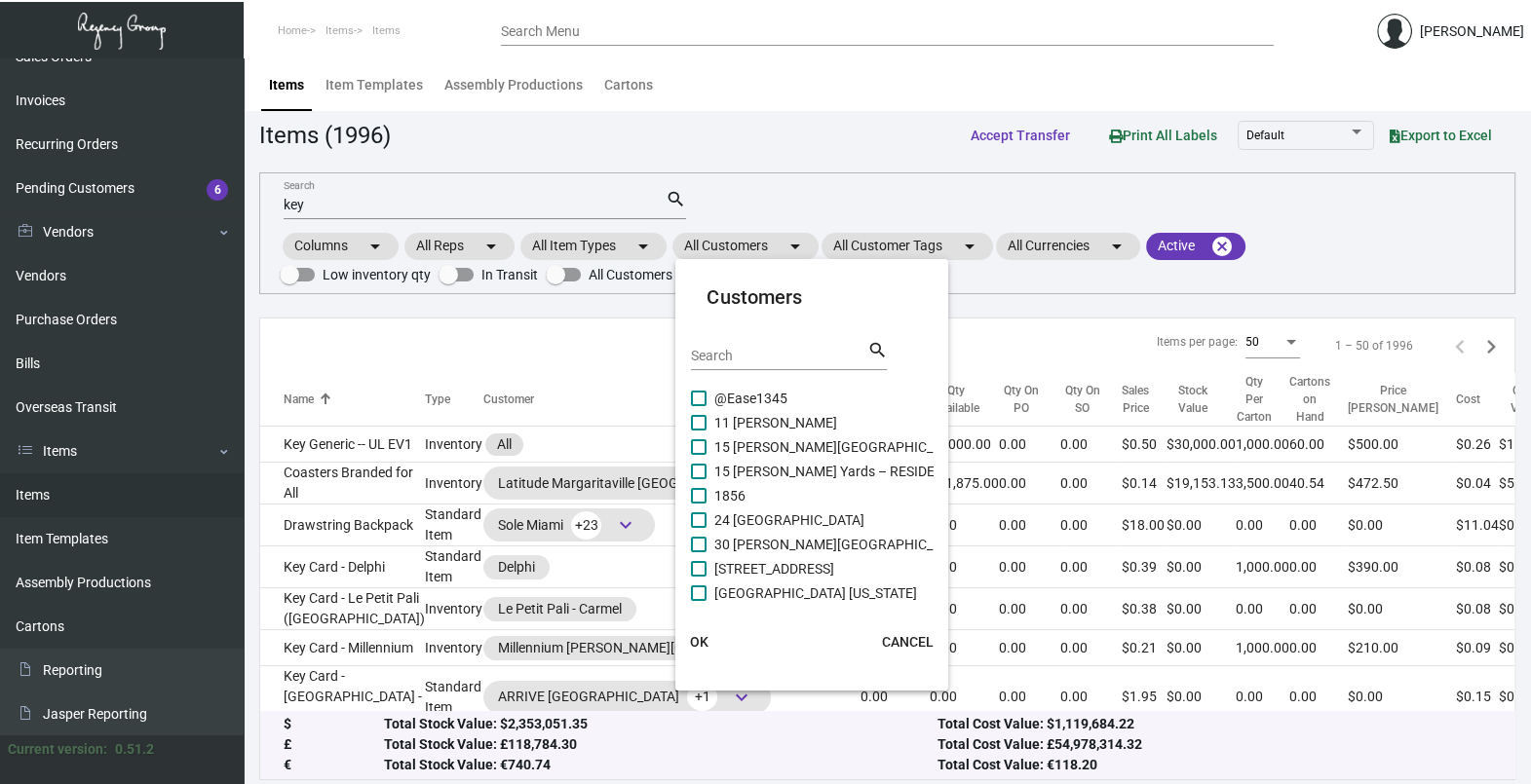
click at [750, 353] on input "Search" at bounding box center [779, 356] width 176 height 16
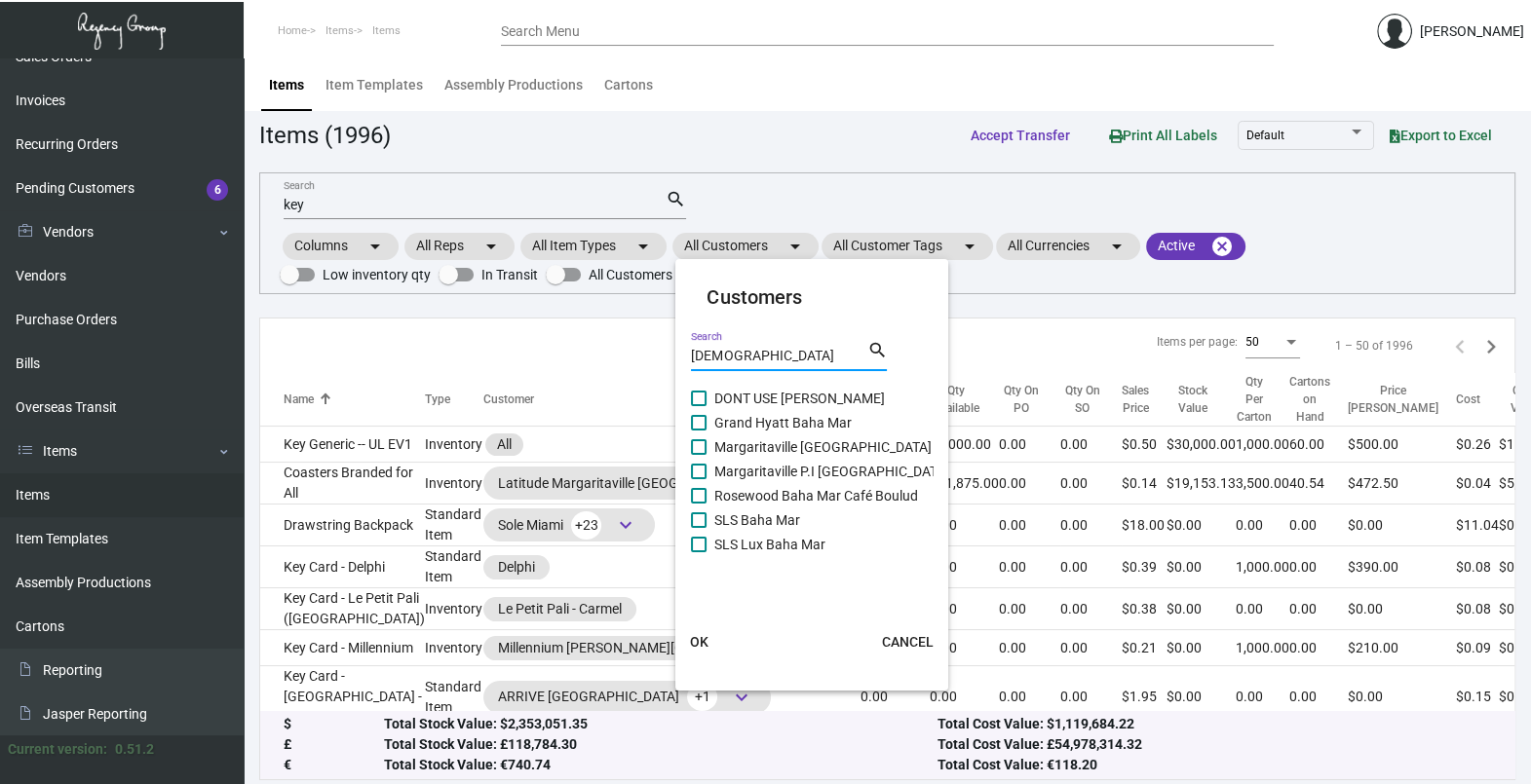
type input "[DEMOGRAPHIC_DATA]"
click at [761, 431] on span "Grand Hyatt Baha Mar" at bounding box center [782, 423] width 137 height 24
click at [698, 431] on input "Grand Hyatt Baha Mar" at bounding box center [697, 431] width 1 height 1
checkbox input "true"
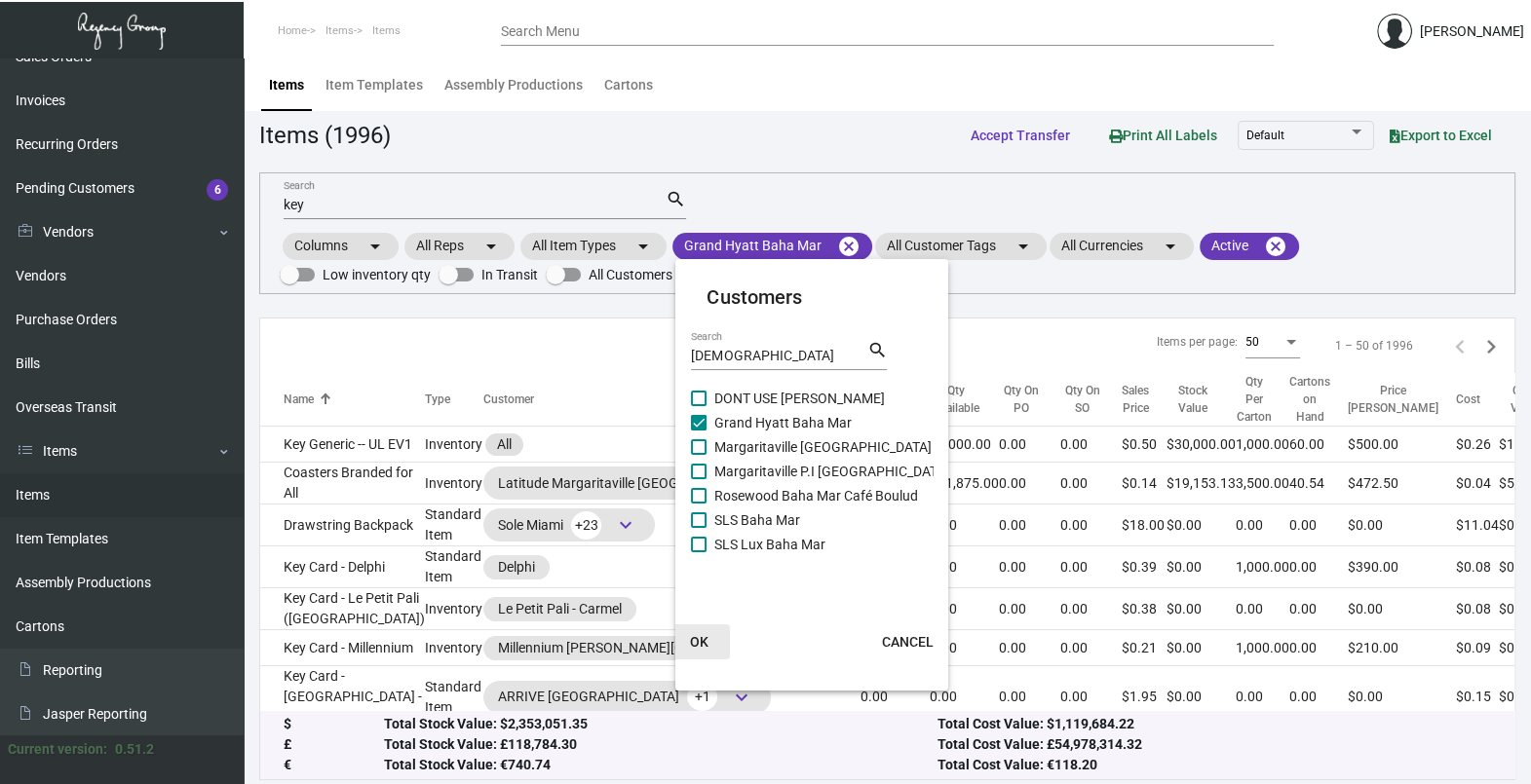
click at [698, 636] on span "OK" at bounding box center [699, 642] width 19 height 16
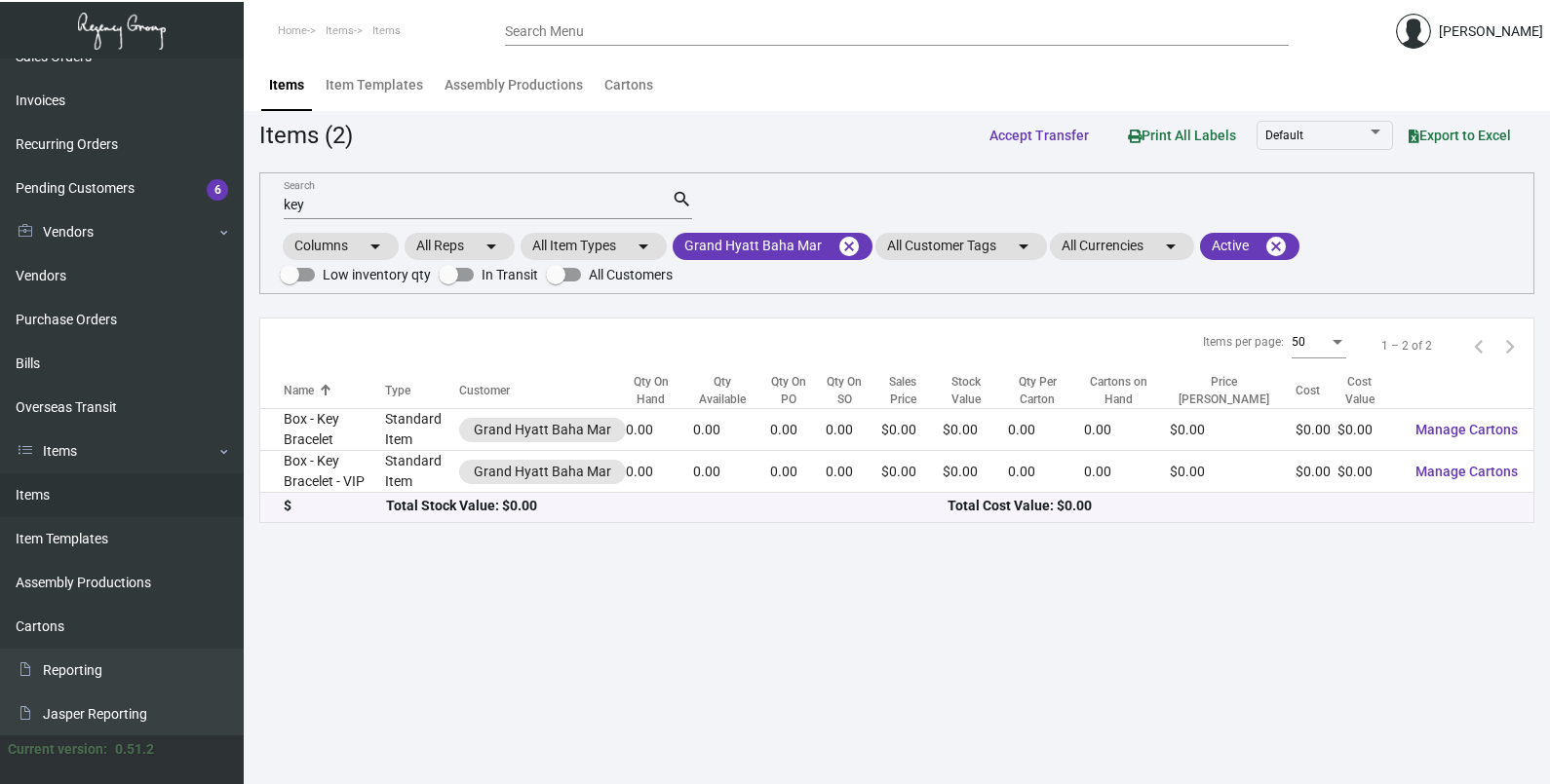
click at [361, 217] on div "key Search" at bounding box center [477, 203] width 388 height 31
type input "k"
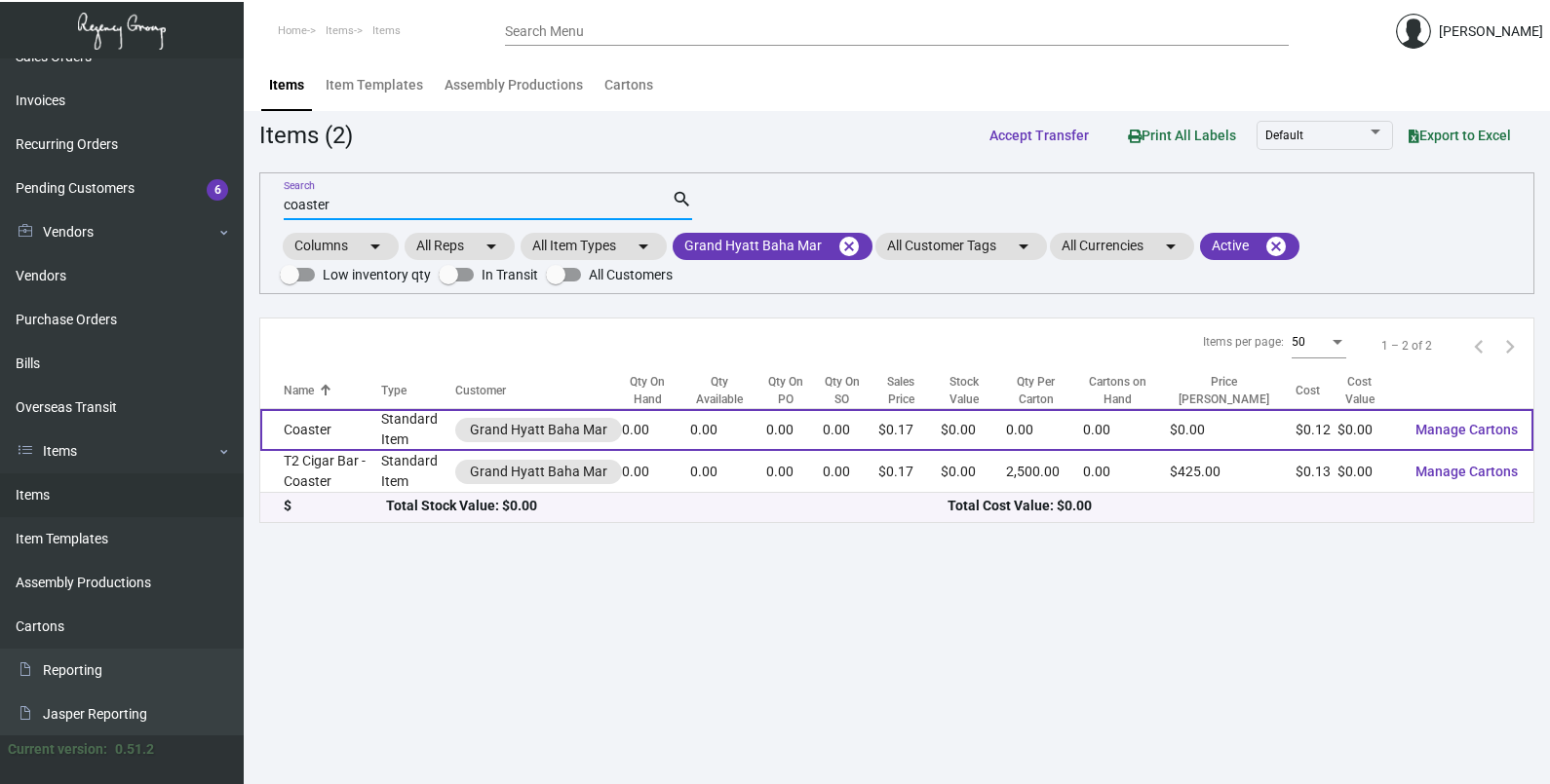
type input "coaster"
click at [346, 420] on td "Coaster" at bounding box center [320, 430] width 121 height 41
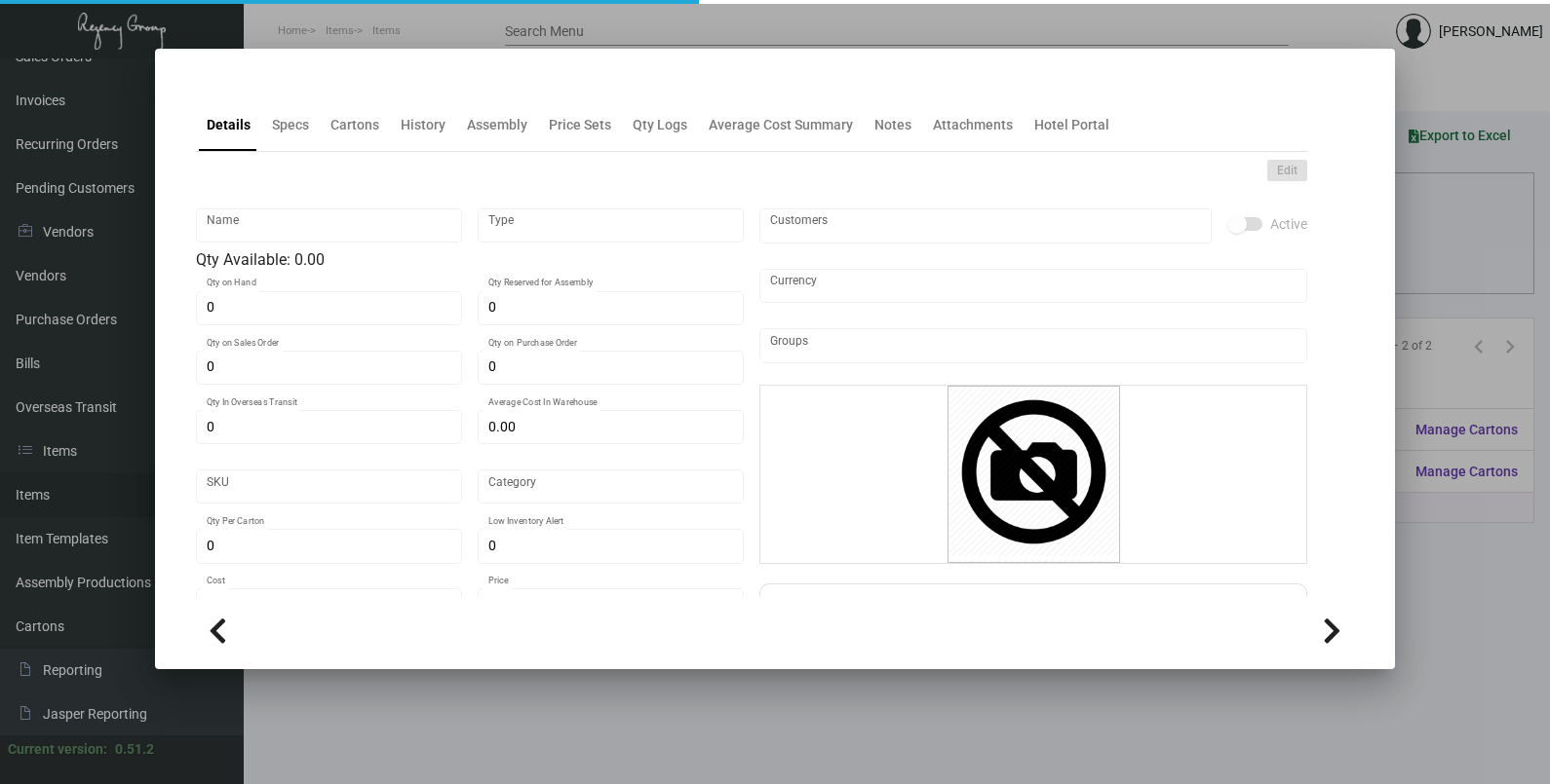
type input "Coaster"
type input "Standard Item"
type input "$ 0.00"
type input "Standard"
type input "$ 0.118"
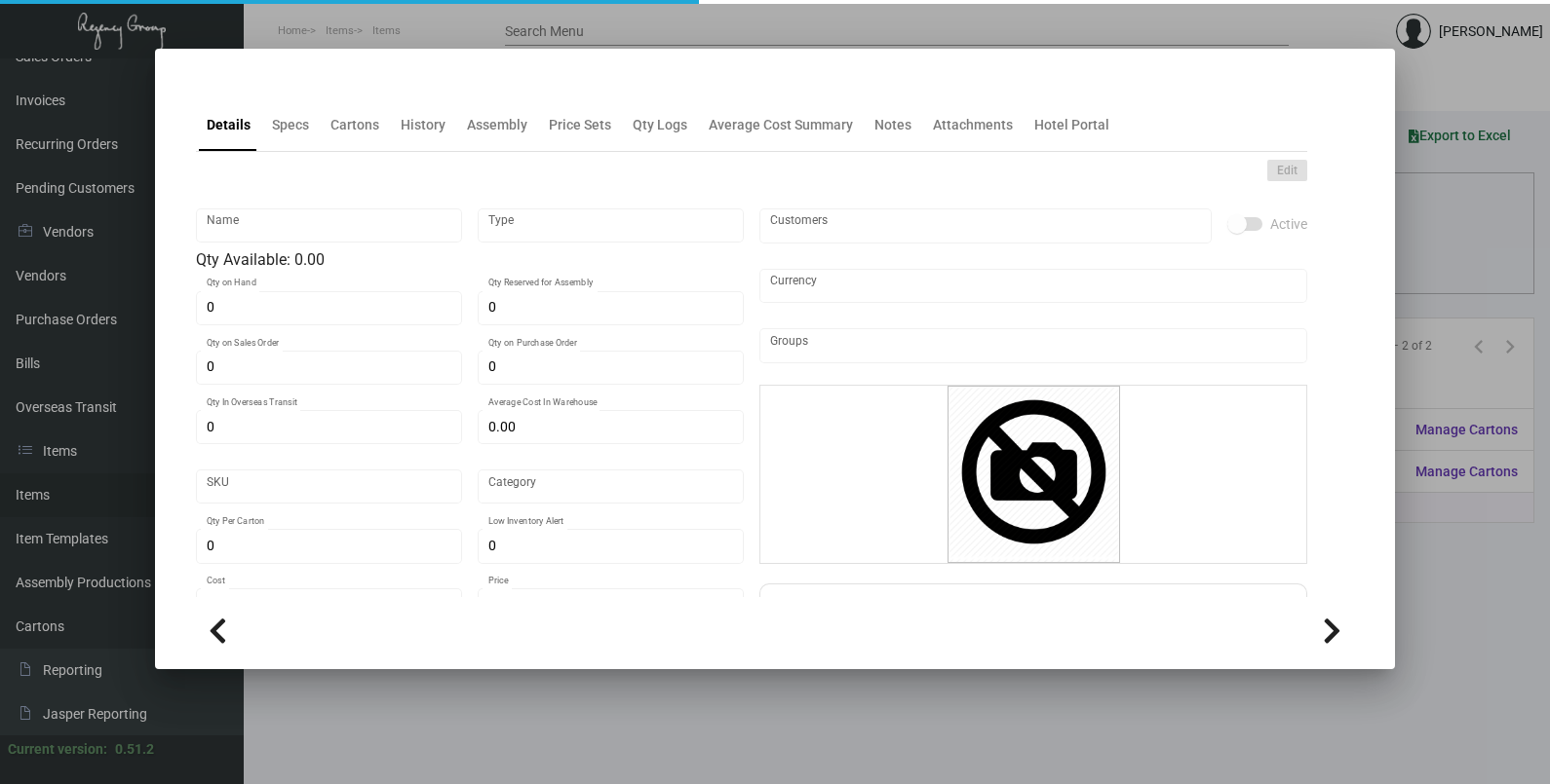
type input "$ 0.17"
checkbox input "true"
type input "United States Dollar $"
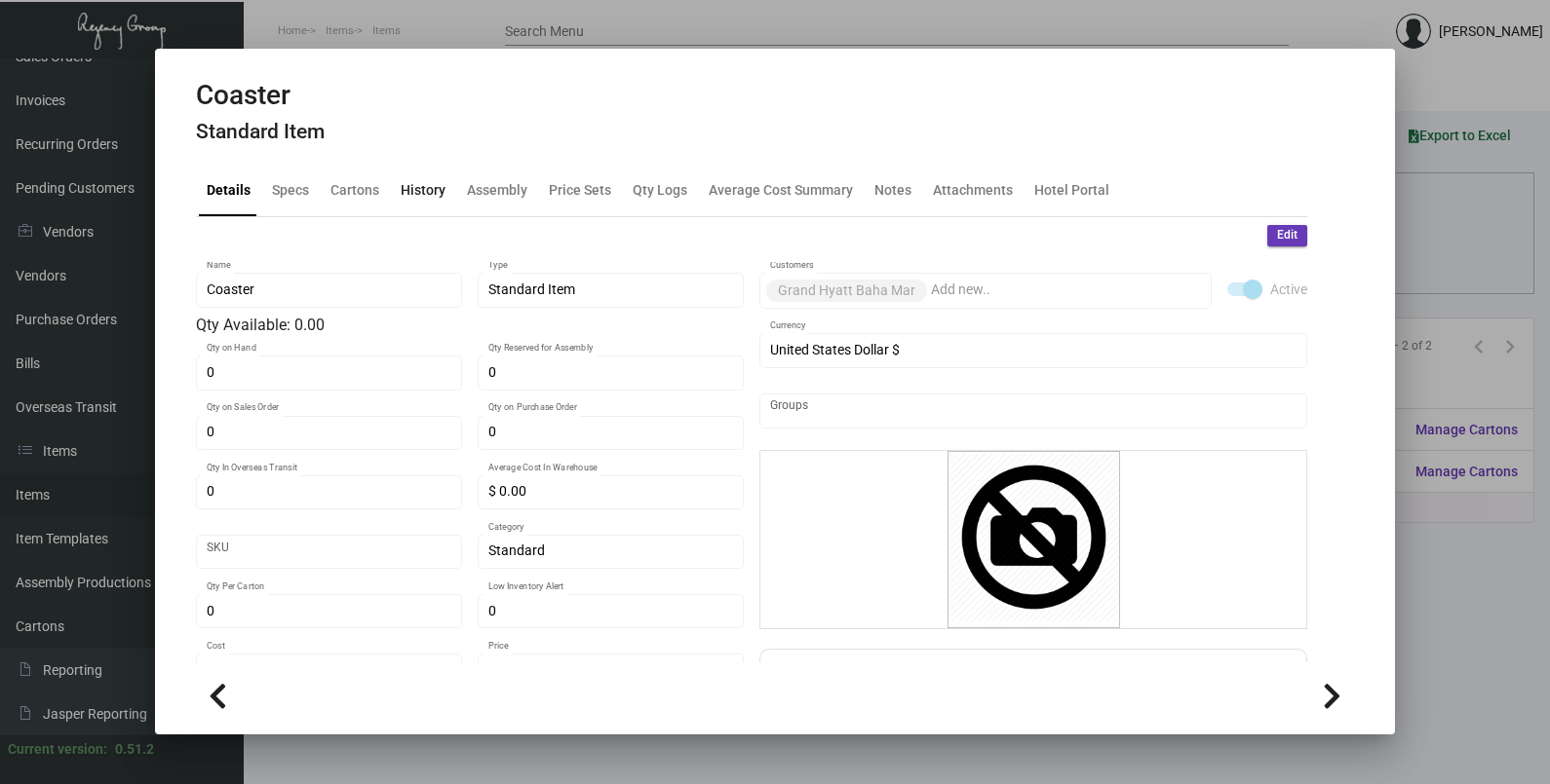
click at [405, 207] on div "History" at bounding box center [423, 190] width 60 height 46
